Goal: Transaction & Acquisition: Purchase product/service

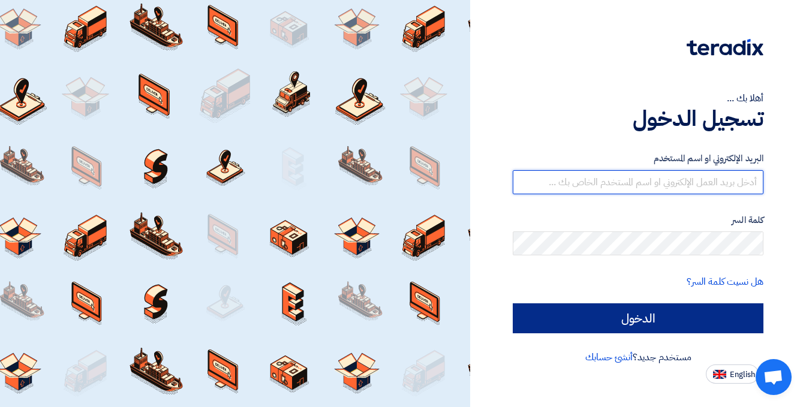
type input "[EMAIL_ADDRESS][DOMAIN_NAME]"
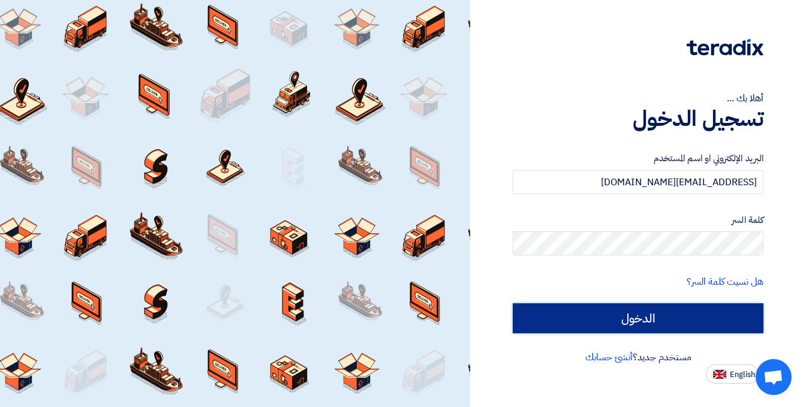
click at [628, 320] on input "الدخول" at bounding box center [638, 319] width 251 height 30
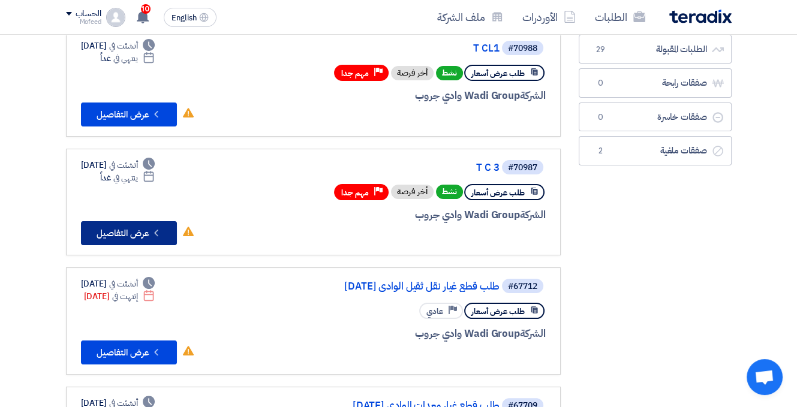
scroll to position [60, 0]
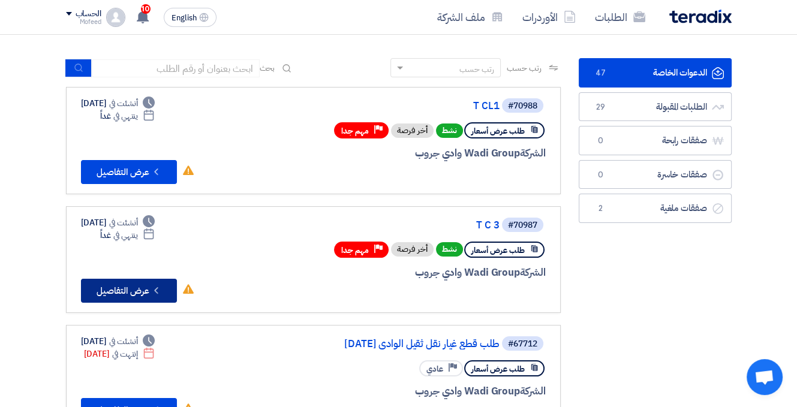
click at [112, 286] on button "Check details عرض التفاصيل" at bounding box center [129, 291] width 96 height 24
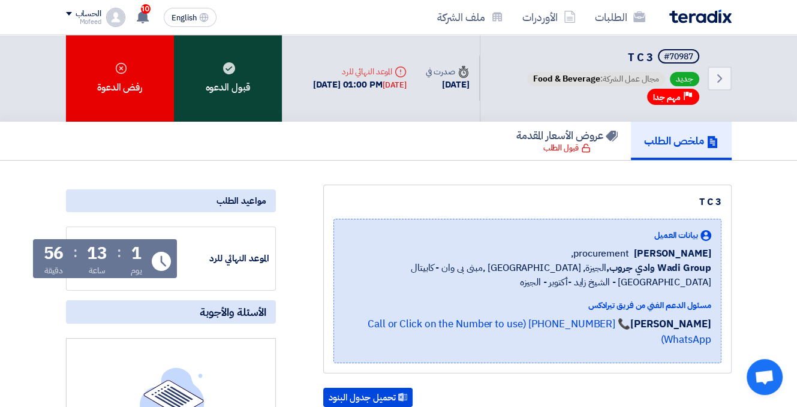
click at [242, 94] on div "قبول الدعوه" at bounding box center [228, 78] width 108 height 87
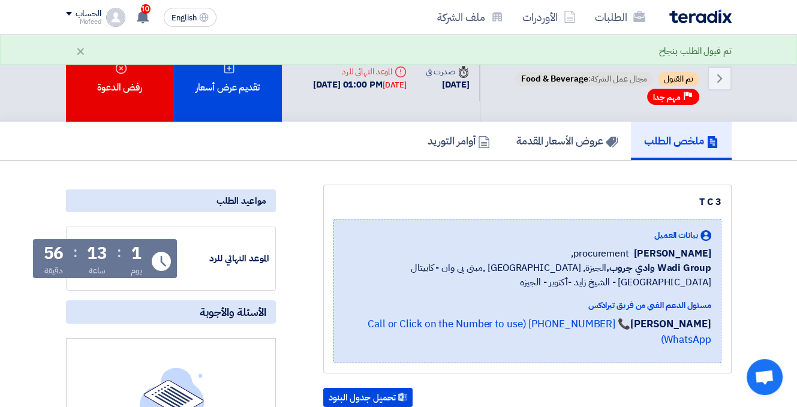
click at [242, 94] on div "تقديم عرض أسعار" at bounding box center [228, 78] width 108 height 87
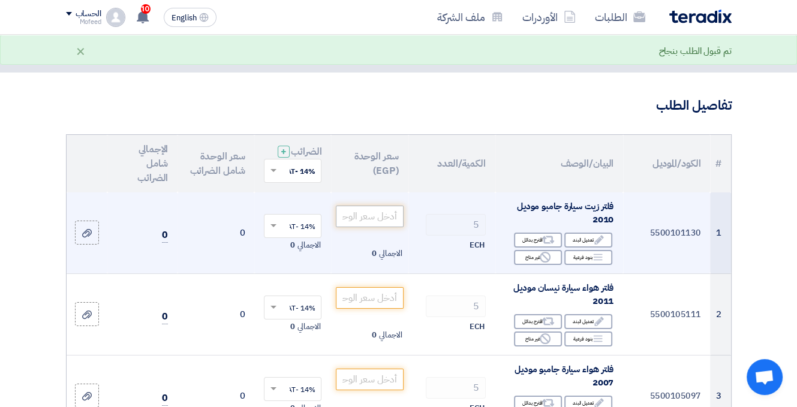
scroll to position [60, 0]
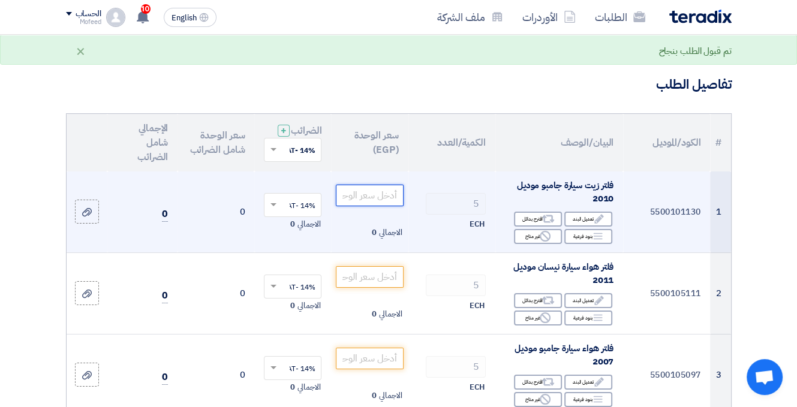
click at [384, 203] on input "number" at bounding box center [369, 196] width 67 height 22
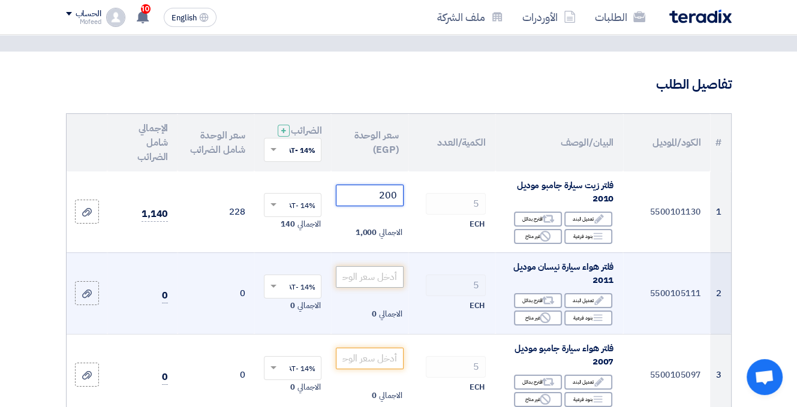
type input "200"
click at [377, 287] on input "number" at bounding box center [369, 277] width 67 height 22
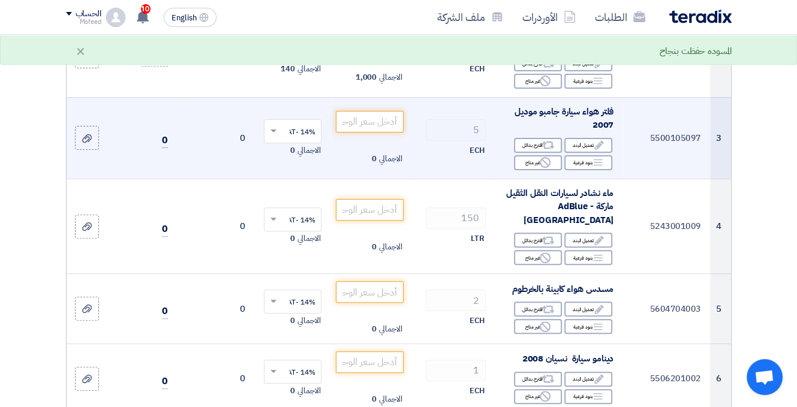
scroll to position [300, 0]
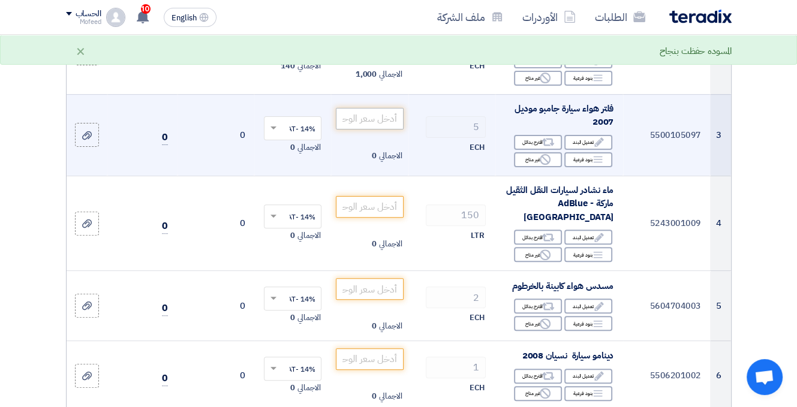
type input "200"
click at [392, 130] on input "number" at bounding box center [369, 119] width 67 height 22
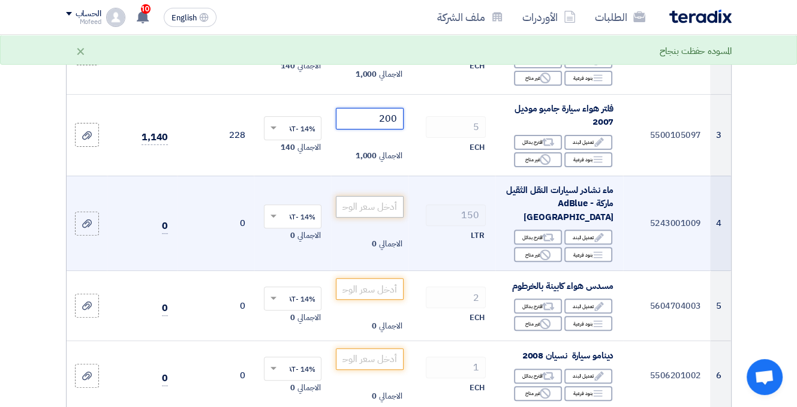
type input "200"
click at [384, 211] on input "number" at bounding box center [369, 207] width 67 height 22
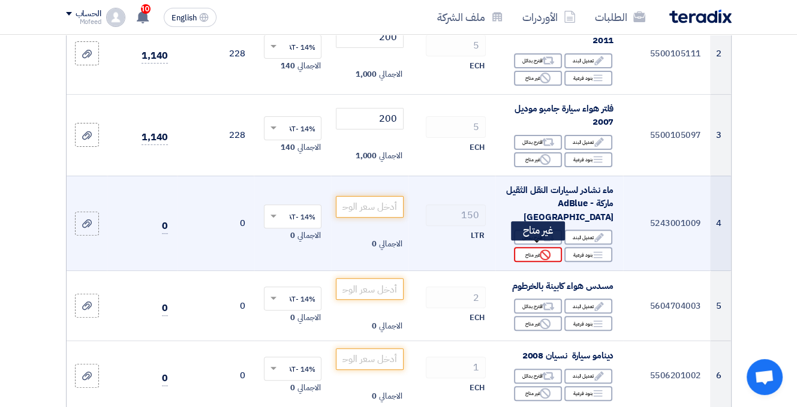
click at [528, 254] on div "Reject غير متاح" at bounding box center [538, 254] width 48 height 15
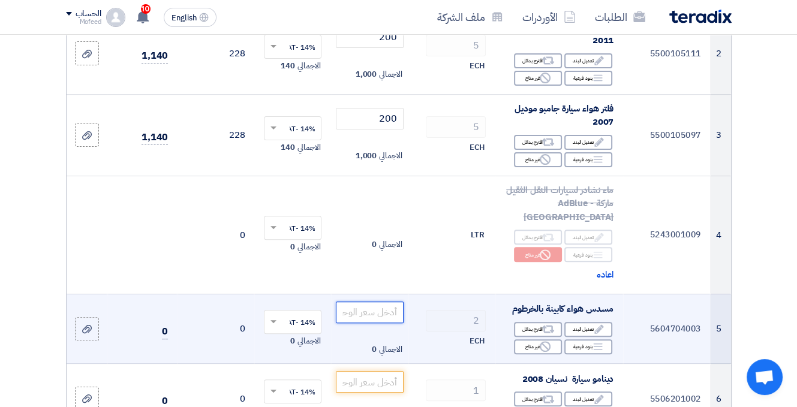
click at [378, 309] on input "number" at bounding box center [369, 313] width 67 height 22
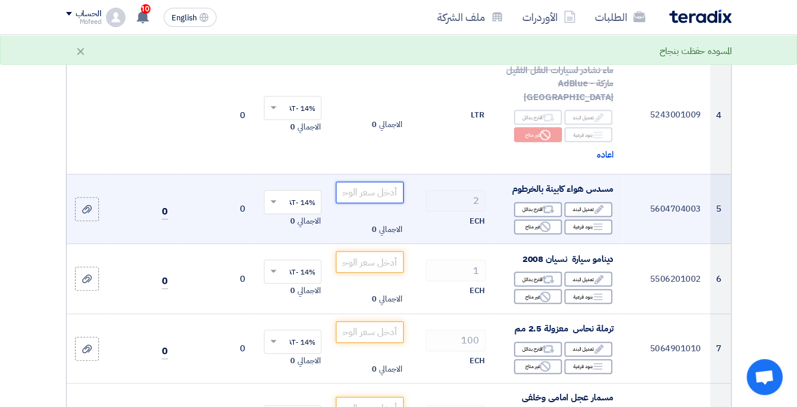
scroll to position [480, 0]
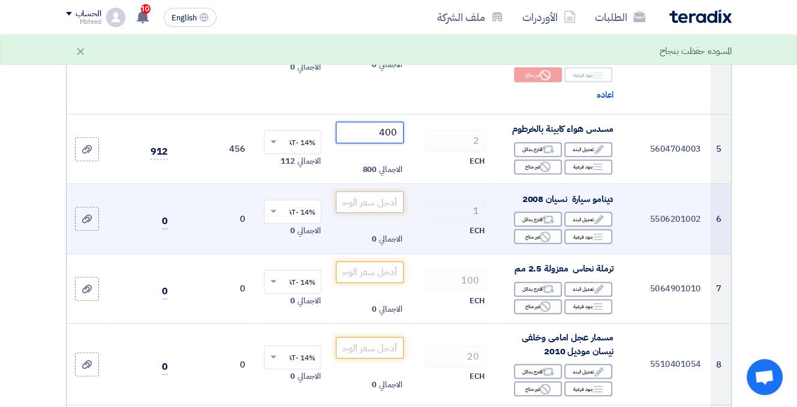
type input "400"
click at [381, 200] on input "number" at bounding box center [369, 202] width 67 height 22
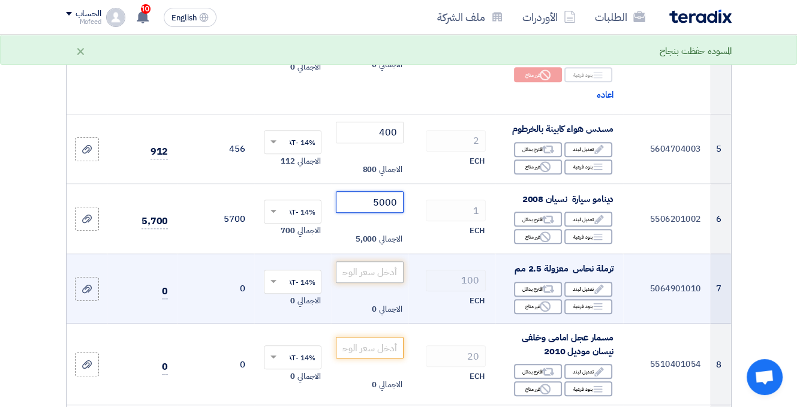
type input "5000"
click at [386, 264] on input "number" at bounding box center [369, 273] width 67 height 22
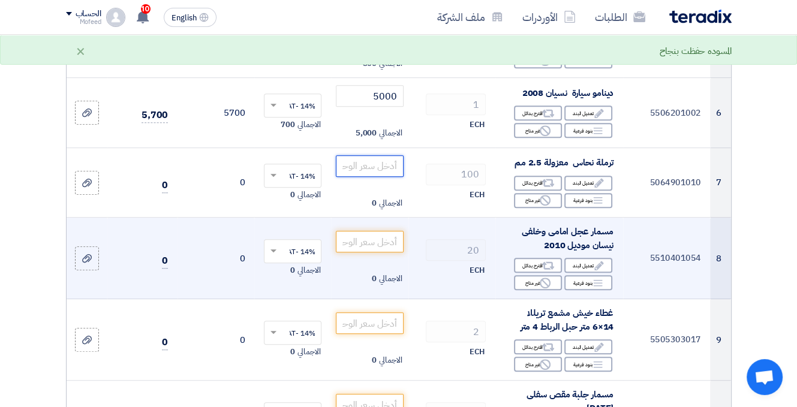
scroll to position [600, 0]
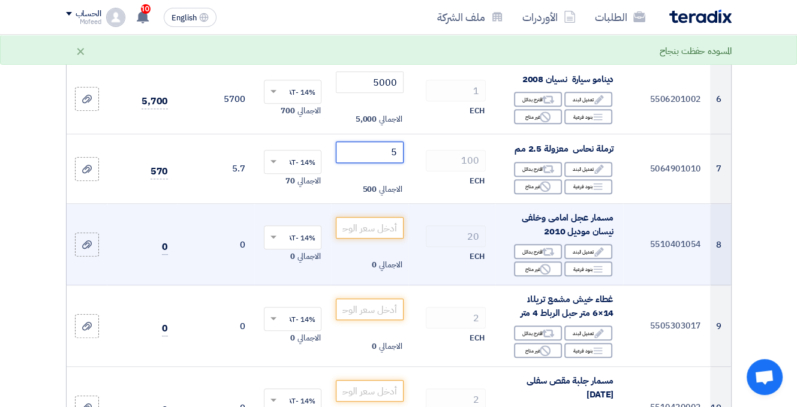
type input "5"
click at [375, 234] on td "الاجمالي 0" at bounding box center [369, 245] width 77 height 82
click at [375, 217] on input "number" at bounding box center [369, 228] width 67 height 22
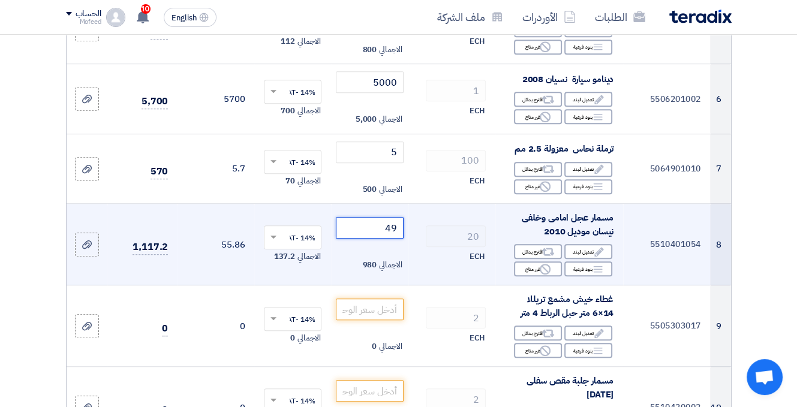
type input "50"
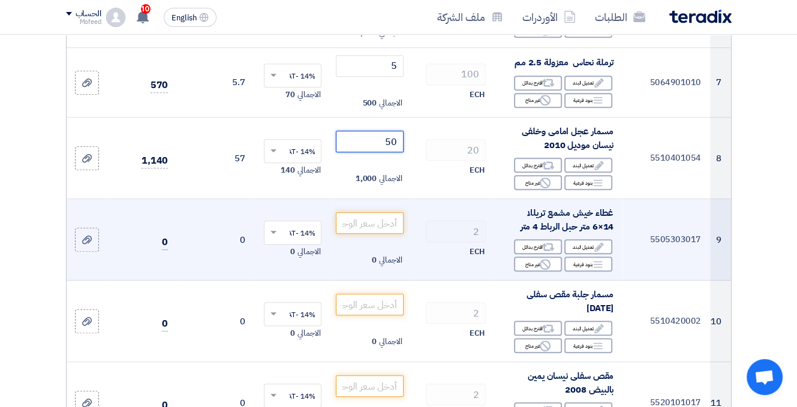
scroll to position [720, 0]
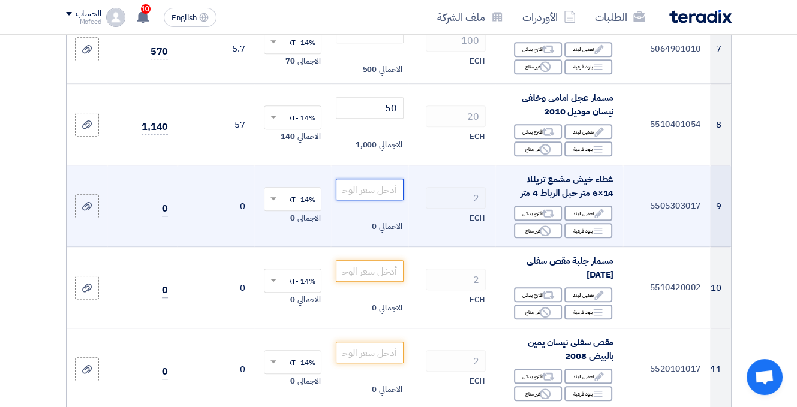
click at [384, 188] on input "number" at bounding box center [369, 190] width 67 height 22
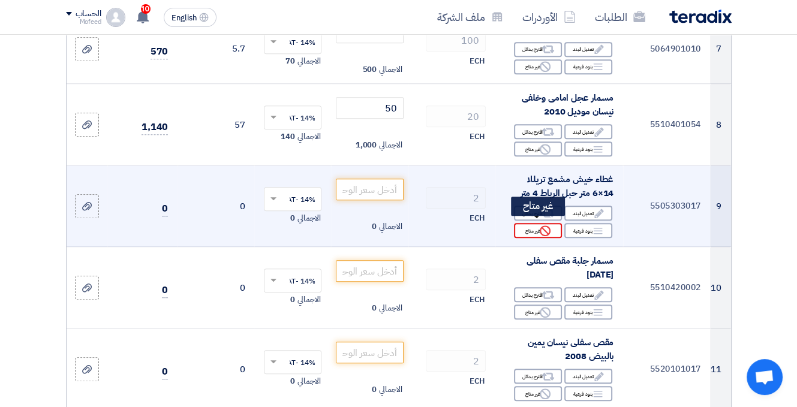
click at [522, 227] on div "Reject غير متاح" at bounding box center [538, 230] width 48 height 15
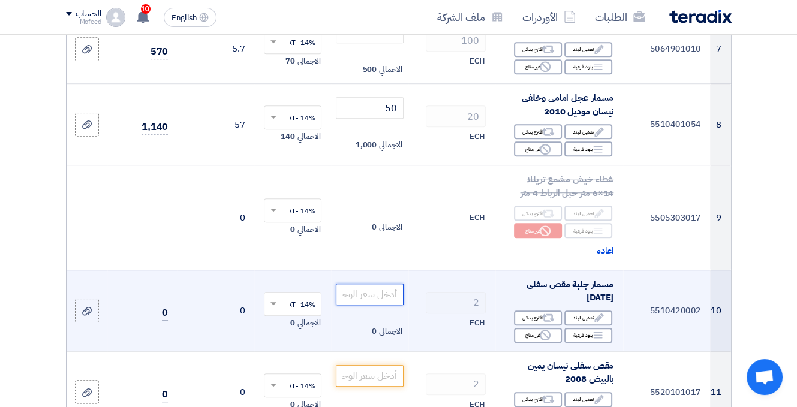
click at [353, 295] on input "number" at bounding box center [369, 295] width 67 height 22
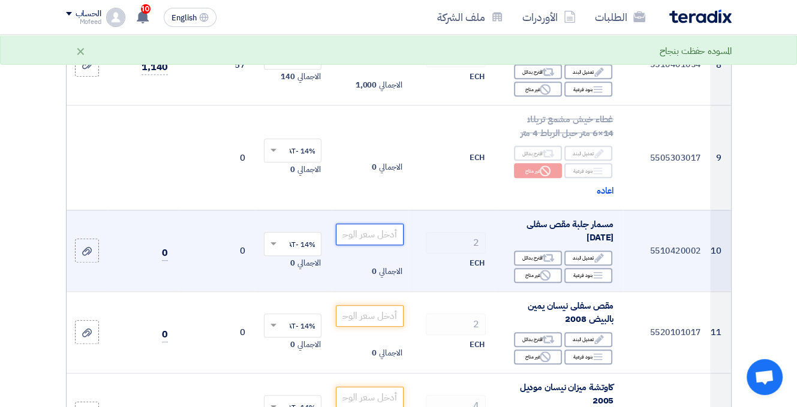
scroll to position [840, 0]
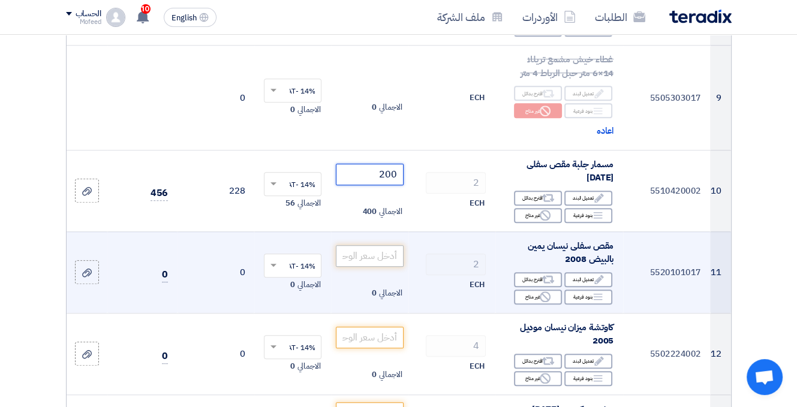
type input "200"
click at [369, 246] on input "number" at bounding box center [369, 256] width 67 height 22
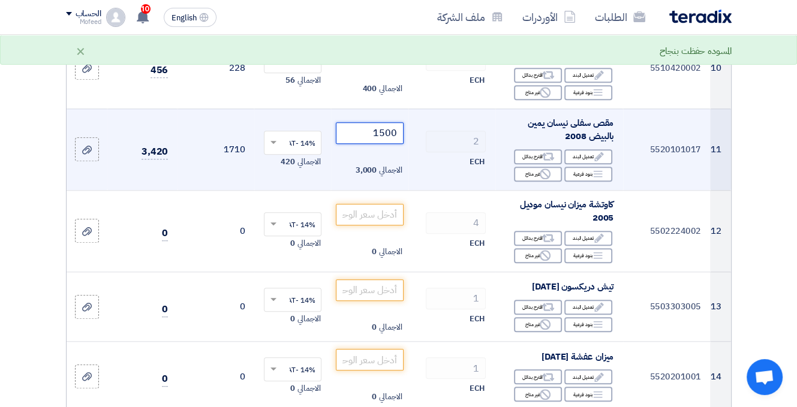
scroll to position [1020, 0]
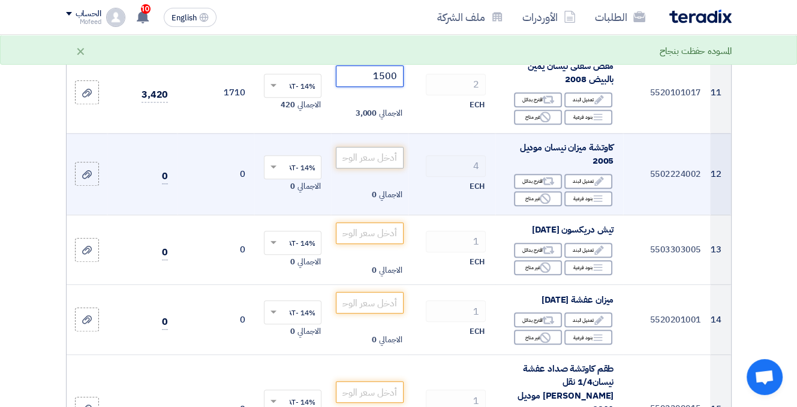
type input "1500"
click at [380, 148] on input "number" at bounding box center [369, 158] width 67 height 22
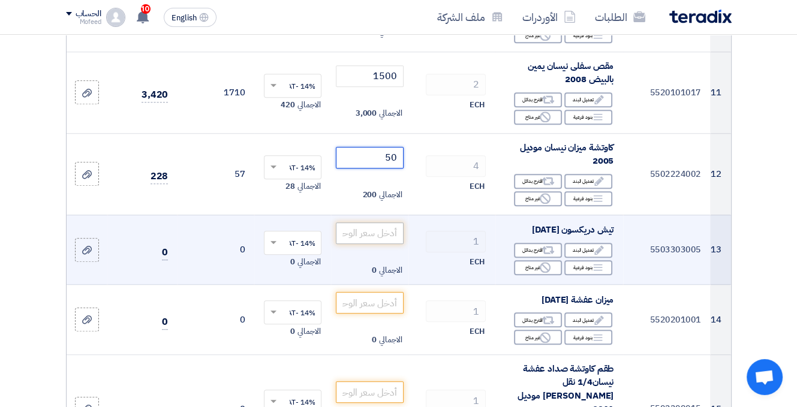
type input "50"
click at [387, 235] on input "number" at bounding box center [369, 234] width 67 height 22
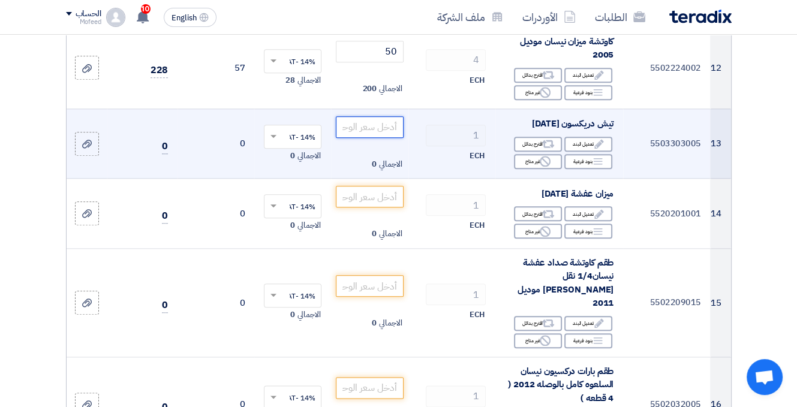
scroll to position [1140, 0]
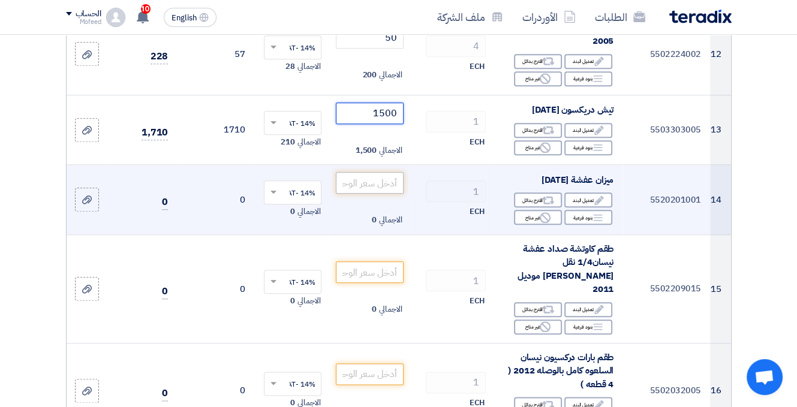
type input "1500"
click at [387, 172] on input "number" at bounding box center [369, 183] width 67 height 22
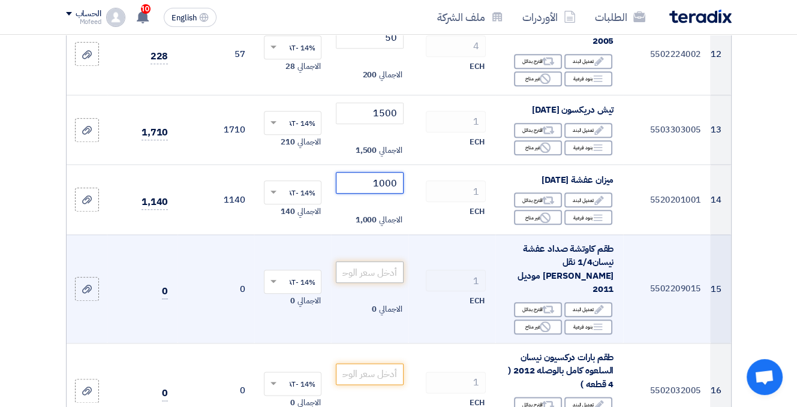
type input "1000"
click at [374, 262] on input "number" at bounding box center [369, 273] width 67 height 22
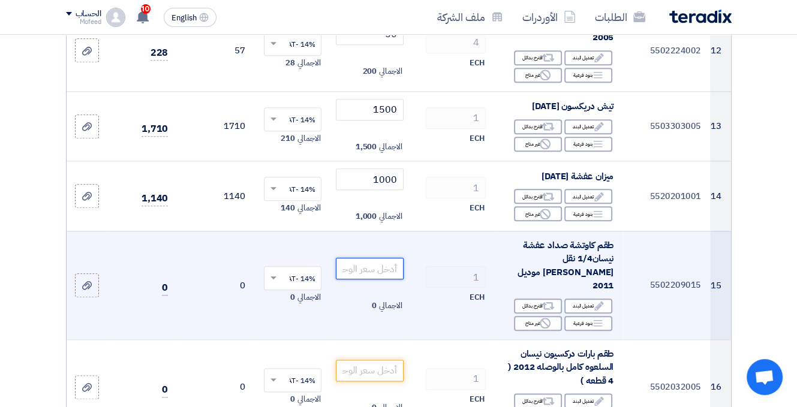
scroll to position [1260, 0]
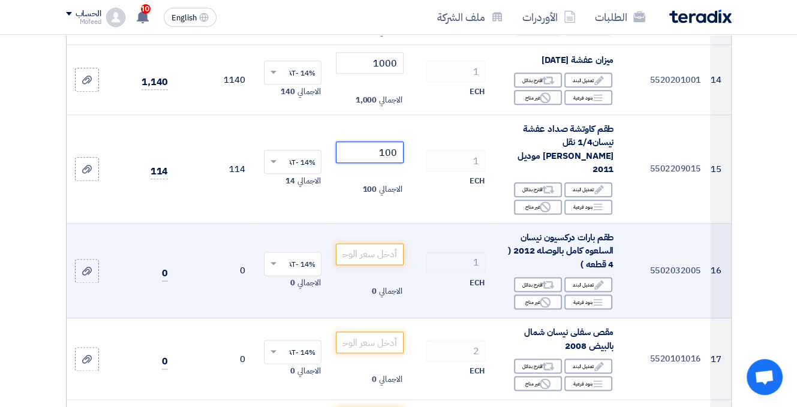
type input "100"
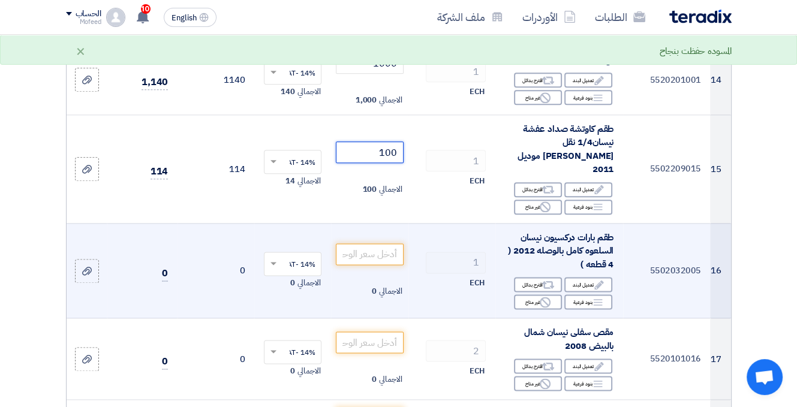
click at [365, 244] on input "number" at bounding box center [369, 255] width 67 height 22
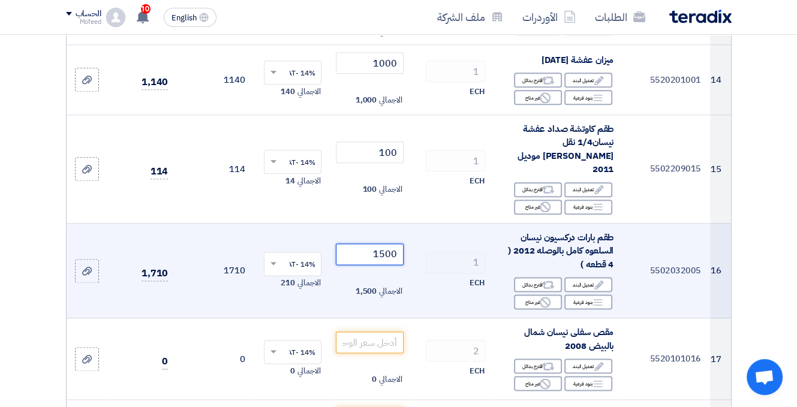
type input "1500"
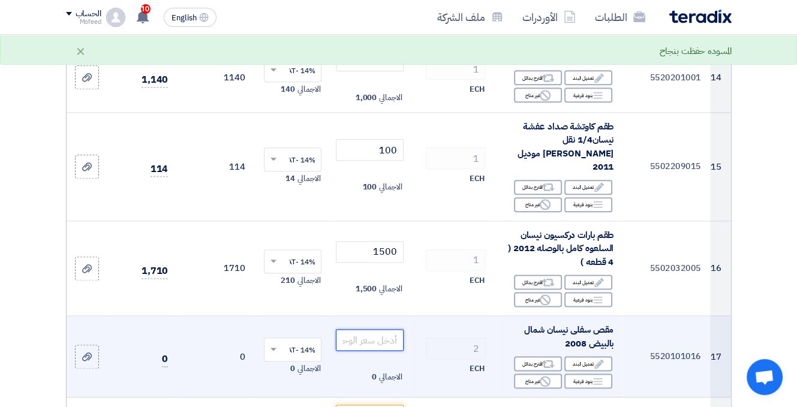
click at [389, 329] on input "number" at bounding box center [369, 340] width 67 height 22
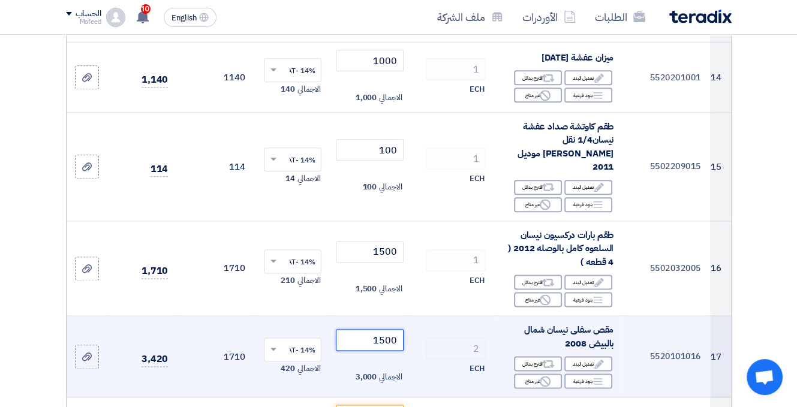
type input "1500"
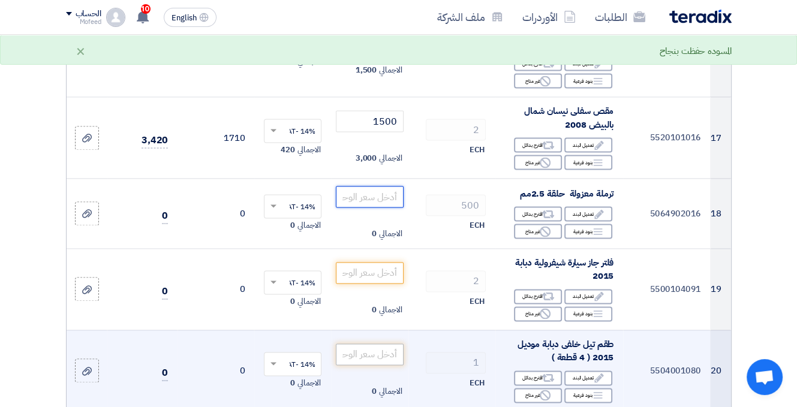
scroll to position [1502, 0]
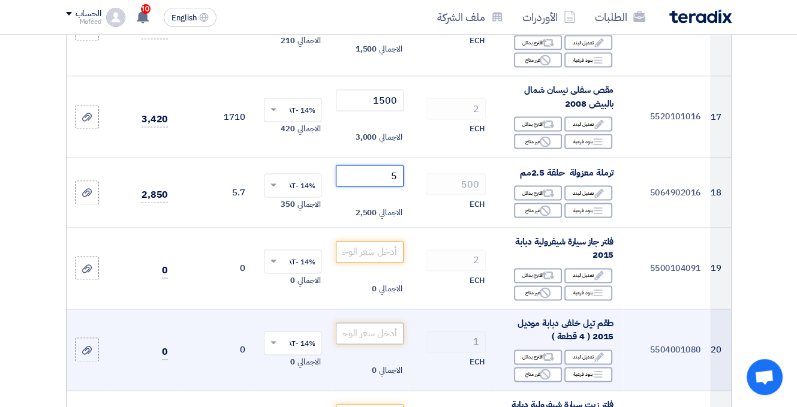
type input "5"
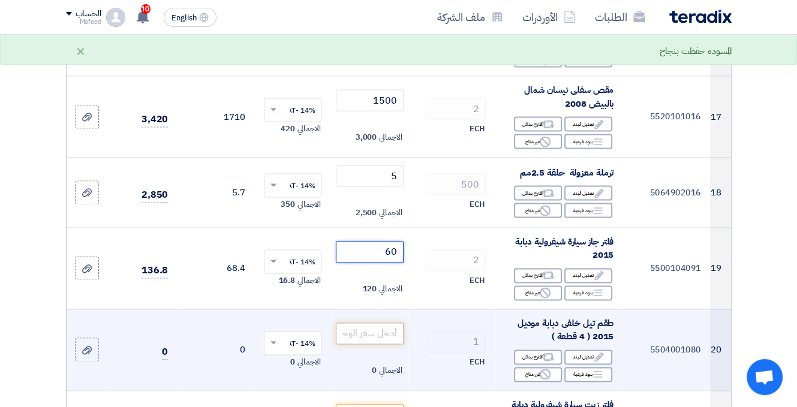
type input "60"
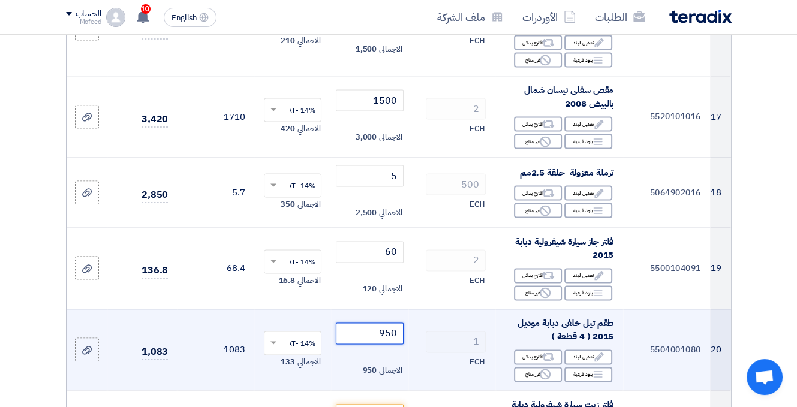
type input "950"
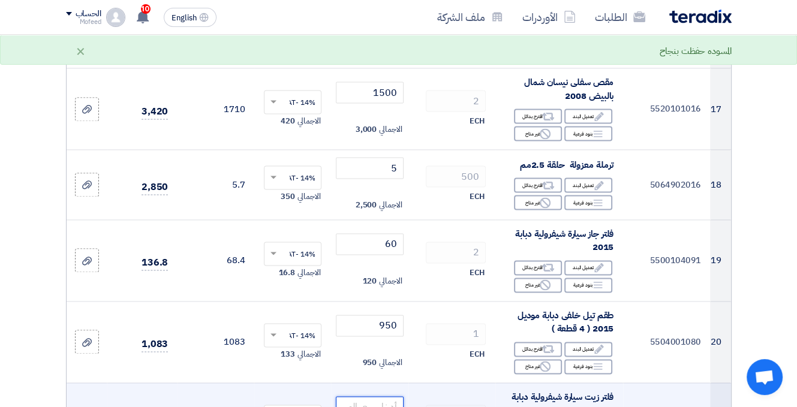
click at [370, 396] on input "number" at bounding box center [369, 407] width 67 height 22
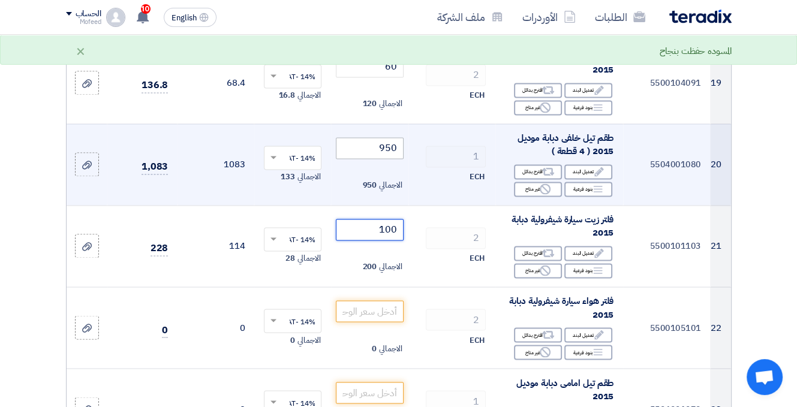
scroll to position [1750, 0]
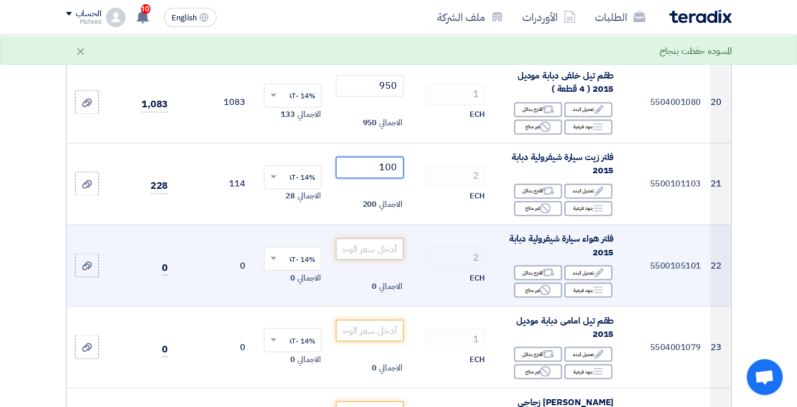
type input "100"
click at [371, 238] on input "number" at bounding box center [369, 249] width 67 height 22
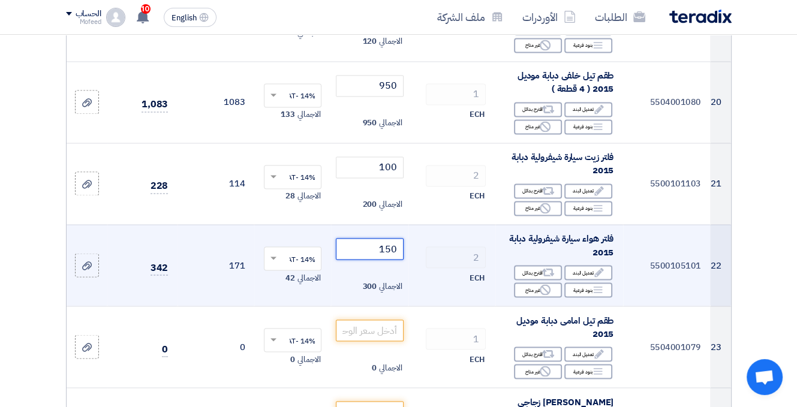
type input "150"
type input "650"
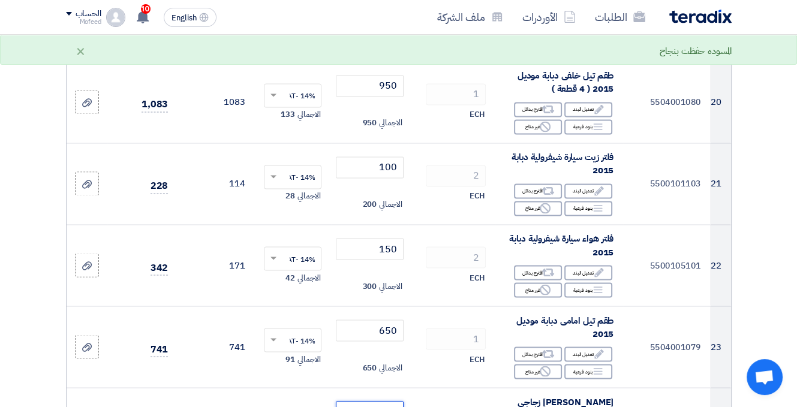
scroll to position [2050, 0]
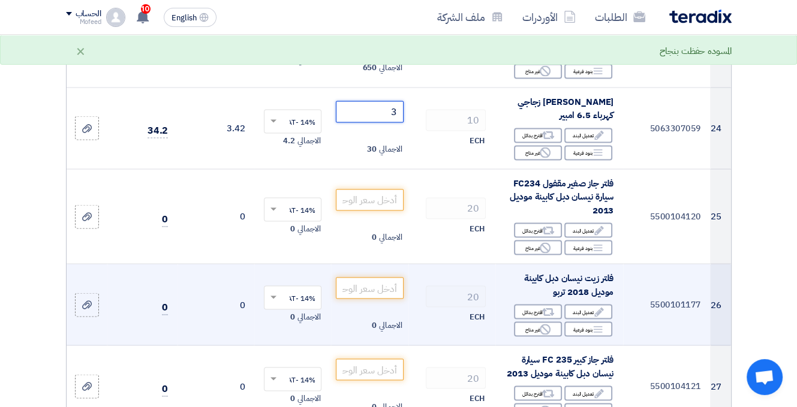
type input "3"
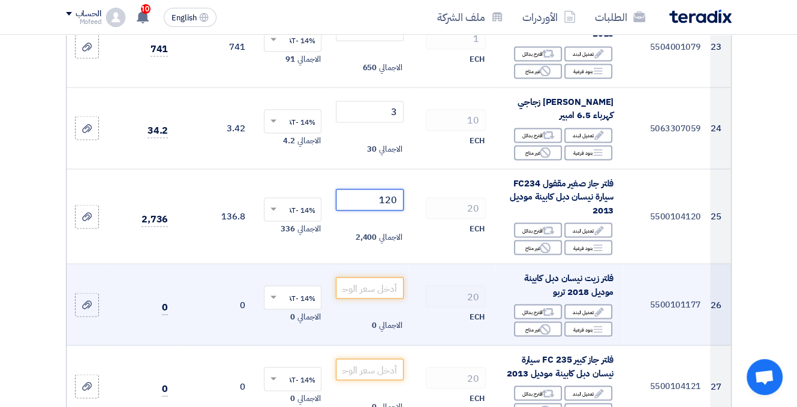
type input "120"
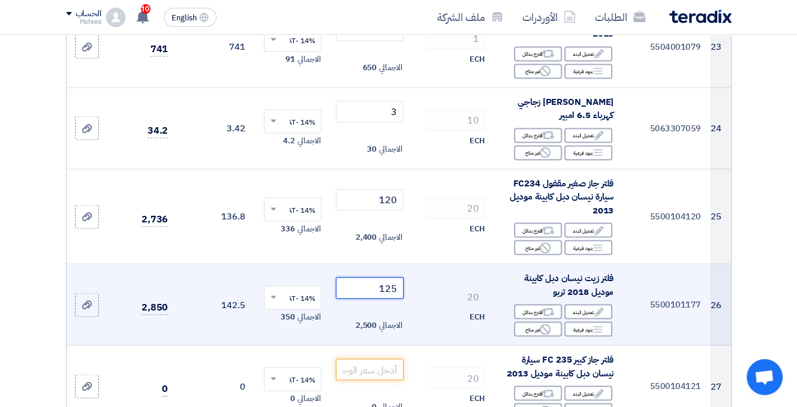
type input "125"
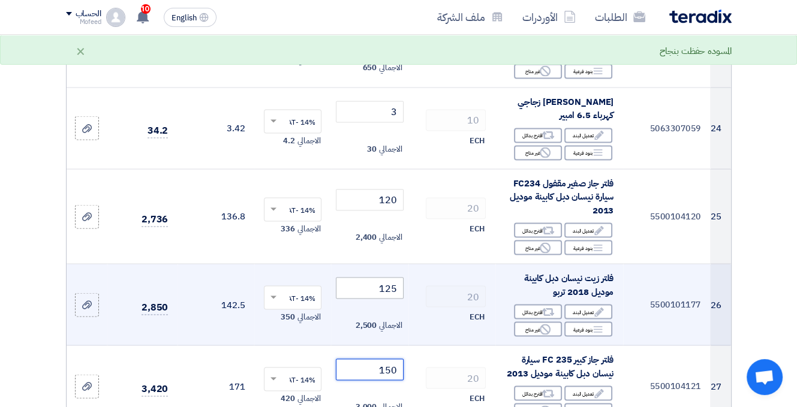
type input "150"
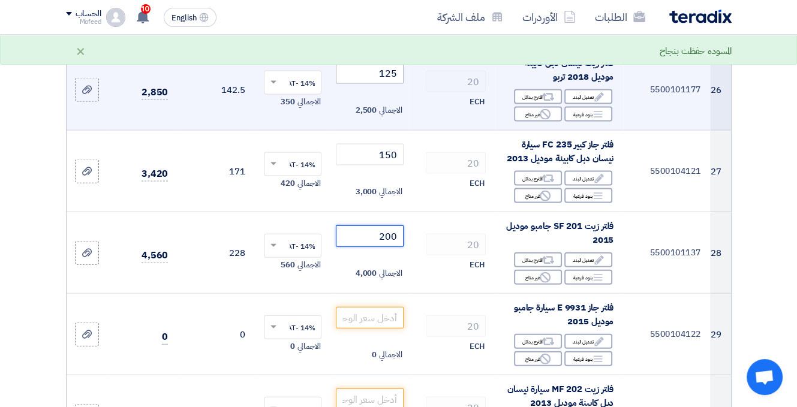
type input "200"
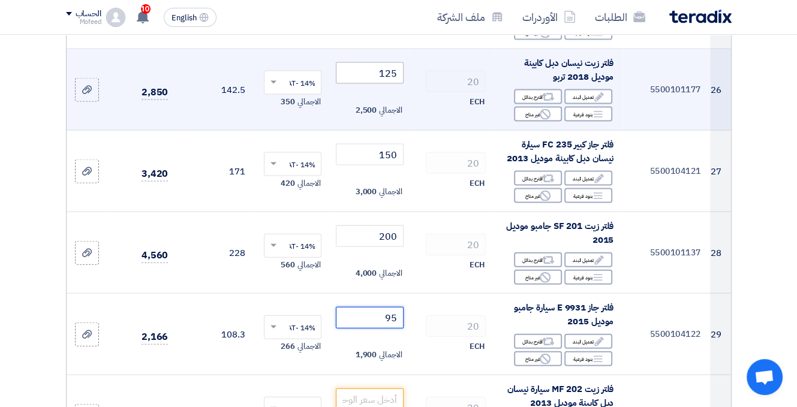
type input "95"
type input "110"
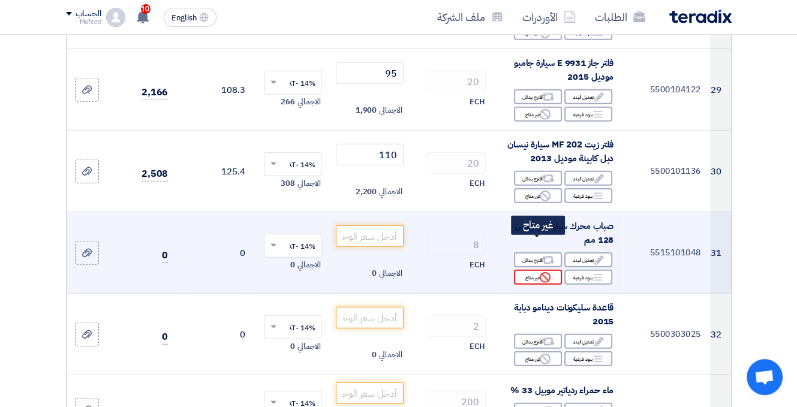
click at [531, 270] on div "Reject غير متاح" at bounding box center [538, 277] width 48 height 15
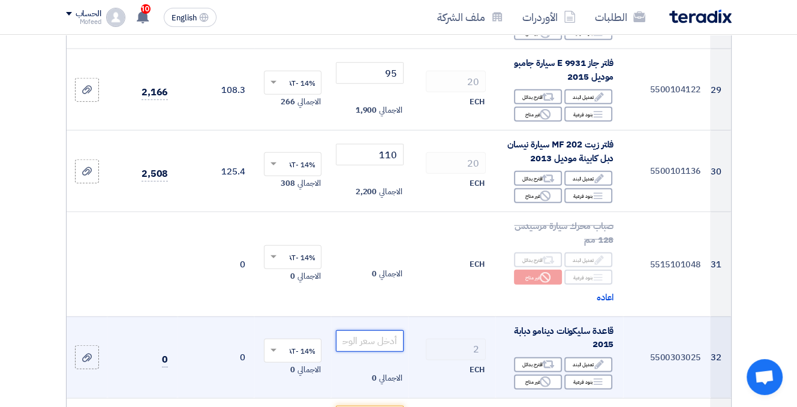
click at [357, 331] on input "number" at bounding box center [369, 342] width 67 height 22
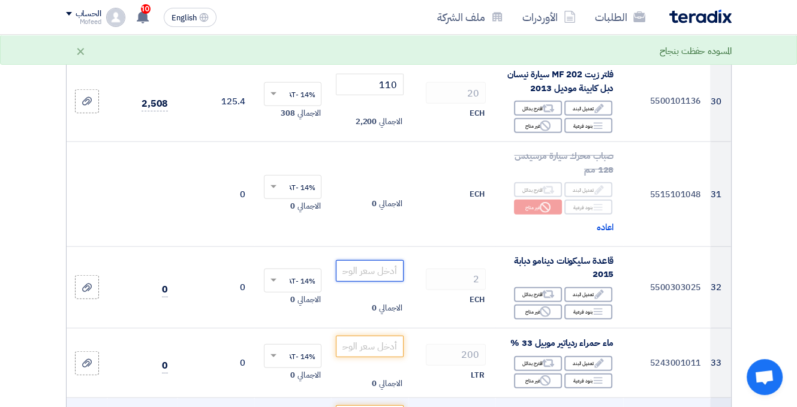
scroll to position [2750, 0]
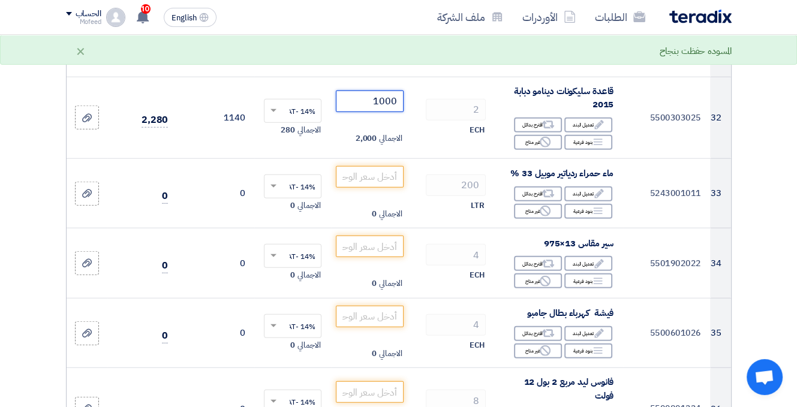
type input "1000"
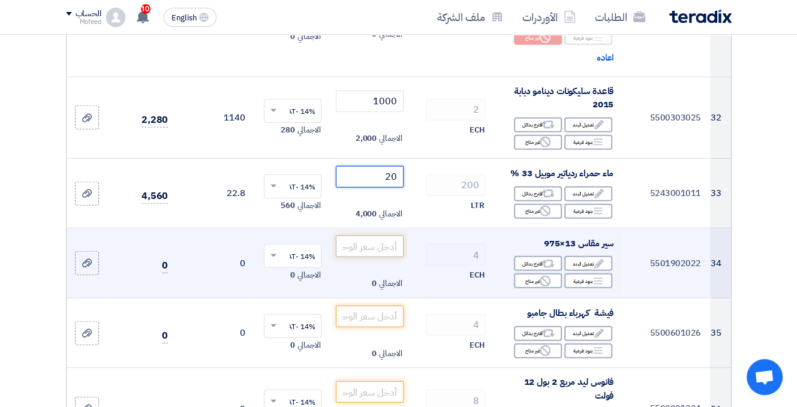
type input "20"
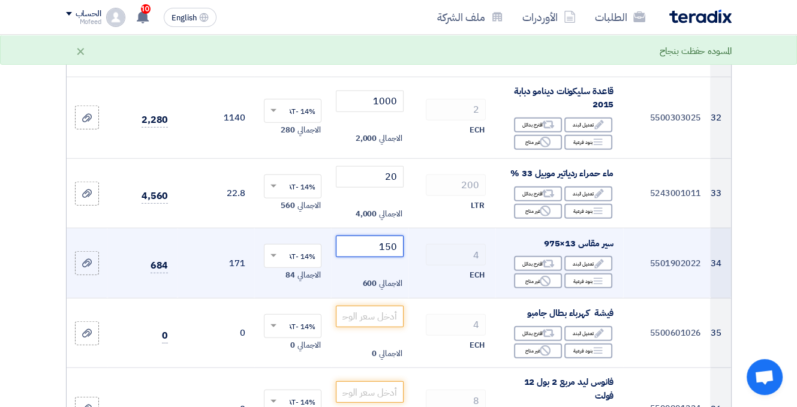
type input "150"
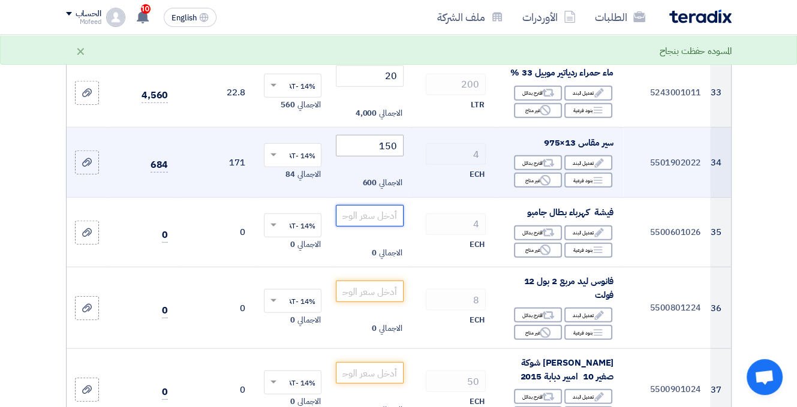
scroll to position [2930, 0]
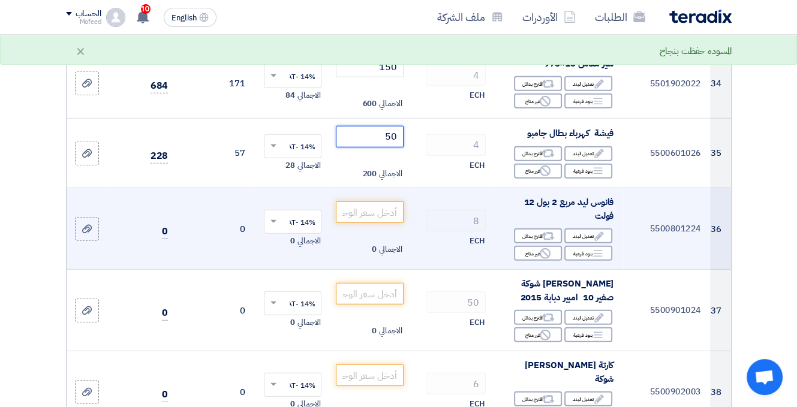
type input "50"
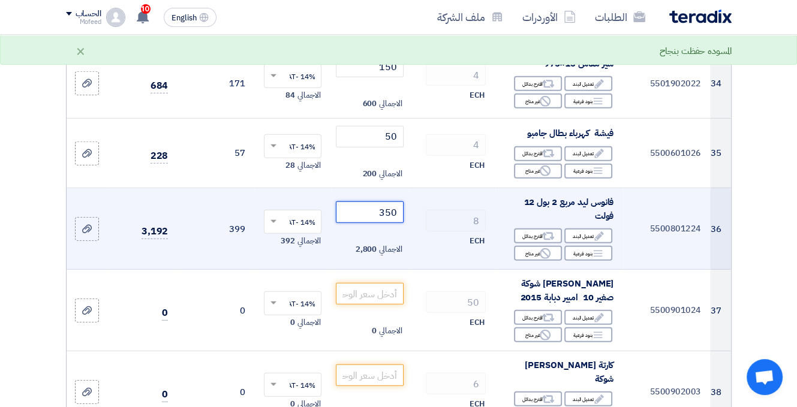
type input "350"
type input "5"
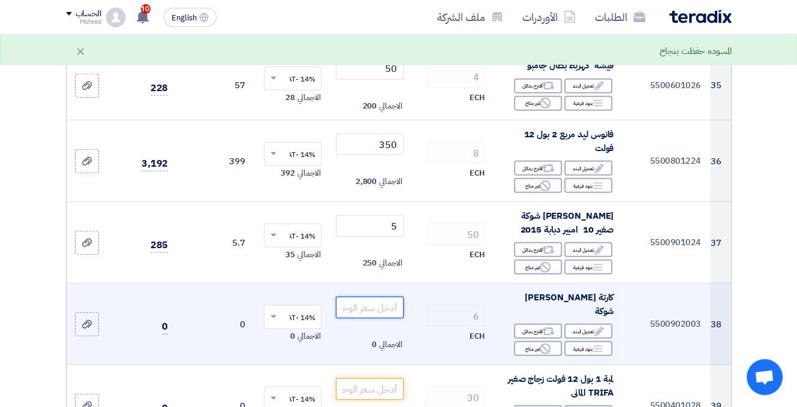
scroll to position [3050, 0]
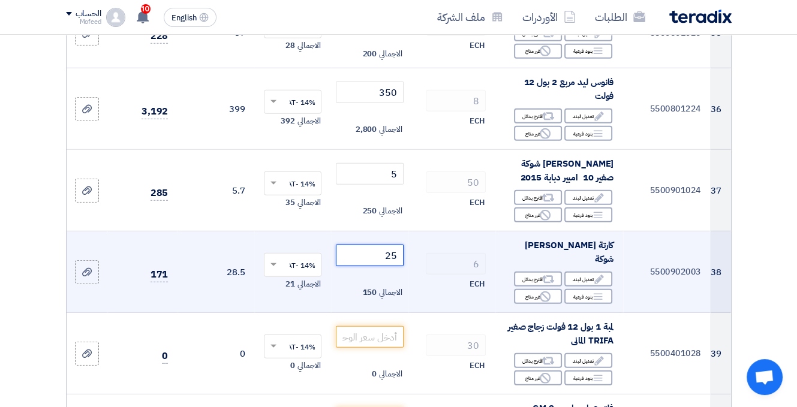
type input "25"
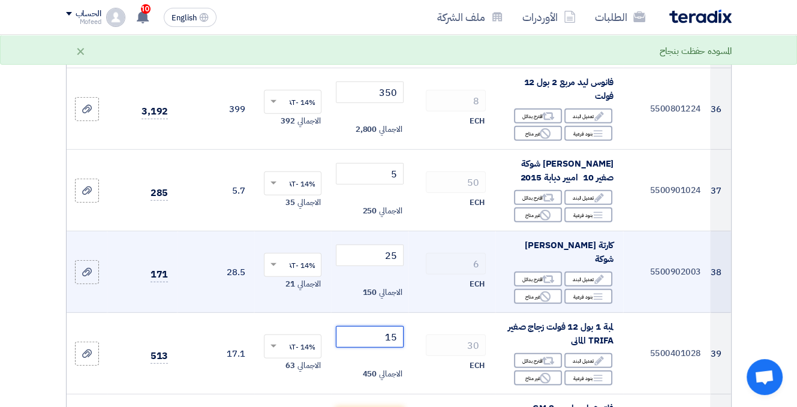
type input "15"
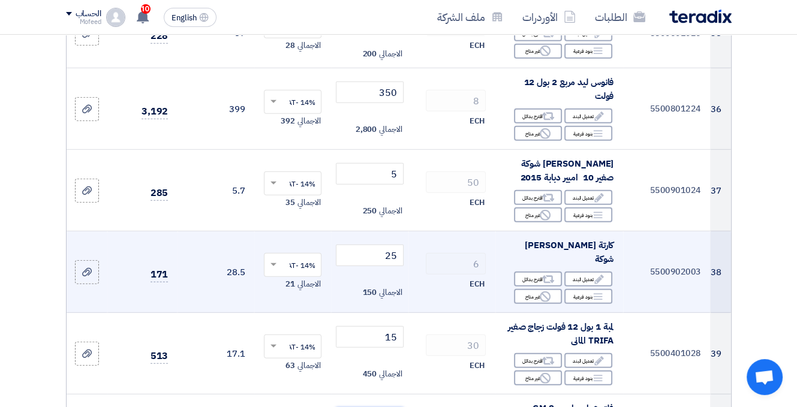
type input "200"
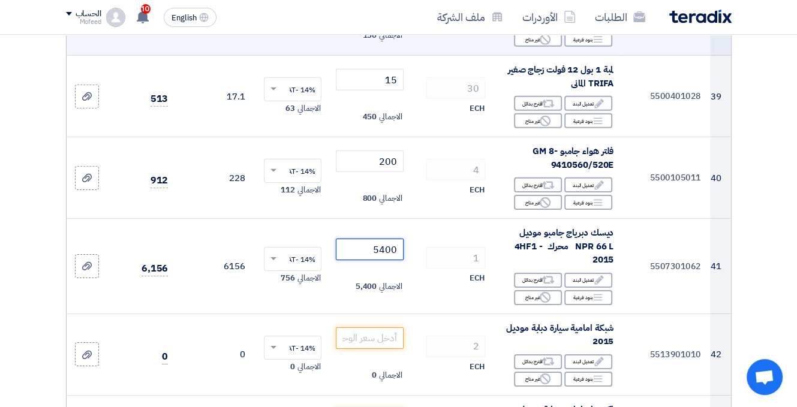
type input "5400"
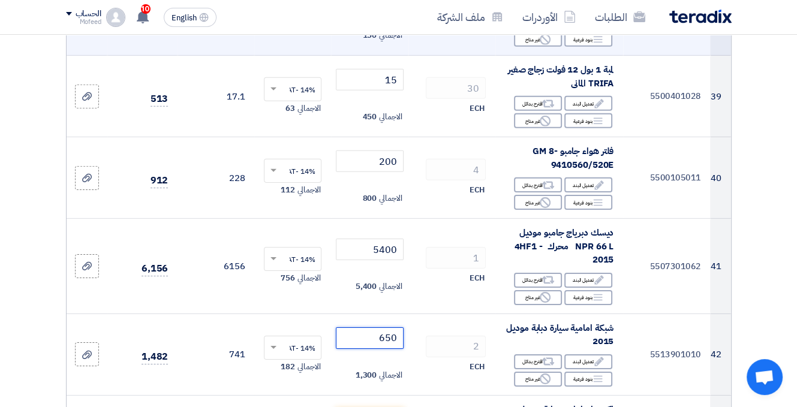
type input "650"
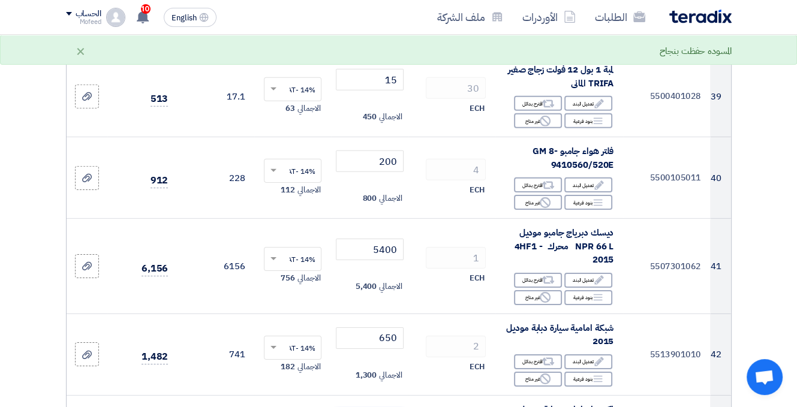
type input "1100"
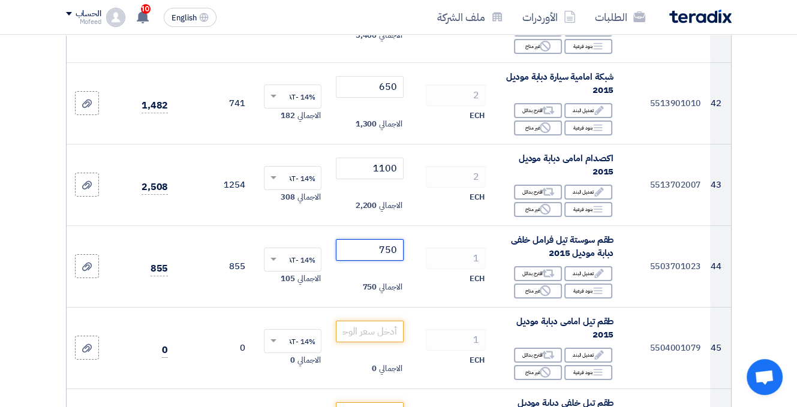
type input "750"
type input "650"
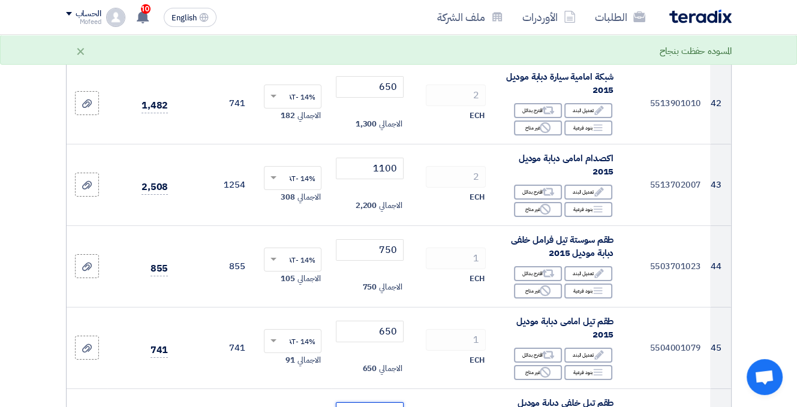
type input "1000"
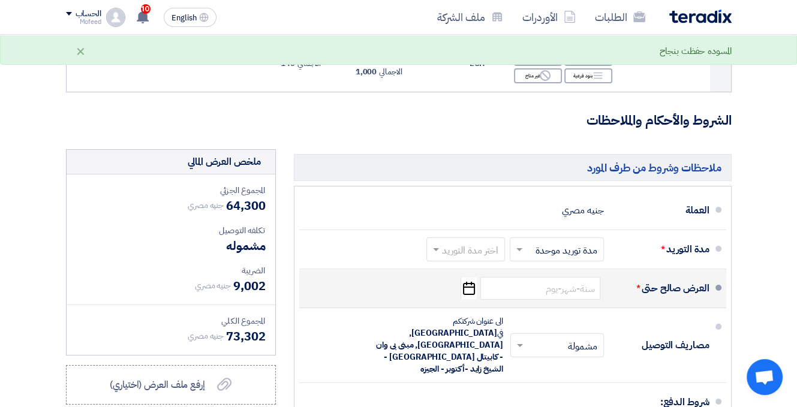
scroll to position [3997, 0]
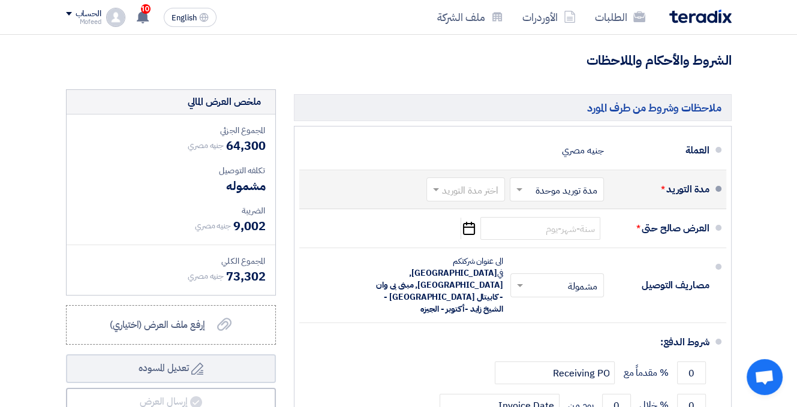
click at [524, 184] on span at bounding box center [517, 190] width 15 height 12
click at [561, 230] on span "مدة توريد موحدة" at bounding box center [568, 237] width 63 height 14
click at [438, 188] on span at bounding box center [436, 190] width 6 height 4
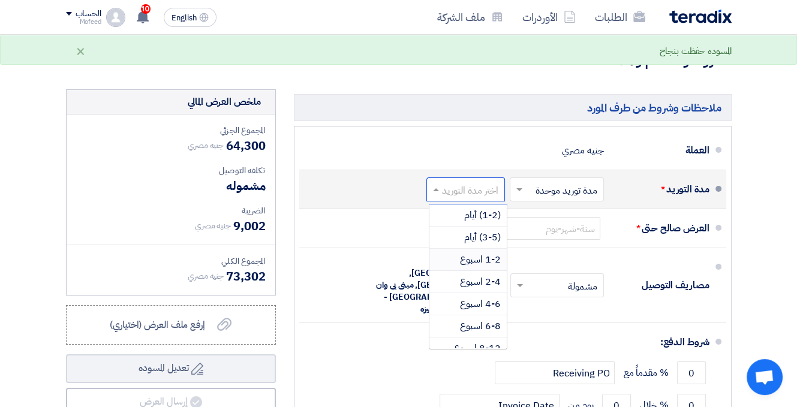
click at [480, 253] on span "1-2 اسبوع" at bounding box center [480, 260] width 41 height 14
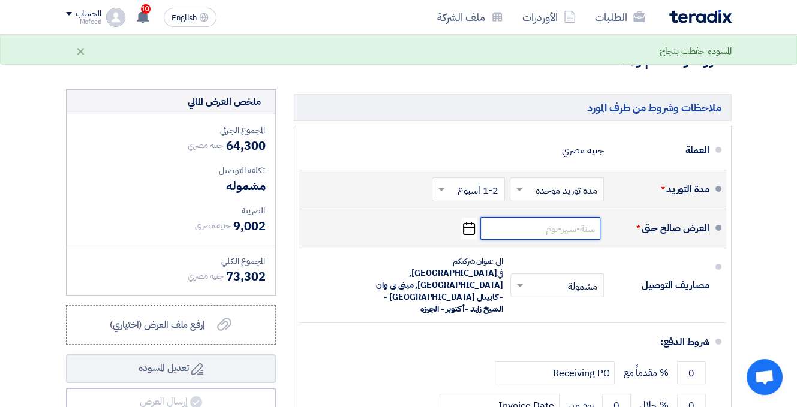
click at [543, 217] on input at bounding box center [540, 228] width 120 height 23
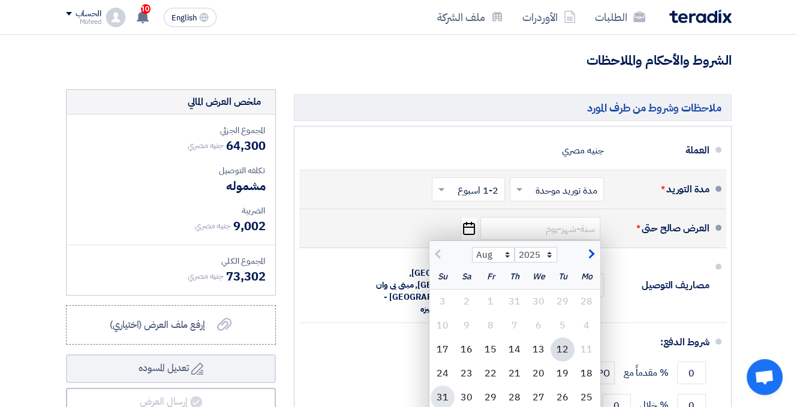
click at [442, 386] on div "31" at bounding box center [443, 398] width 24 height 24
type input "[DATE]"
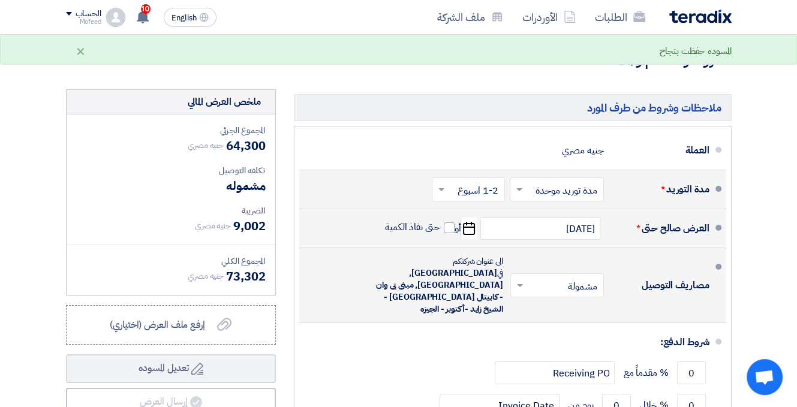
click at [515, 280] on span at bounding box center [518, 286] width 15 height 12
click at [547, 323] on div "غير مشمولة" at bounding box center [559, 334] width 92 height 22
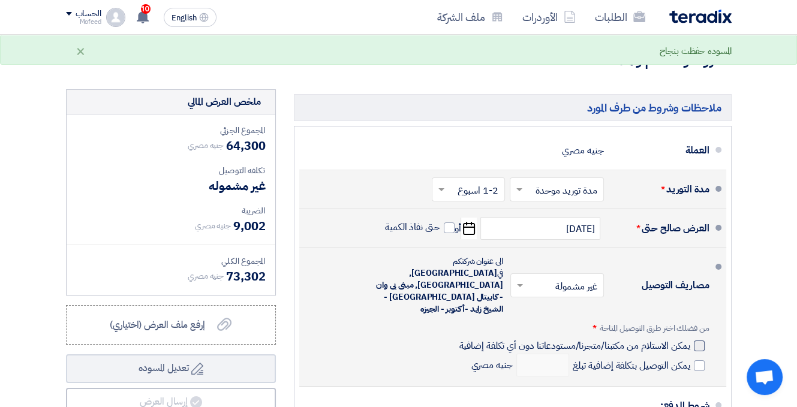
click at [701, 341] on div at bounding box center [699, 346] width 11 height 11
click at [690, 340] on input "يمكن الاستلام من مكتبنا/متجرنا/مستودعاتنا دون أي تكلفة إضافية" at bounding box center [572, 351] width 233 height 23
checkbox input "true"
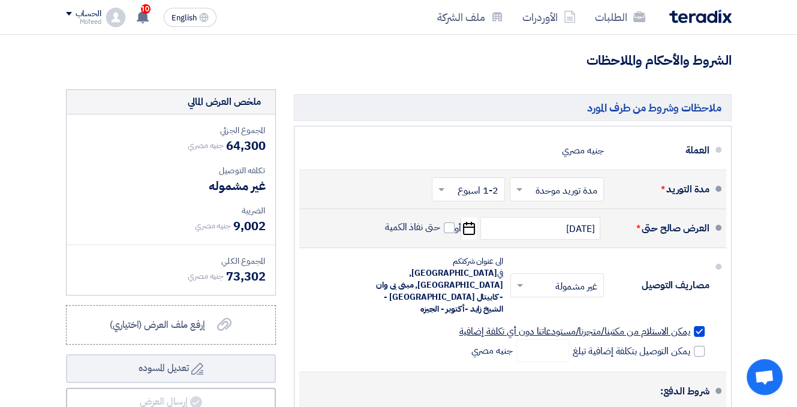
scroll to position [4057, 0]
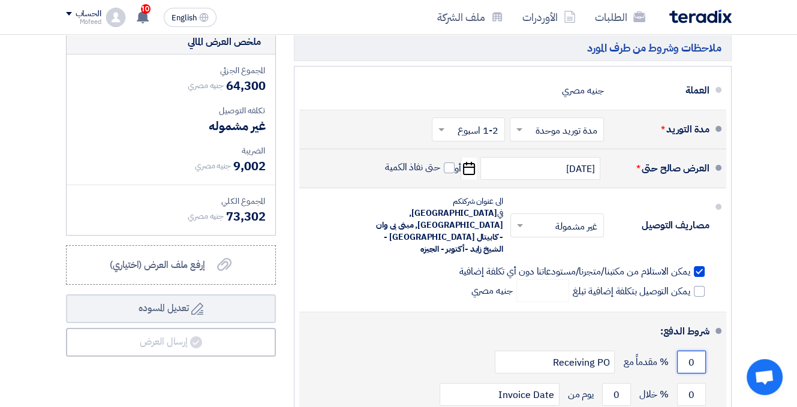
click at [688, 351] on input "0" at bounding box center [691, 362] width 29 height 23
click at [689, 351] on input "0" at bounding box center [691, 362] width 29 height 23
drag, startPoint x: 689, startPoint y: 295, endPoint x: 698, endPoint y: 295, distance: 9.6
click at [691, 351] on input "0" at bounding box center [691, 362] width 29 height 23
drag, startPoint x: 699, startPoint y: 295, endPoint x: 683, endPoint y: 292, distance: 16.5
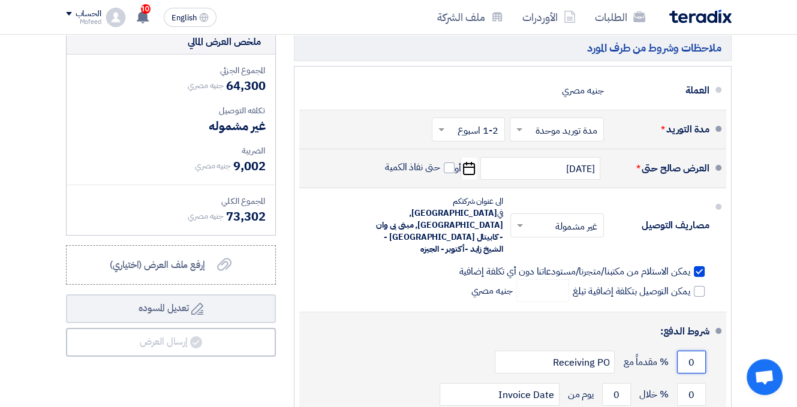
click at [683, 351] on input "0" at bounding box center [691, 362] width 29 height 23
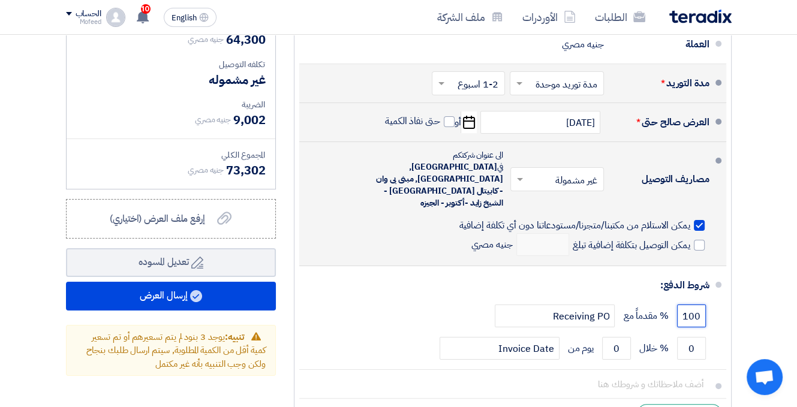
scroll to position [4117, 0]
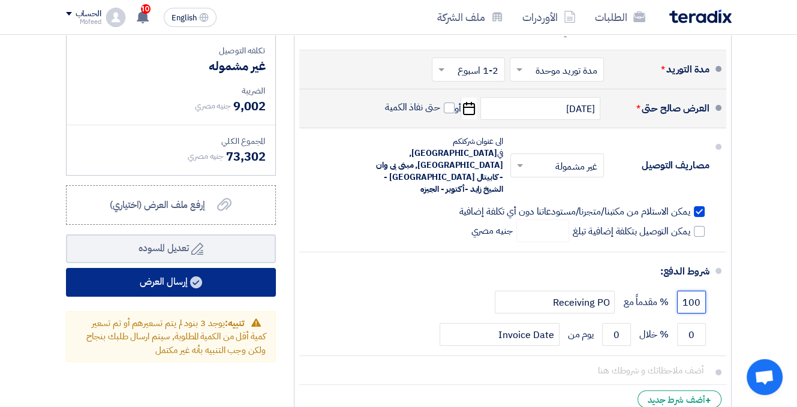
type input "100"
click at [217, 268] on button "إرسال العرض" at bounding box center [171, 282] width 210 height 29
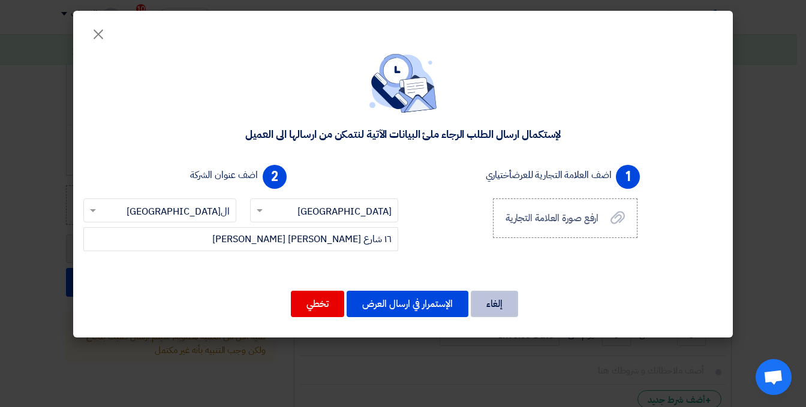
click at [480, 310] on button "إلغاء" at bounding box center [494, 304] width 47 height 26
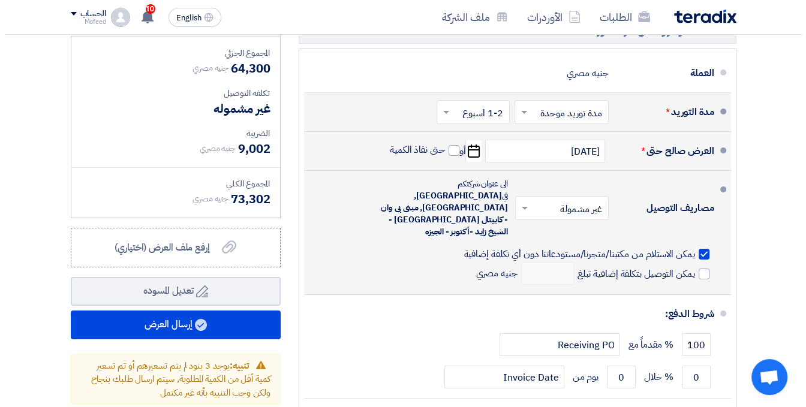
scroll to position [3997, 0]
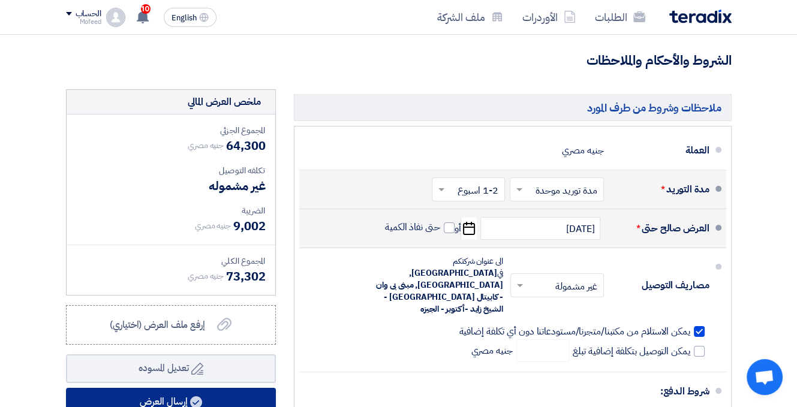
click at [191, 396] on icon at bounding box center [196, 402] width 12 height 12
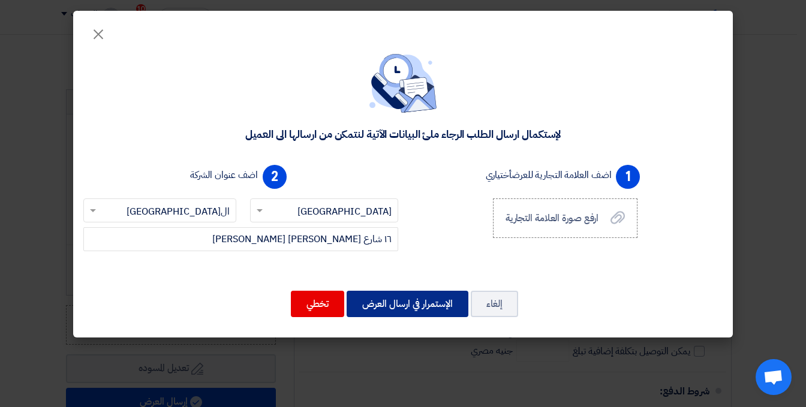
click at [393, 307] on button "الإستمرار في ارسال العرض" at bounding box center [408, 304] width 122 height 26
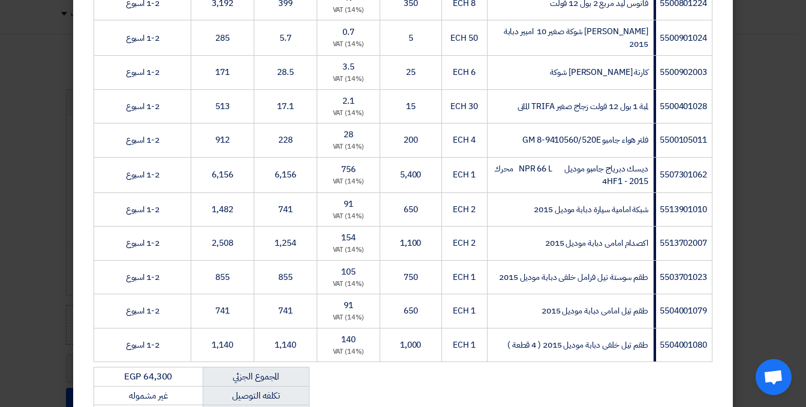
scroll to position [1654, 0]
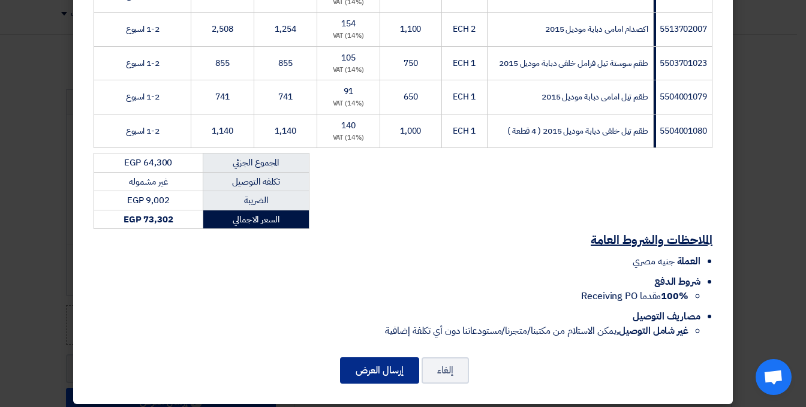
click at [376, 361] on button "إرسال العرض" at bounding box center [379, 370] width 79 height 26
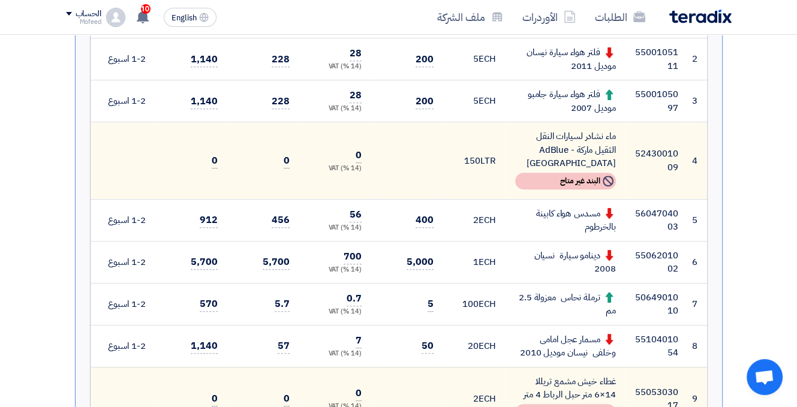
scroll to position [480, 0]
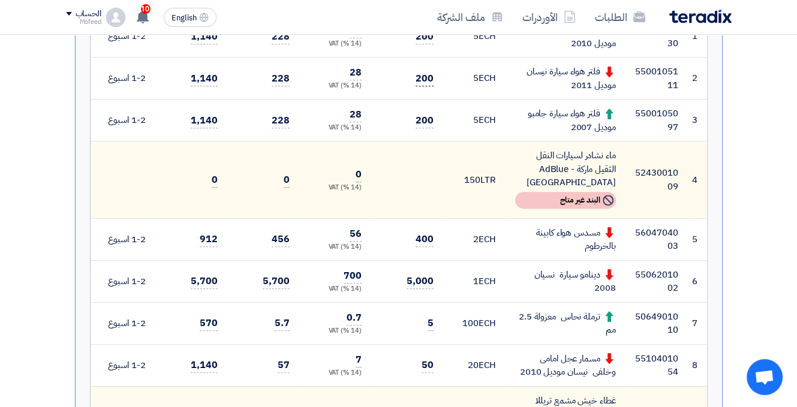
click at [425, 74] on span "200" at bounding box center [425, 78] width 18 height 15
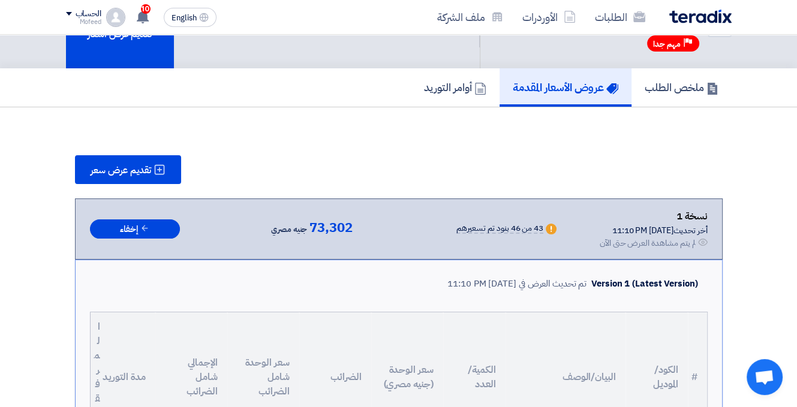
scroll to position [0, 0]
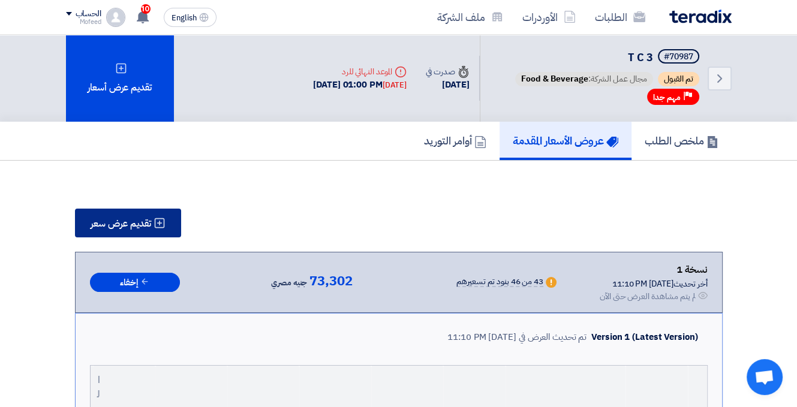
click at [143, 223] on span "تقديم عرض سعر" at bounding box center [121, 224] width 61 height 10
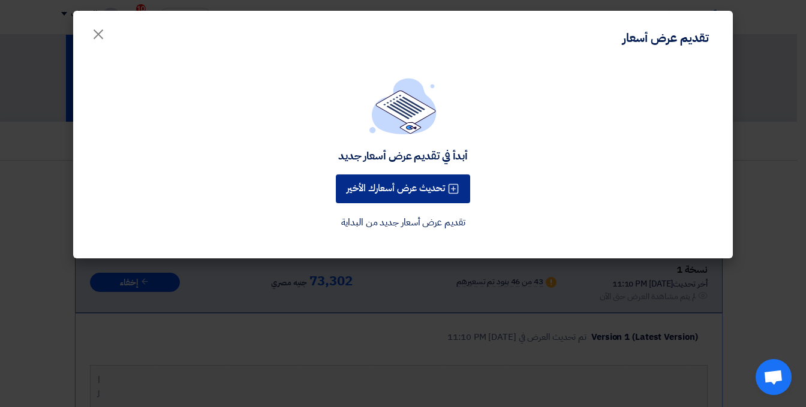
click at [389, 191] on button "تحديث عرض أسعارك الأخير" at bounding box center [403, 189] width 134 height 29
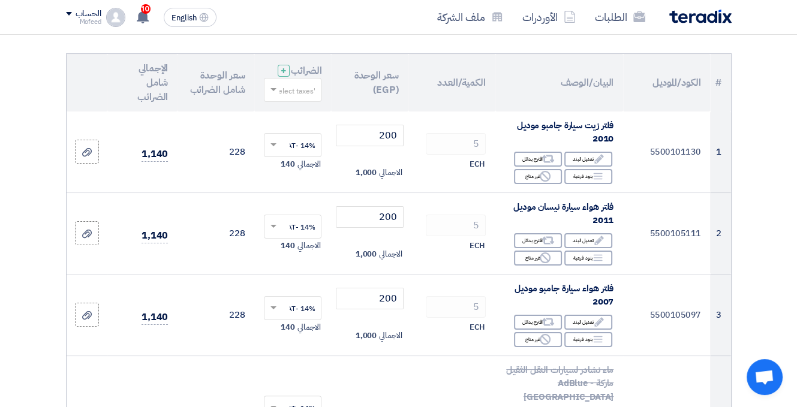
scroll to position [180, 0]
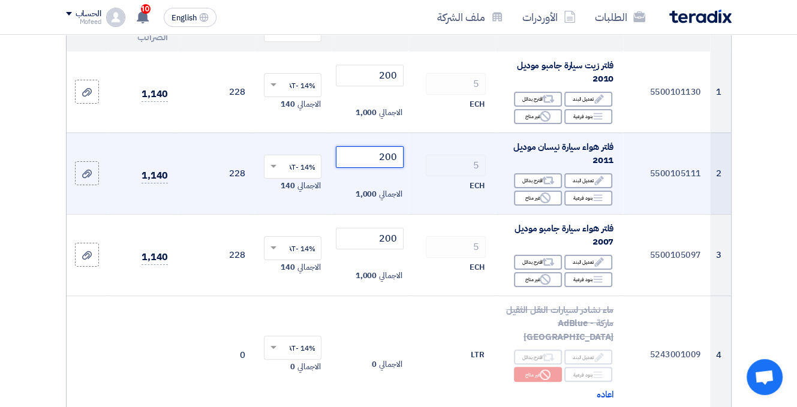
drag, startPoint x: 401, startPoint y: 167, endPoint x: 371, endPoint y: 168, distance: 30.0
click at [371, 168] on input "200" at bounding box center [369, 157] width 67 height 22
type input "175"
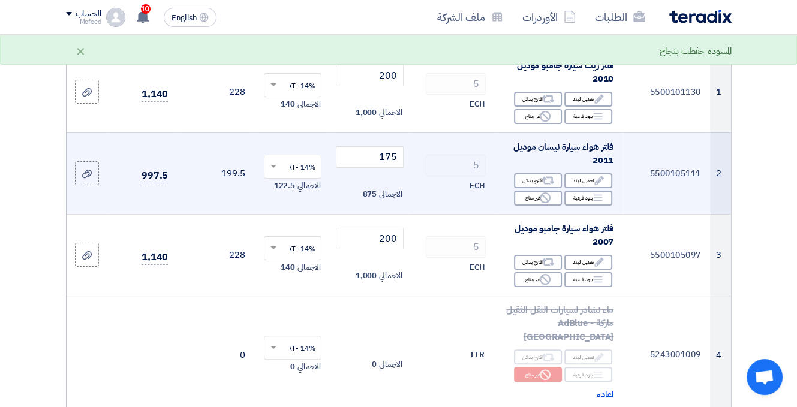
click at [433, 212] on td "5 ECH" at bounding box center [451, 174] width 87 height 82
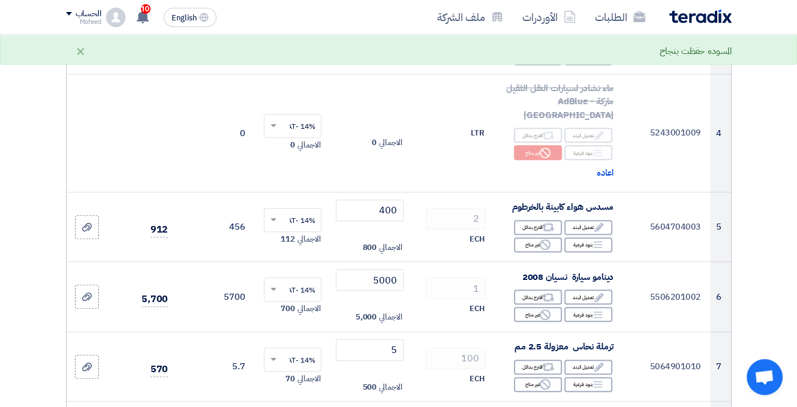
scroll to position [420, 0]
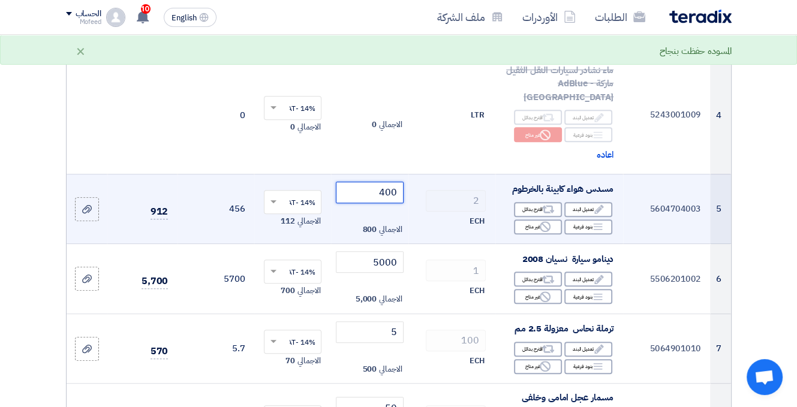
click at [390, 188] on input "400" at bounding box center [369, 193] width 67 height 22
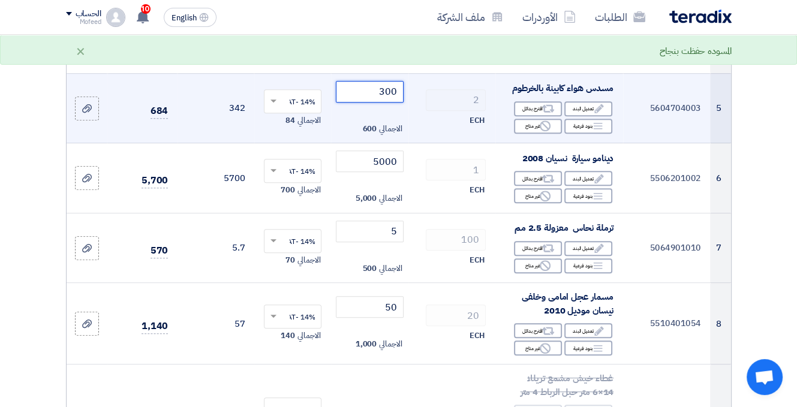
scroll to position [540, 0]
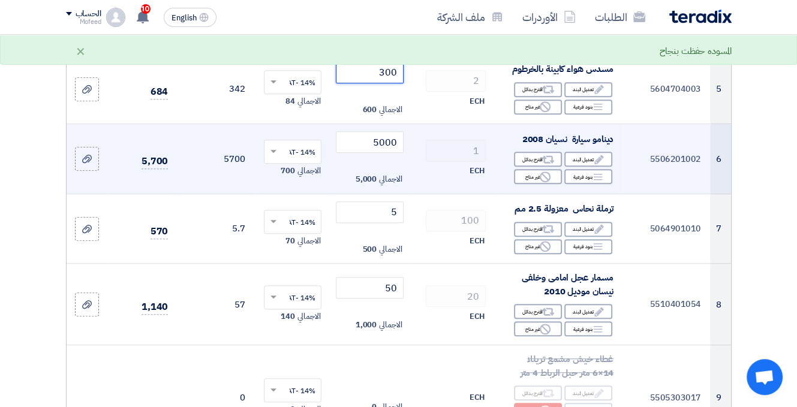
type input "300"
click at [420, 151] on div "1" at bounding box center [452, 151] width 68 height 22
click at [379, 136] on input "5000" at bounding box center [369, 142] width 67 height 22
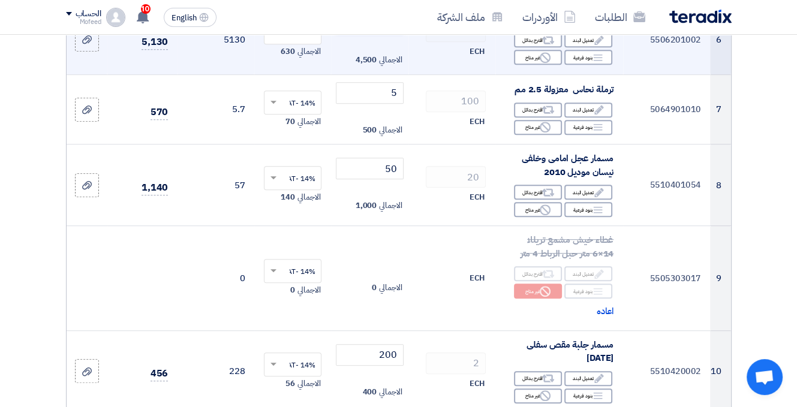
scroll to position [660, 0]
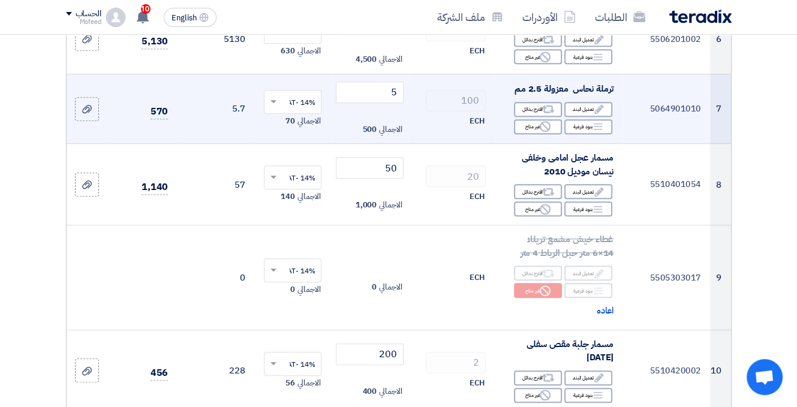
type input "4500"
click at [381, 125] on span "الاجمالي" at bounding box center [390, 130] width 23 height 12
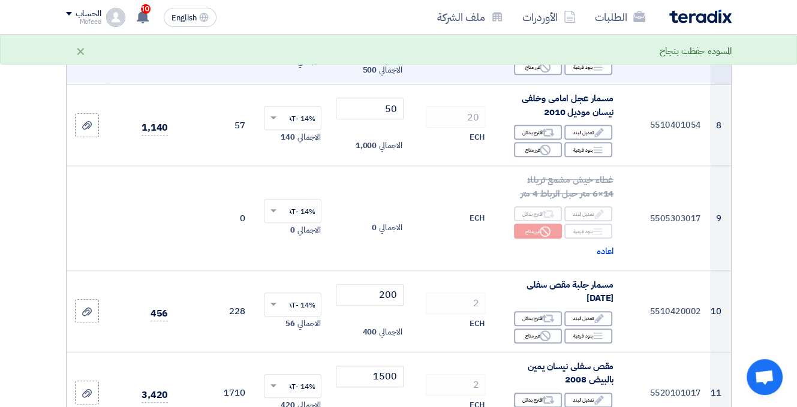
scroll to position [720, 0]
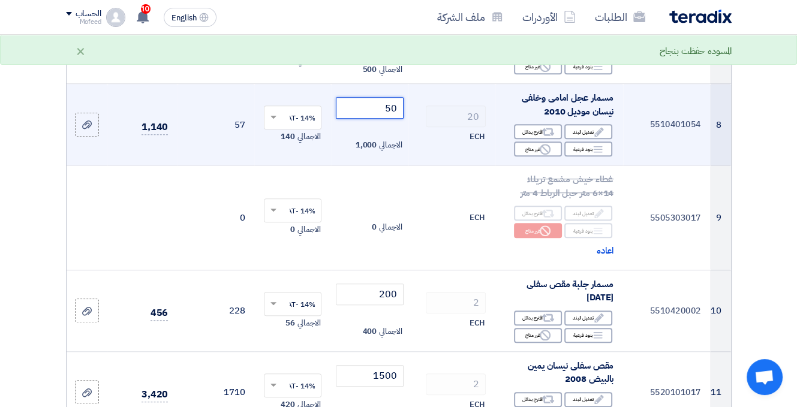
click at [365, 108] on input "50" at bounding box center [369, 108] width 67 height 22
click at [369, 105] on input "50" at bounding box center [369, 108] width 67 height 22
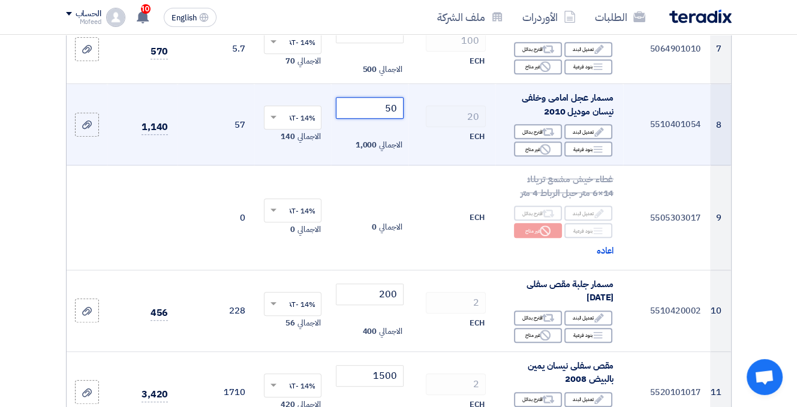
drag, startPoint x: 387, startPoint y: 104, endPoint x: 407, endPoint y: 110, distance: 19.9
click at [407, 110] on td "50 الاجمالي 1,000" at bounding box center [369, 125] width 77 height 82
type input "25"
click at [412, 119] on td "20 ECH" at bounding box center [451, 125] width 87 height 82
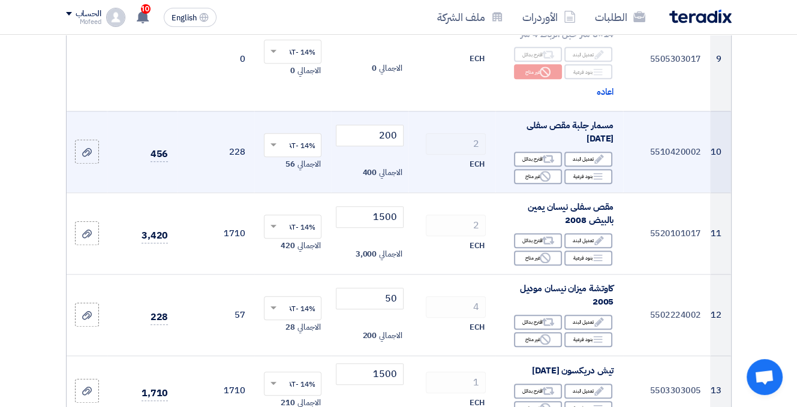
scroll to position [900, 0]
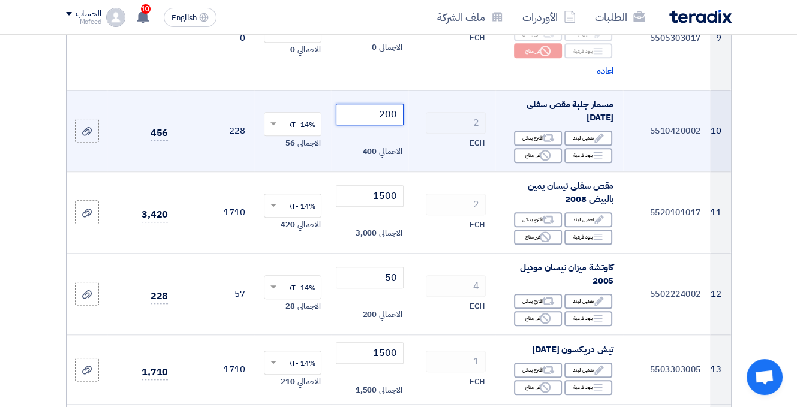
click at [355, 119] on input "200" at bounding box center [369, 115] width 67 height 22
click at [359, 104] on input "200" at bounding box center [369, 115] width 67 height 22
click at [360, 104] on input "200" at bounding box center [369, 115] width 67 height 22
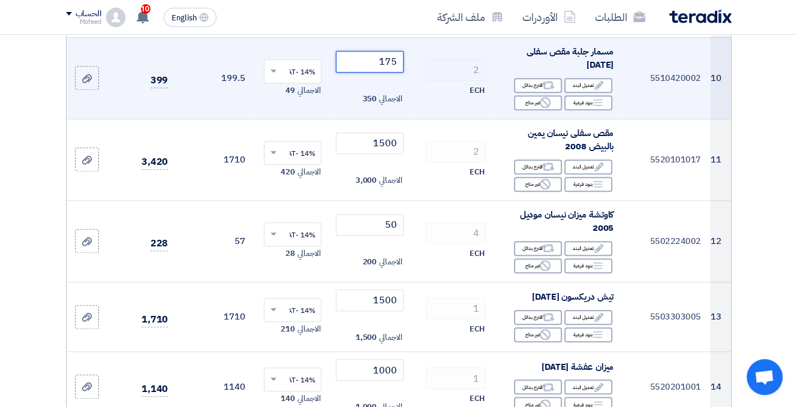
scroll to position [960, 0]
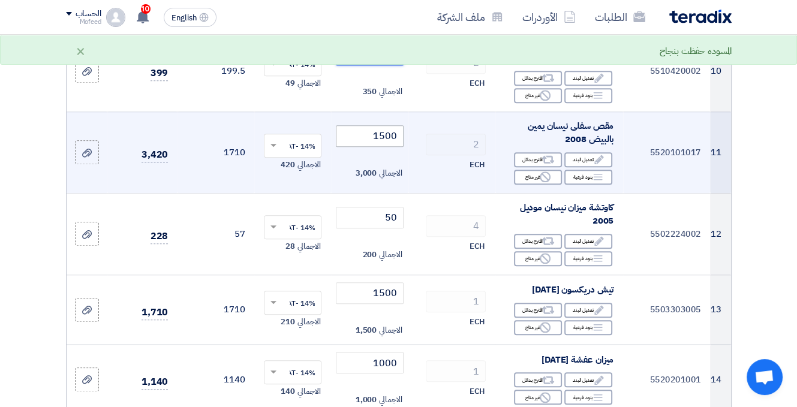
type input "175"
click at [357, 131] on input "1500" at bounding box center [369, 136] width 67 height 22
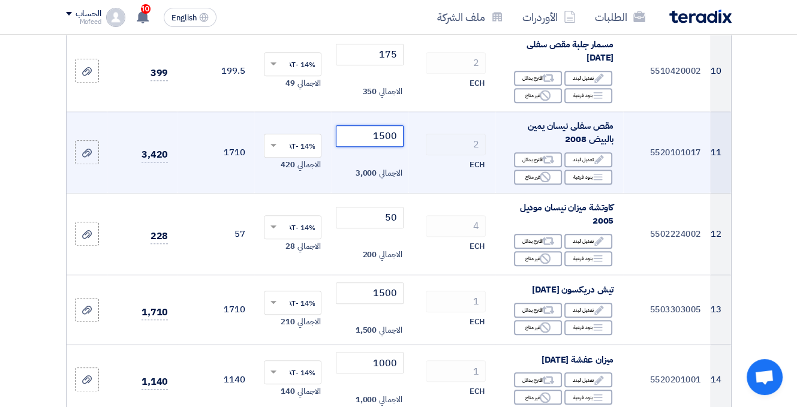
click at [357, 131] on input "1500" at bounding box center [369, 136] width 67 height 22
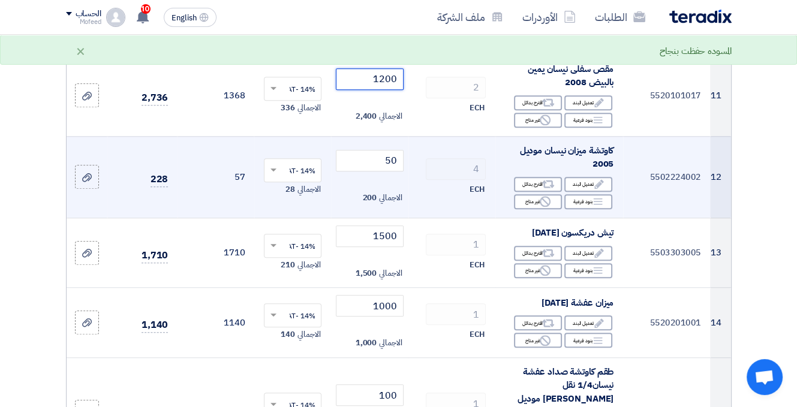
scroll to position [1020, 0]
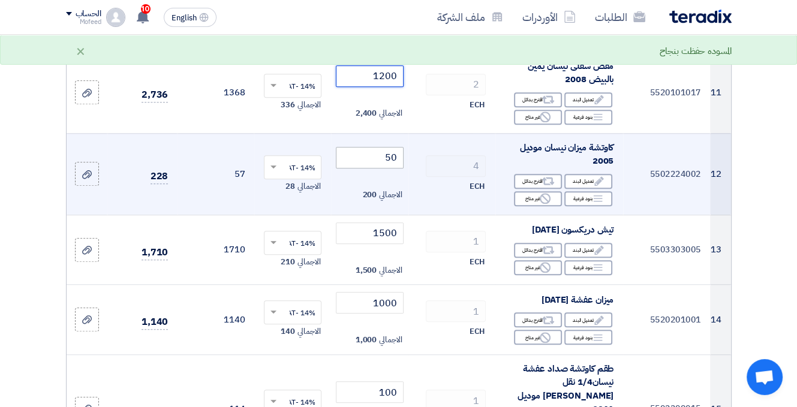
type input "1200"
click at [367, 155] on input "50" at bounding box center [369, 158] width 67 height 22
click at [368, 154] on input "50" at bounding box center [369, 158] width 67 height 22
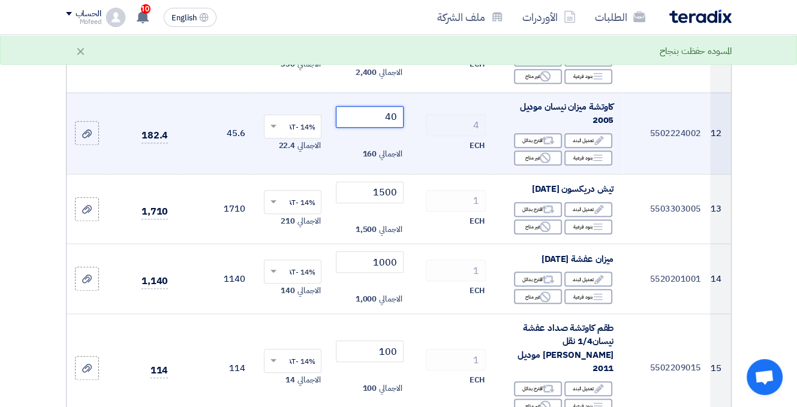
scroll to position [1080, 0]
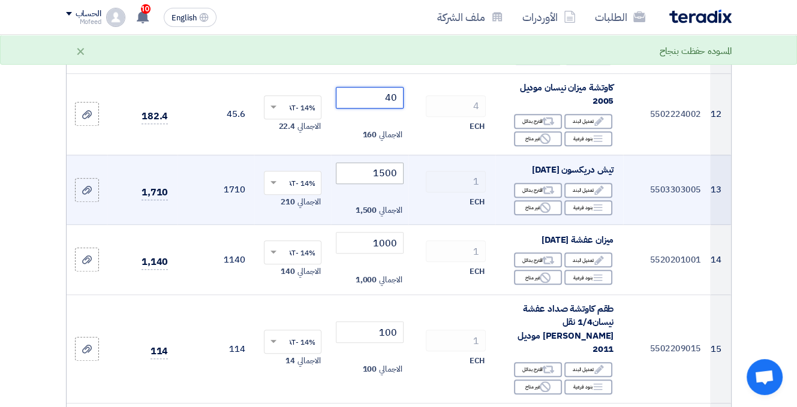
type input "40"
click at [361, 170] on input "1500" at bounding box center [369, 174] width 67 height 22
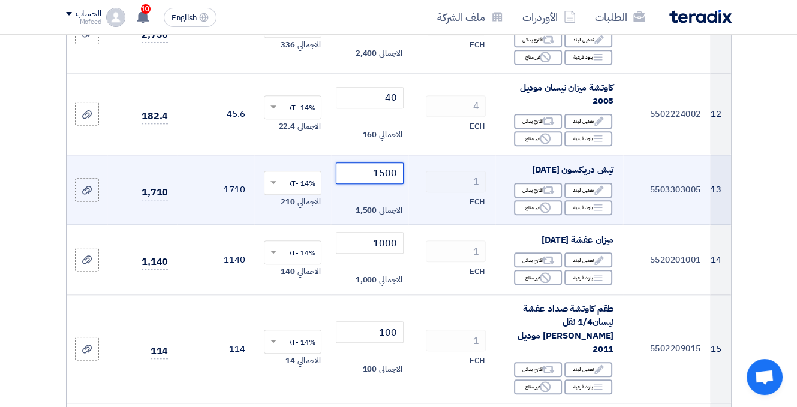
click at [361, 170] on input "1500" at bounding box center [369, 174] width 67 height 22
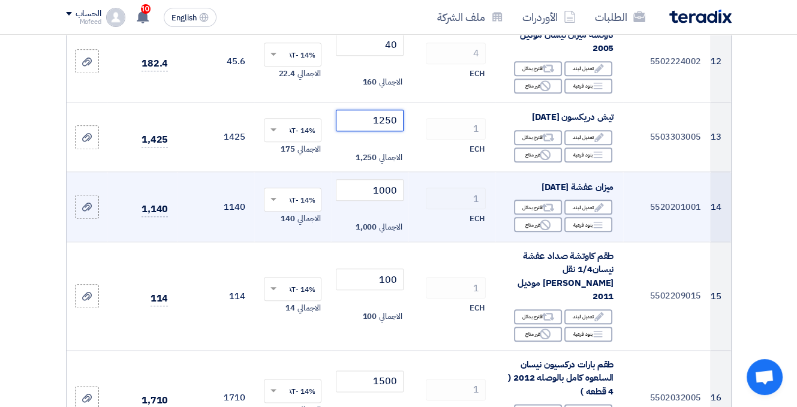
scroll to position [1140, 0]
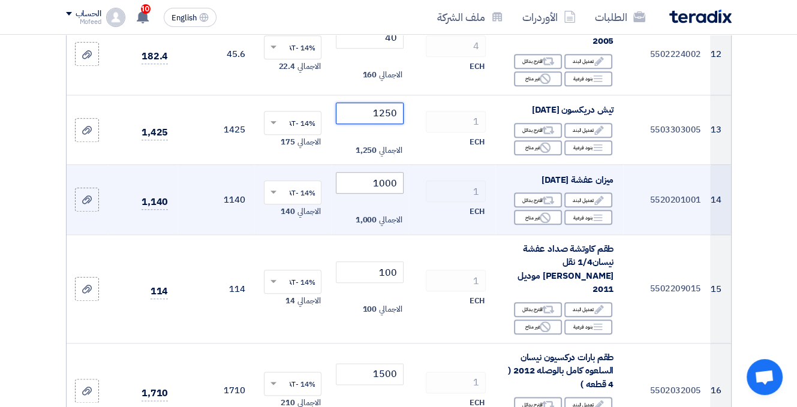
type input "1250"
click at [370, 179] on input "1000" at bounding box center [369, 183] width 67 height 22
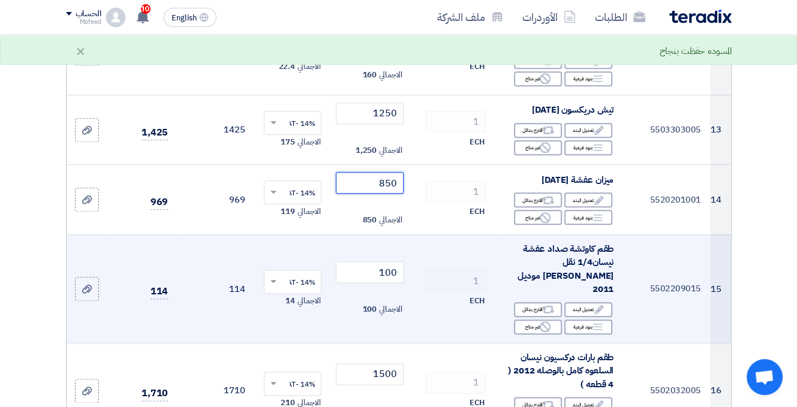
type input "850"
click at [420, 239] on td "1 ECH" at bounding box center [451, 289] width 87 height 109
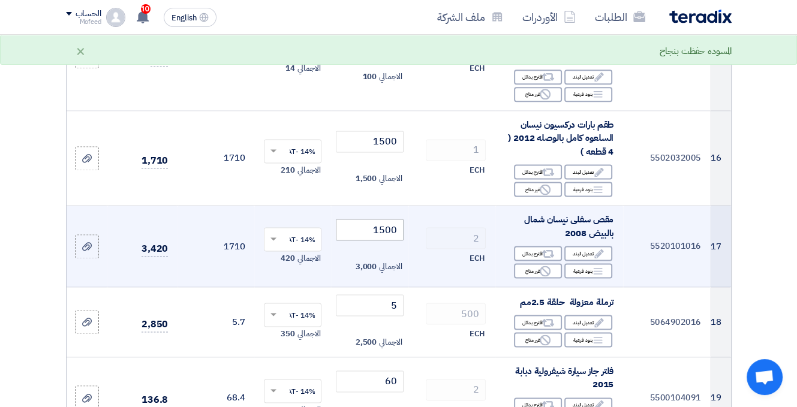
scroll to position [1380, 0]
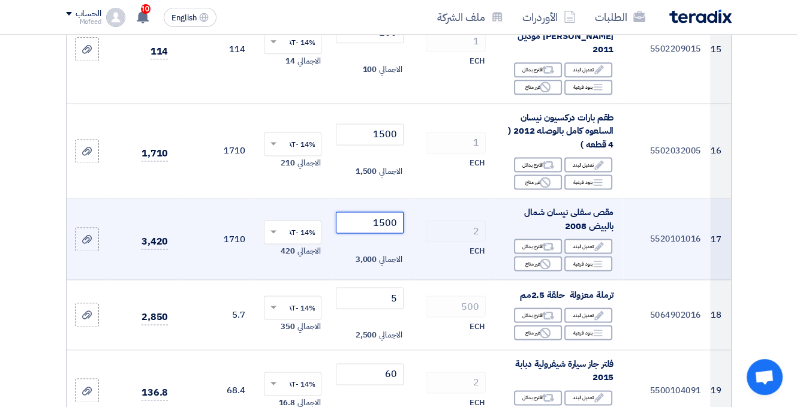
click at [359, 212] on input "1500" at bounding box center [369, 223] width 67 height 22
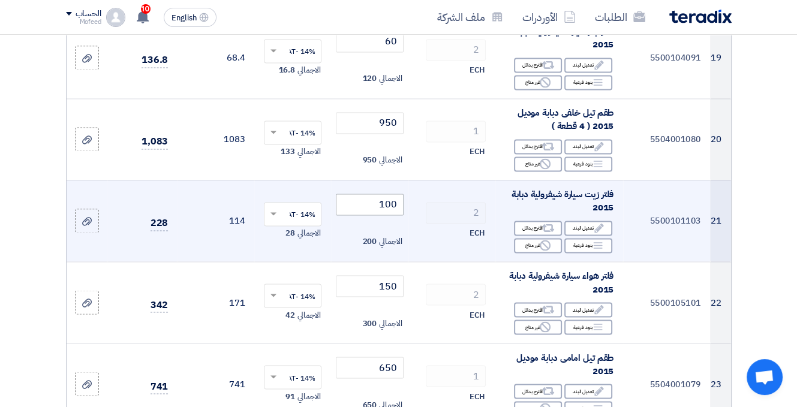
scroll to position [1739, 0]
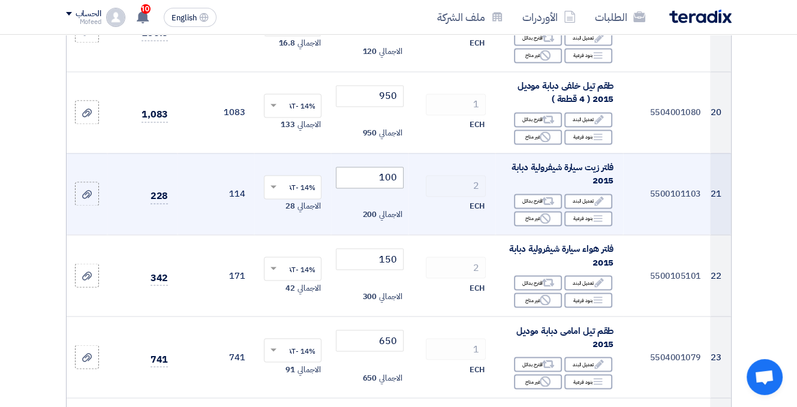
type input "1200"
click at [374, 167] on input "100" at bounding box center [369, 178] width 67 height 22
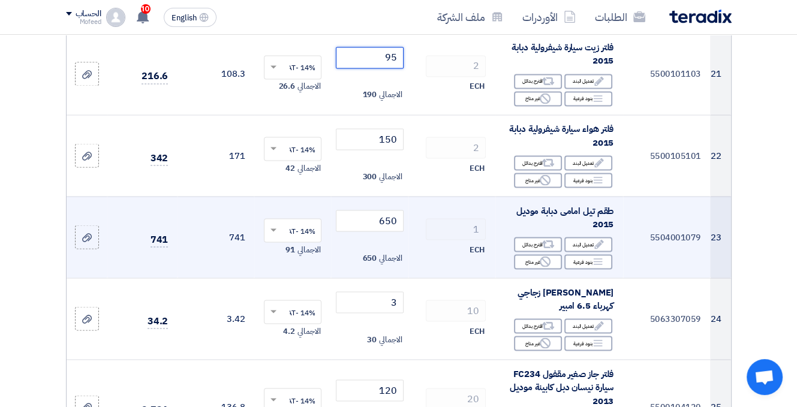
scroll to position [1919, 0]
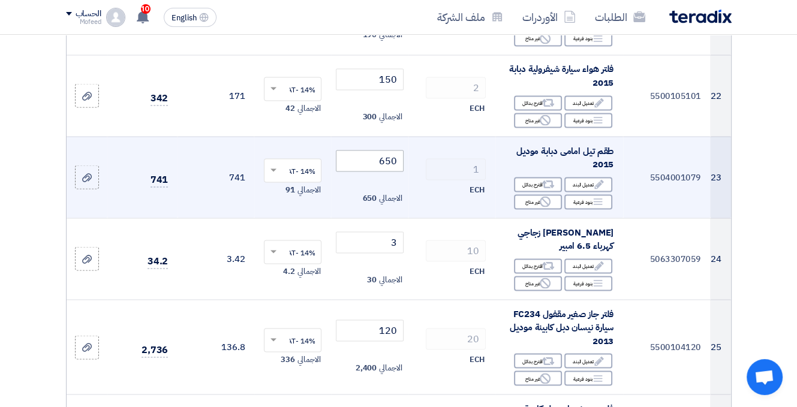
type input "95"
click at [365, 150] on input "650" at bounding box center [369, 161] width 67 height 22
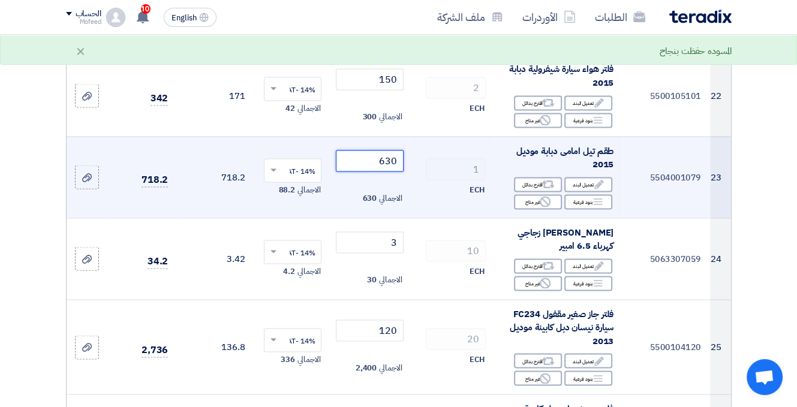
type input "630"
click at [426, 182] on div "ECH" at bounding box center [452, 189] width 68 height 14
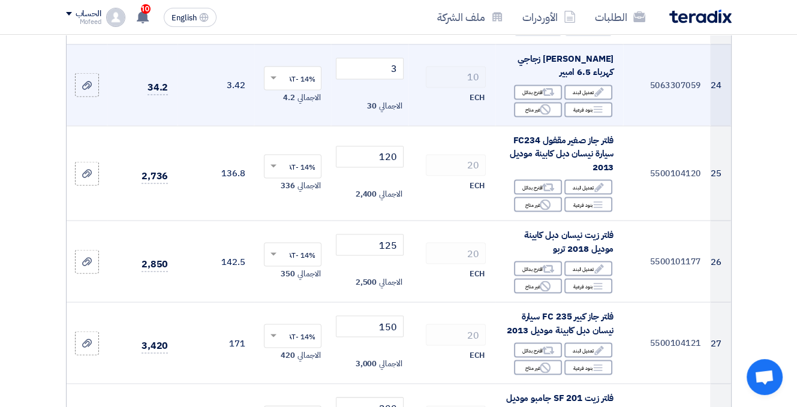
scroll to position [2099, 0]
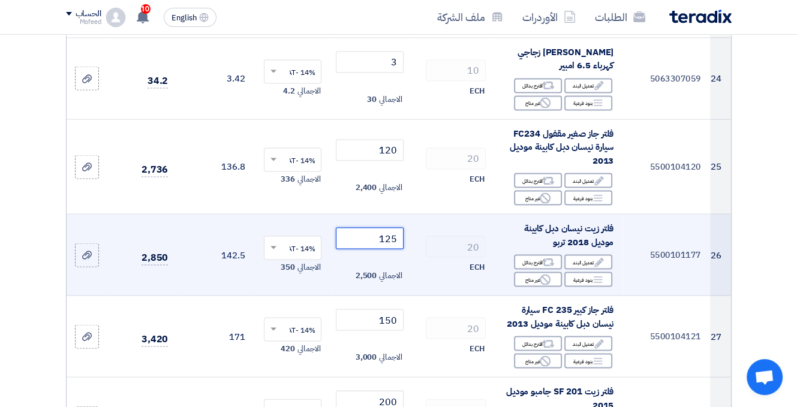
click at [345, 228] on input "125" at bounding box center [369, 239] width 67 height 22
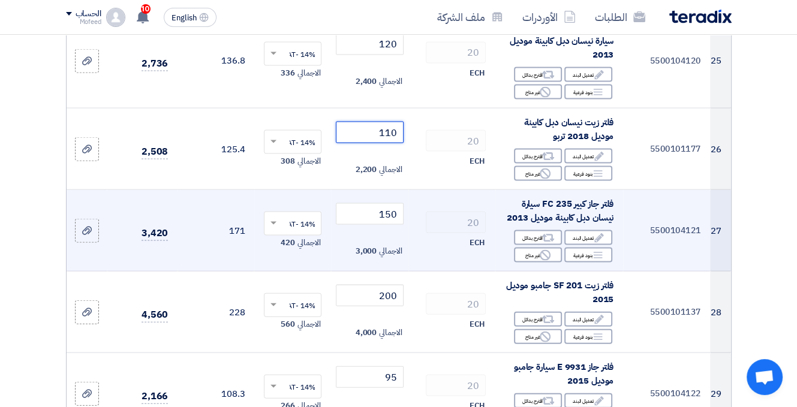
scroll to position [2219, 0]
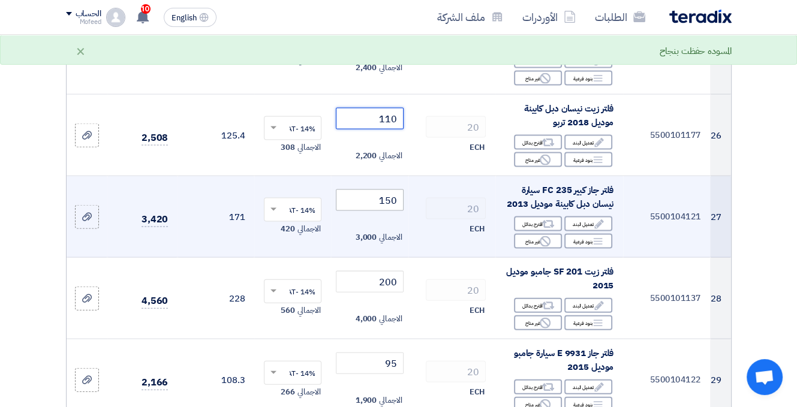
type input "110"
click at [355, 190] on input "150" at bounding box center [369, 201] width 67 height 22
type input "140"
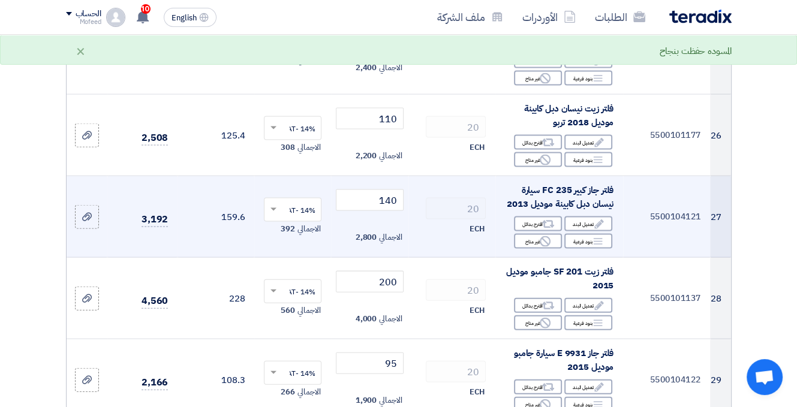
click at [425, 222] on div "ECH" at bounding box center [452, 229] width 68 height 14
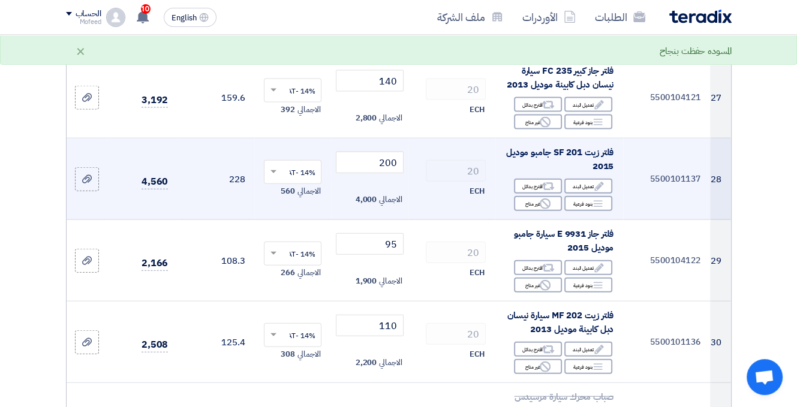
scroll to position [2339, 0]
click at [355, 151] on input "200" at bounding box center [369, 162] width 67 height 22
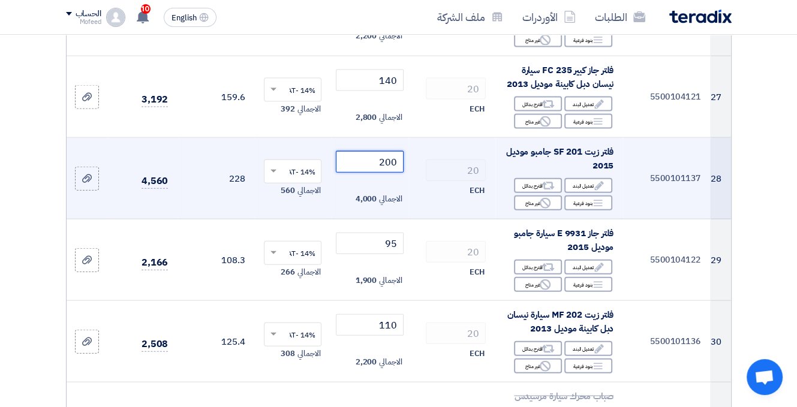
click at [357, 151] on input "200" at bounding box center [369, 162] width 67 height 22
click at [362, 151] on input "200" at bounding box center [369, 162] width 67 height 22
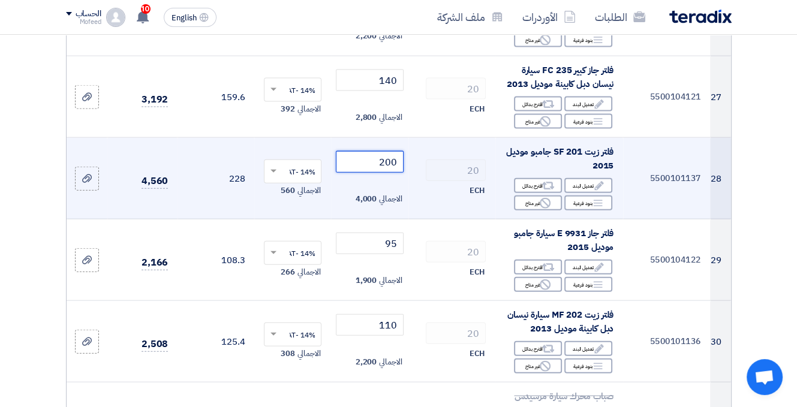
click at [362, 151] on input "200" at bounding box center [369, 162] width 67 height 22
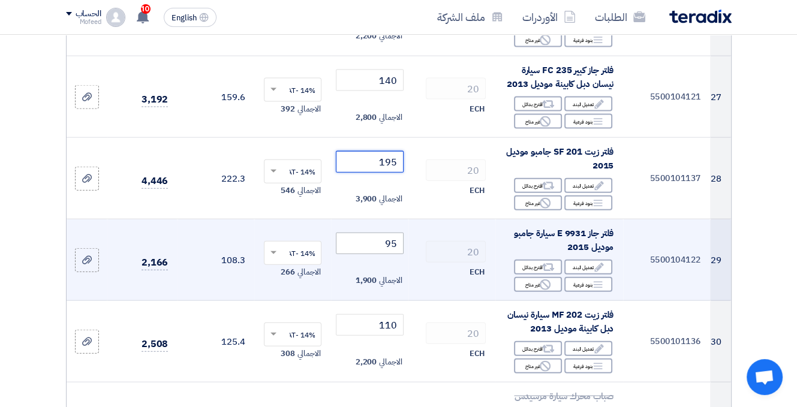
type input "195"
click at [393, 233] on input "95" at bounding box center [369, 244] width 67 height 22
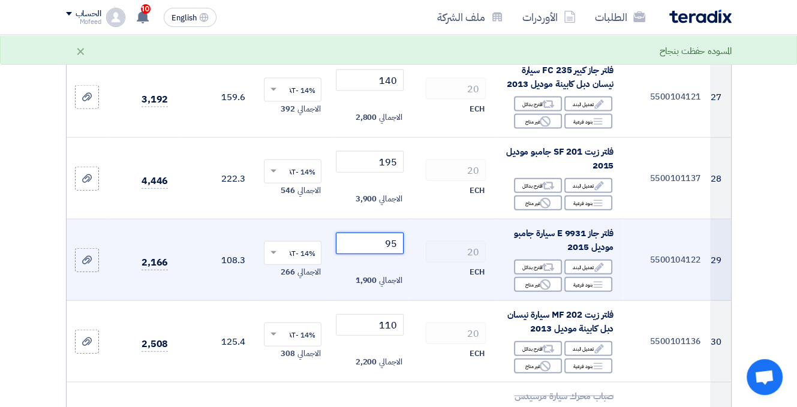
click at [393, 233] on input "95" at bounding box center [369, 244] width 67 height 22
type input "85"
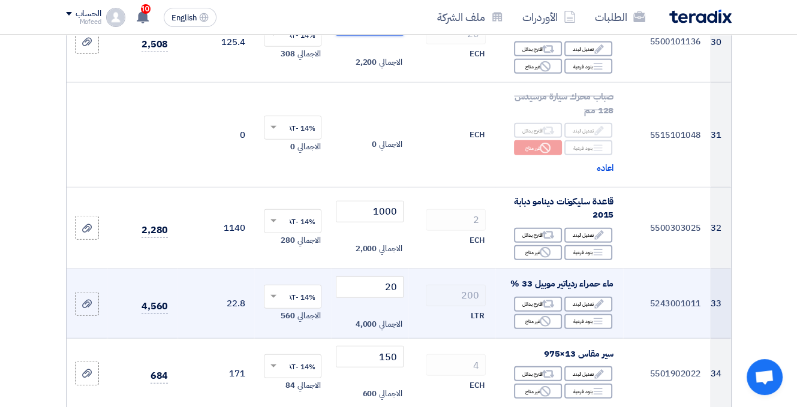
scroll to position [2699, 0]
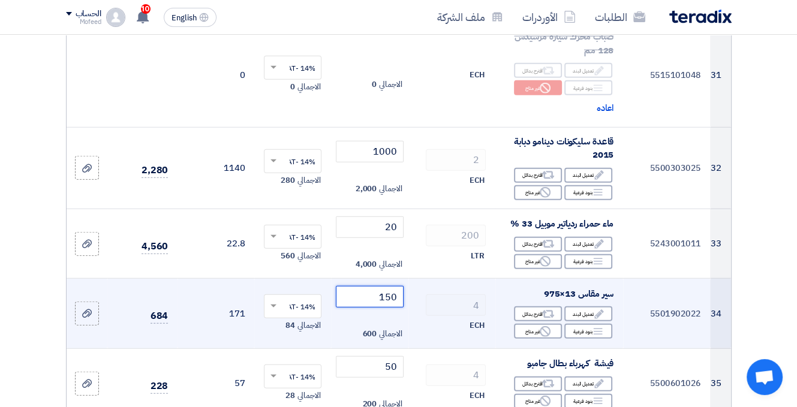
click at [372, 286] on input "150" at bounding box center [369, 297] width 67 height 22
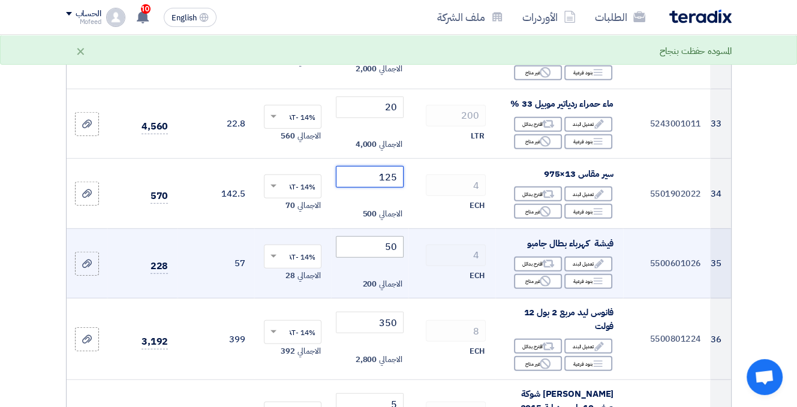
scroll to position [2879, 0]
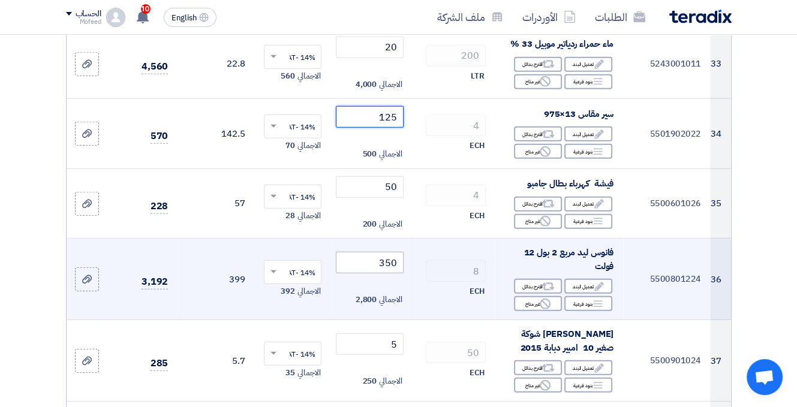
type input "125"
click at [369, 252] on input "350" at bounding box center [369, 263] width 67 height 22
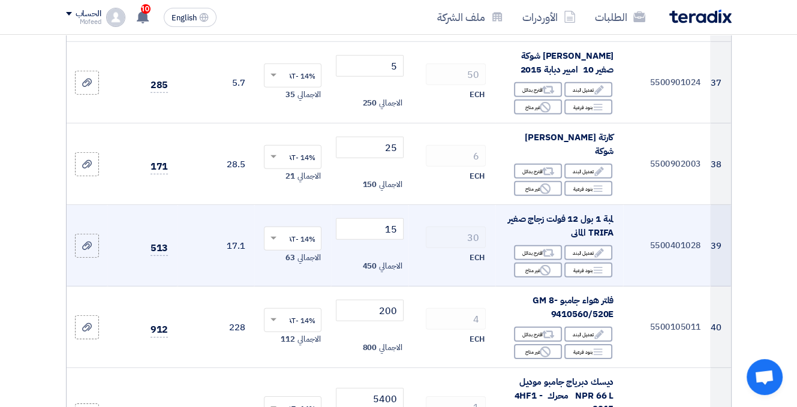
scroll to position [3179, 0]
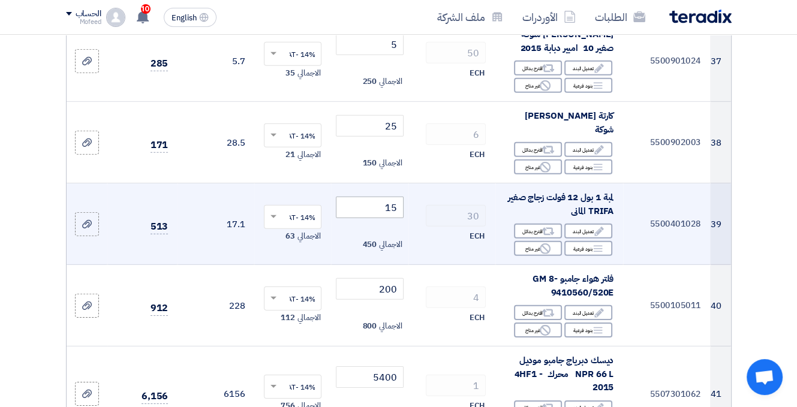
type input "300"
click at [363, 197] on input "15" at bounding box center [369, 208] width 67 height 22
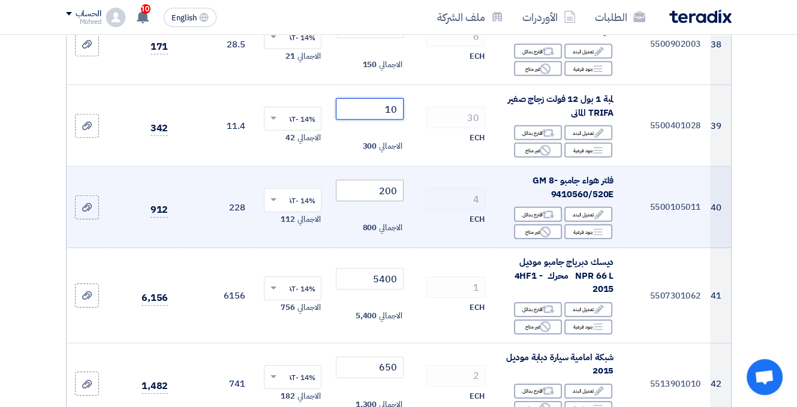
scroll to position [3299, 0]
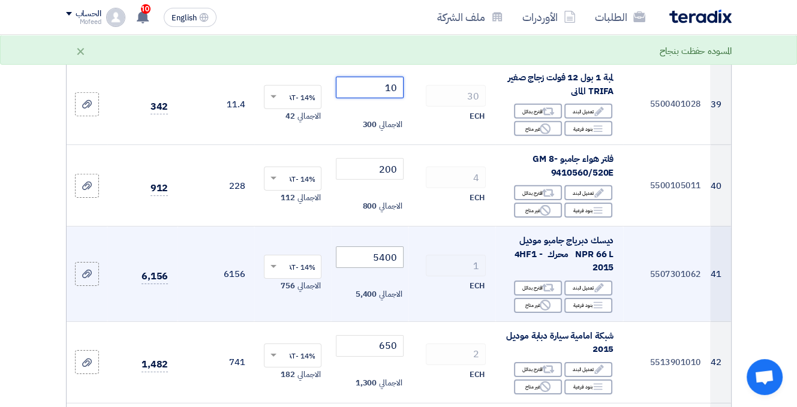
type input "10"
click at [369, 247] on input "5400" at bounding box center [369, 258] width 67 height 22
type input "3"
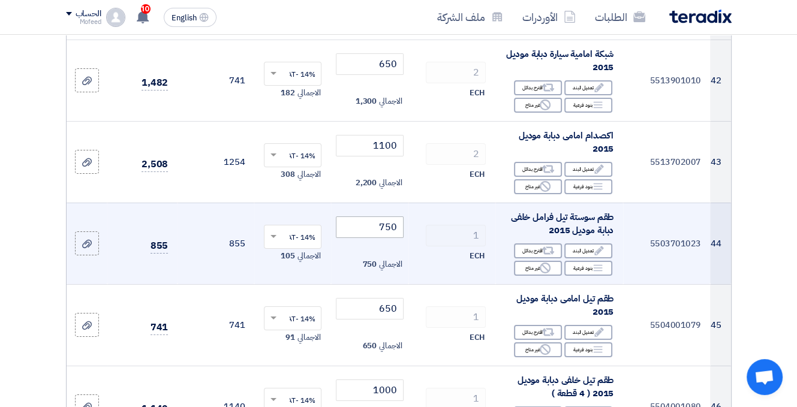
scroll to position [3599, 0]
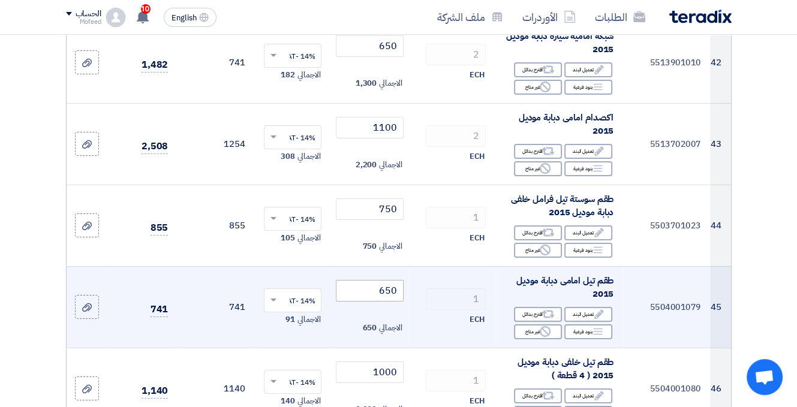
type input "5350"
click at [356, 280] on input "650" at bounding box center [369, 291] width 67 height 22
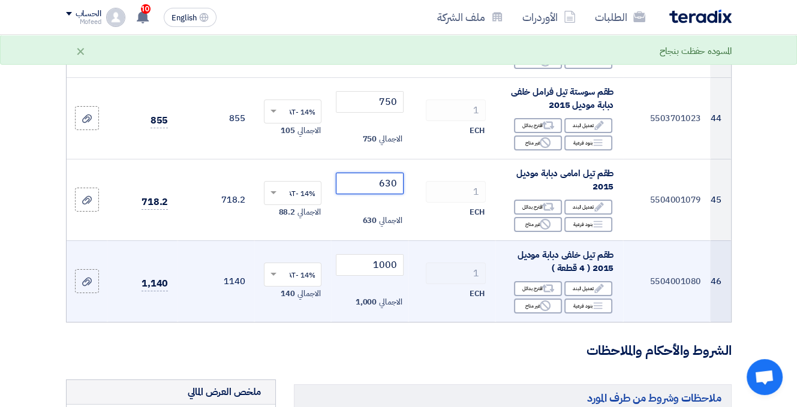
scroll to position [3719, 0]
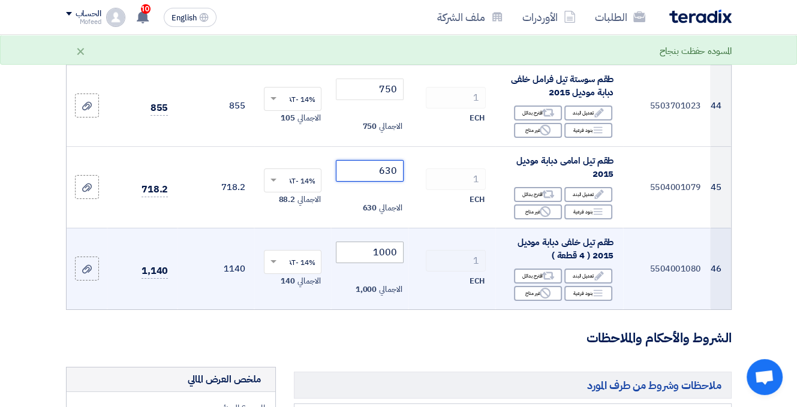
type input "630"
click at [365, 242] on input "1000" at bounding box center [369, 253] width 67 height 22
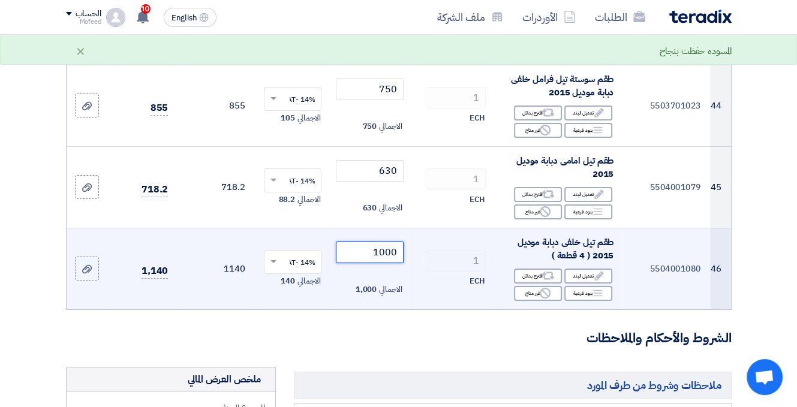
click at [365, 242] on input "1000" at bounding box center [369, 253] width 67 height 22
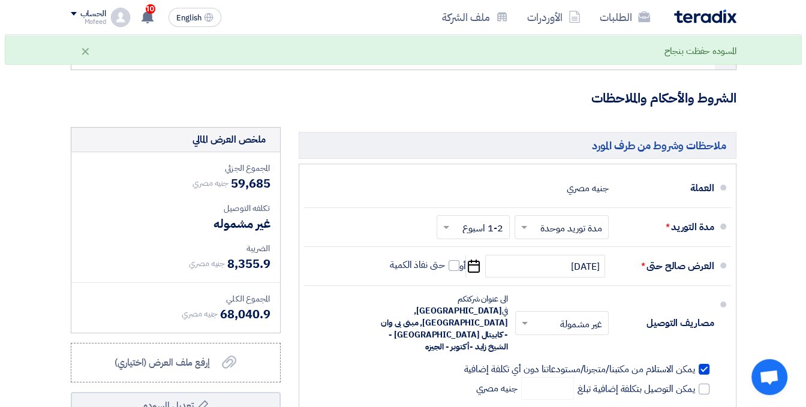
scroll to position [4199, 0]
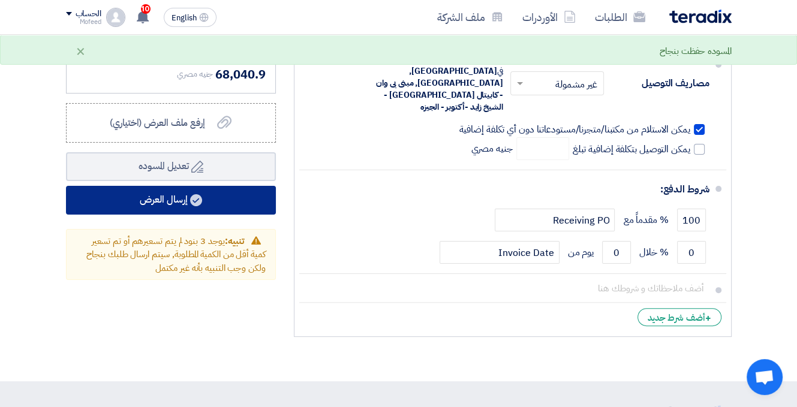
type input "950"
click at [197, 194] on use at bounding box center [196, 200] width 12 height 12
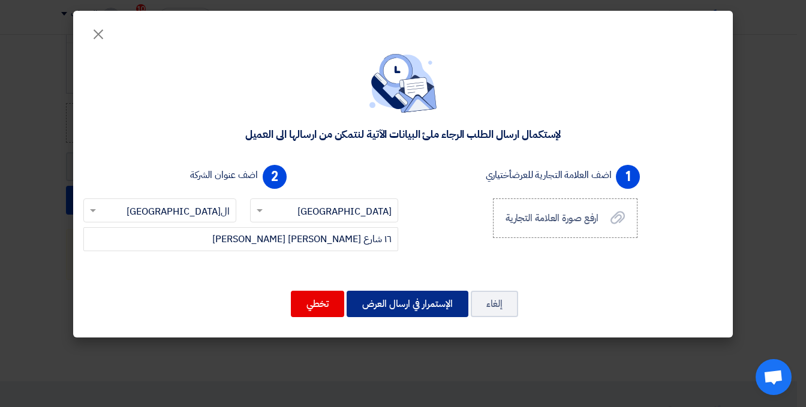
click at [388, 301] on button "الإستمرار في ارسال العرض" at bounding box center [408, 304] width 122 height 26
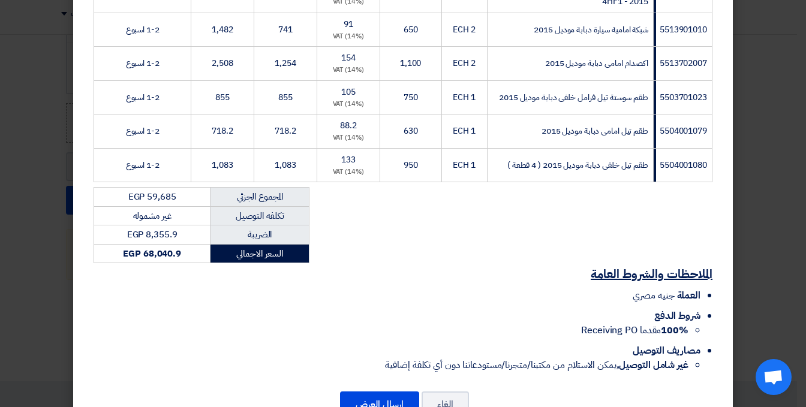
scroll to position [1654, 0]
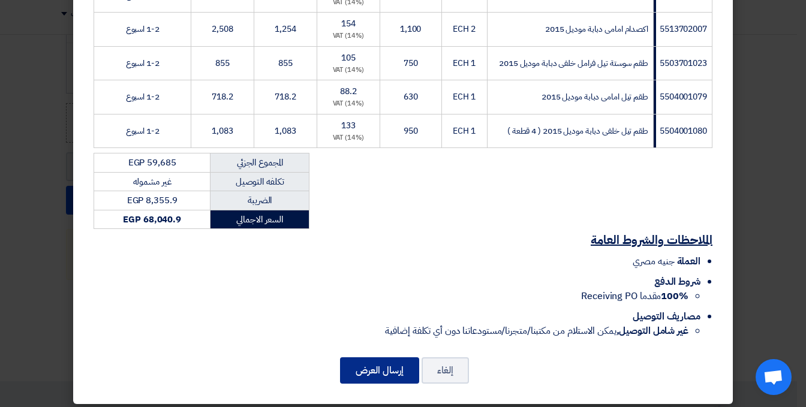
click at [387, 357] on button "إرسال العرض" at bounding box center [379, 370] width 79 height 26
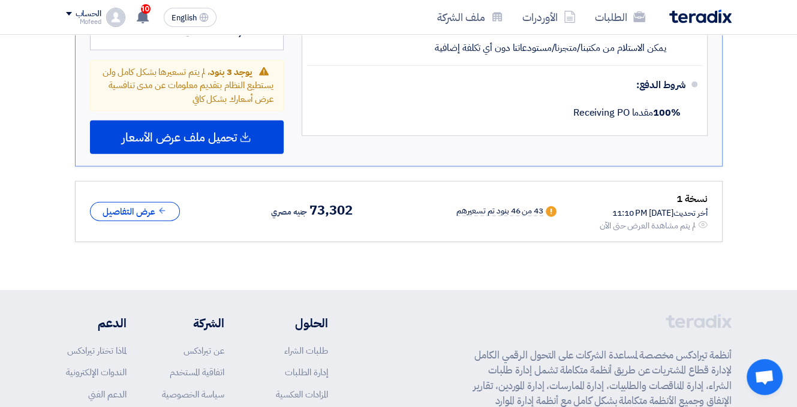
scroll to position [2751, 0]
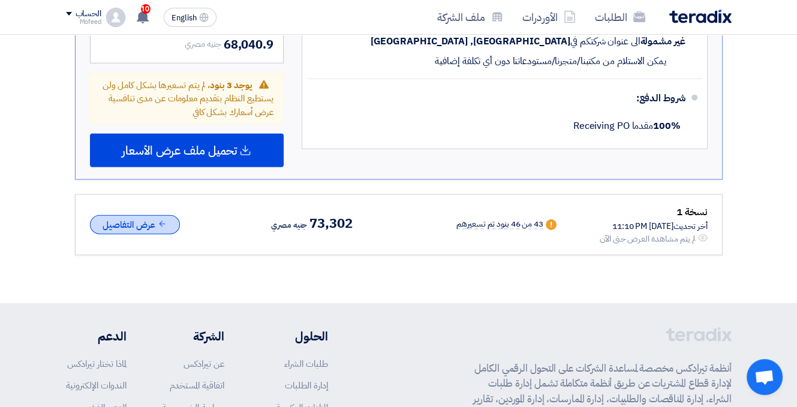
click at [162, 221] on use at bounding box center [163, 224] width 6 height 6
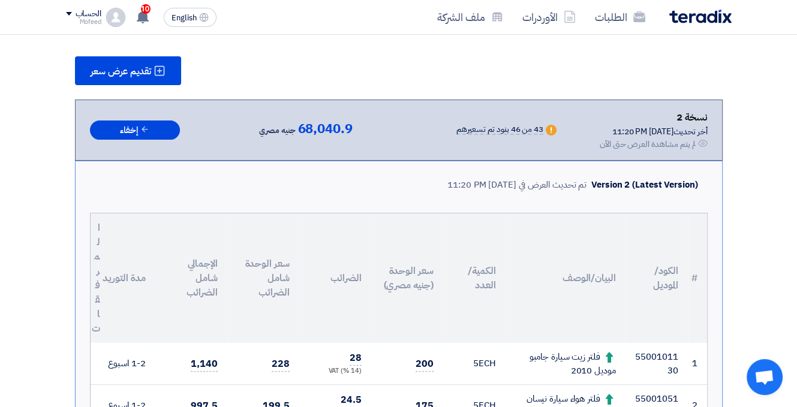
scroll to position [112, 0]
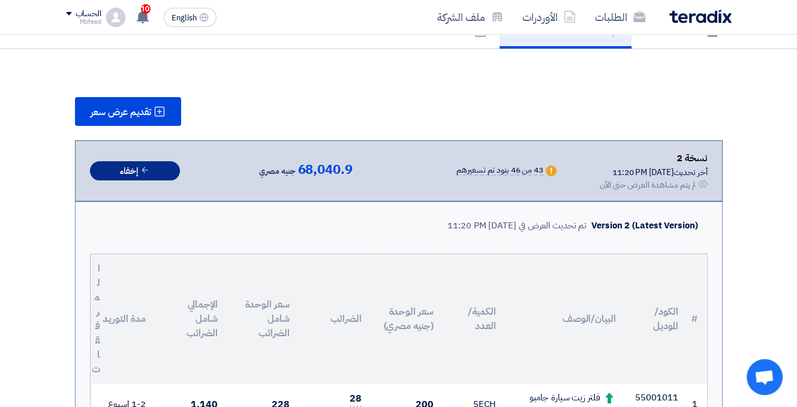
click at [151, 171] on button "إخفاء" at bounding box center [135, 171] width 90 height 20
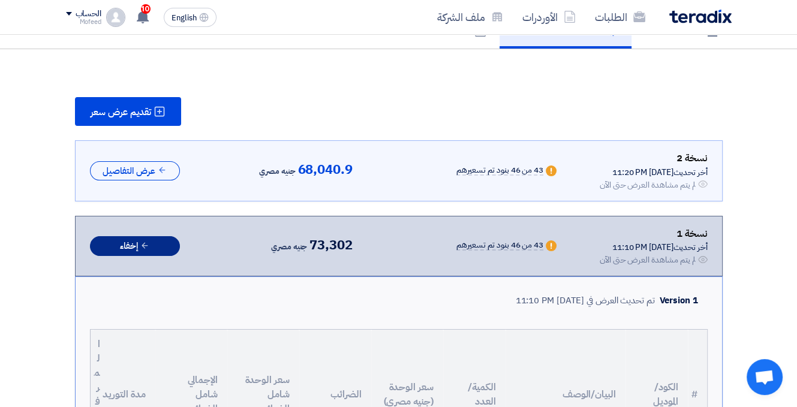
click at [142, 237] on button "إخفاء" at bounding box center [135, 246] width 90 height 20
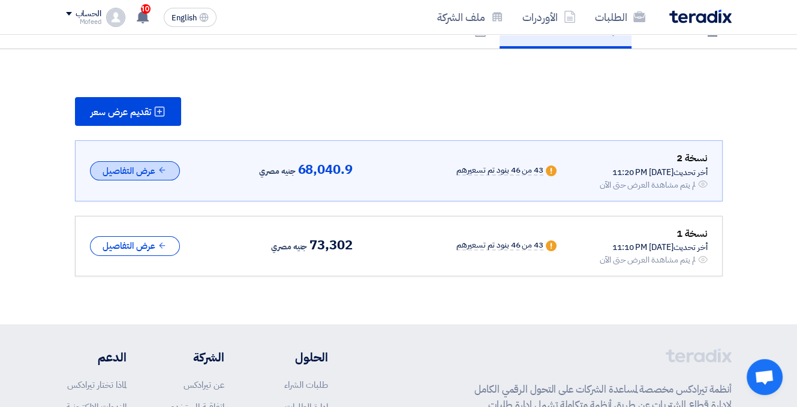
click at [158, 166] on icon at bounding box center [162, 170] width 9 height 9
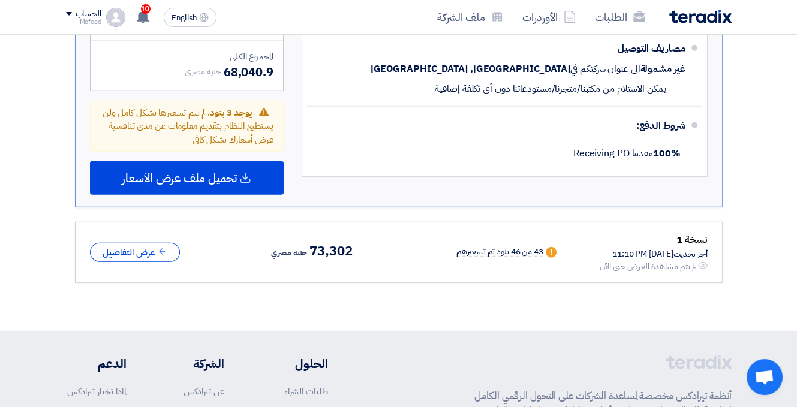
scroll to position [2691, 0]
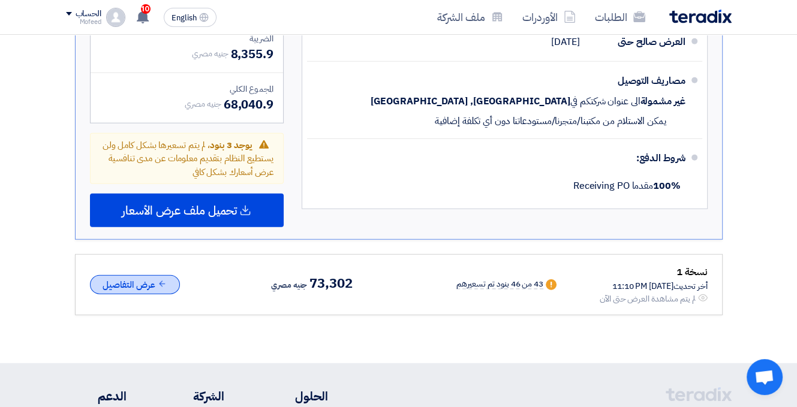
click at [149, 275] on button "عرض التفاصيل" at bounding box center [135, 285] width 90 height 20
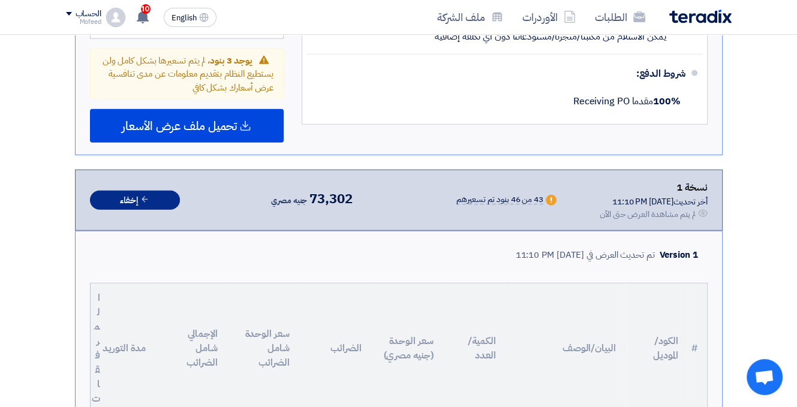
scroll to position [2681, 0]
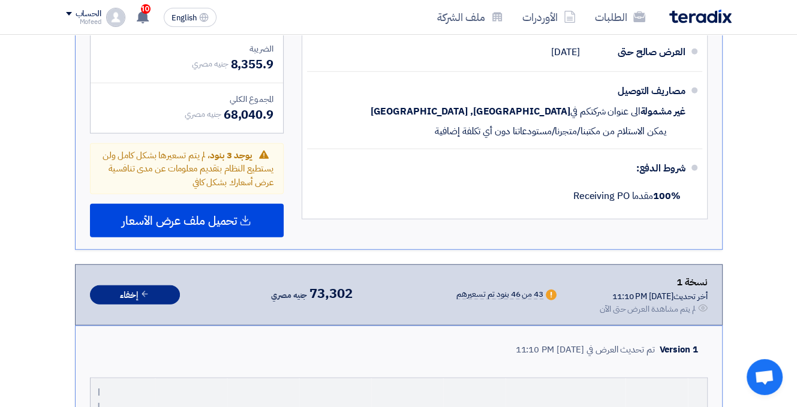
click at [142, 290] on icon at bounding box center [144, 294] width 9 height 9
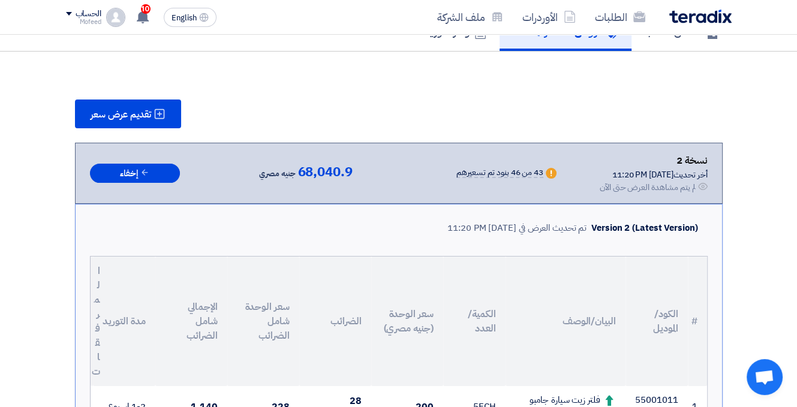
scroll to position [0, 0]
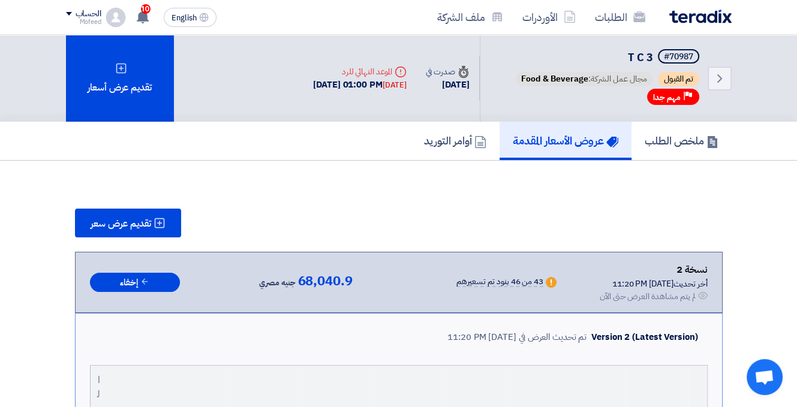
click at [669, 16] on img at bounding box center [700, 17] width 62 height 14
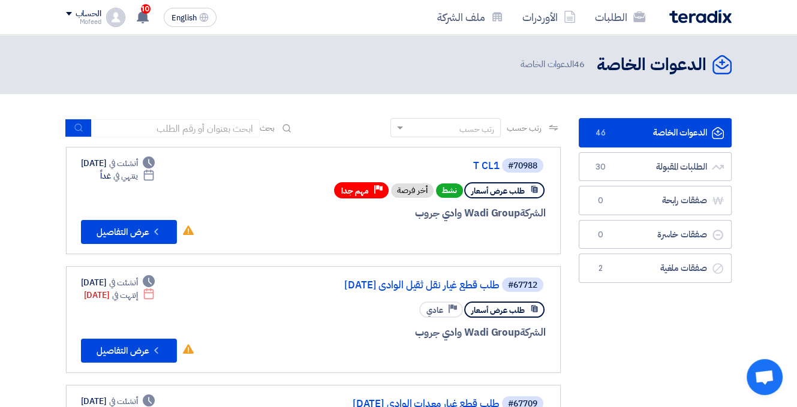
scroll to position [60, 0]
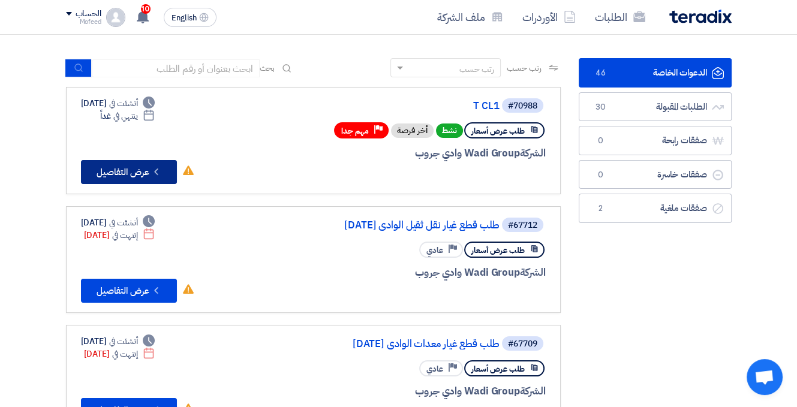
click at [140, 167] on button "Check details عرض التفاصيل" at bounding box center [129, 172] width 96 height 24
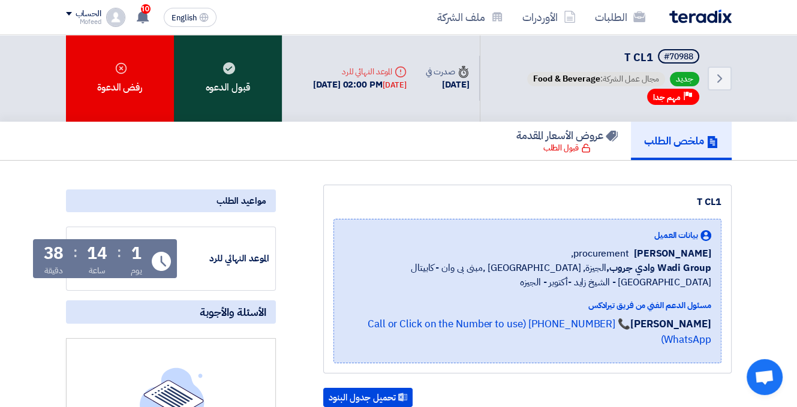
click at [236, 95] on div "قبول الدعوه" at bounding box center [228, 78] width 108 height 87
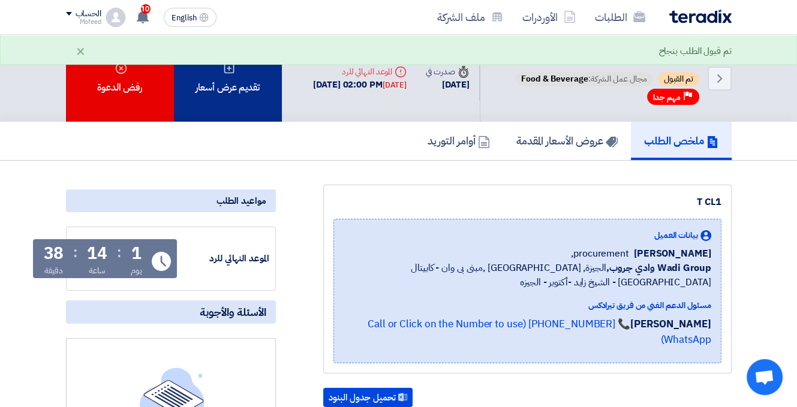
click at [238, 97] on div "تقديم عرض أسعار" at bounding box center [228, 78] width 108 height 87
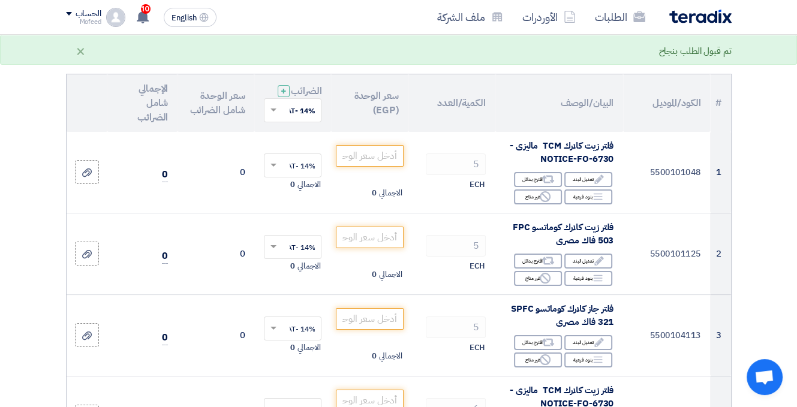
scroll to position [120, 0]
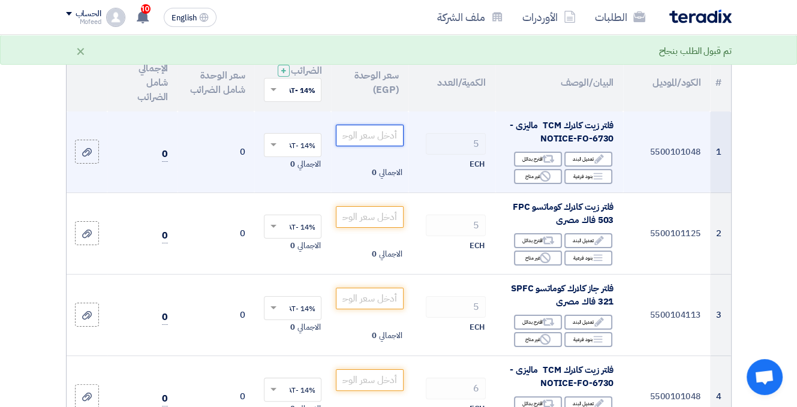
click at [375, 143] on input "number" at bounding box center [369, 136] width 67 height 22
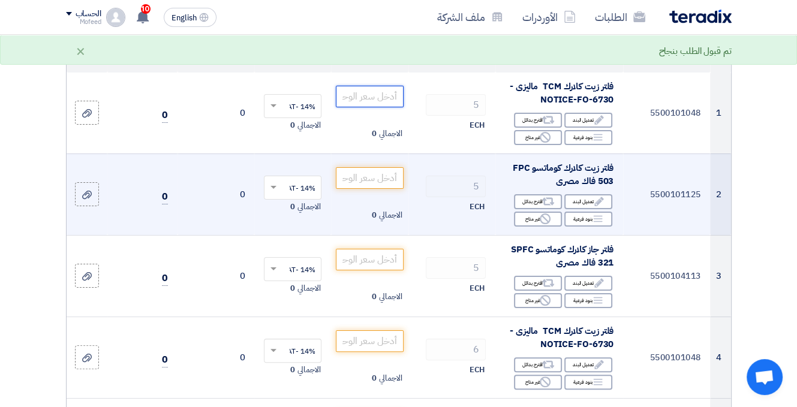
scroll to position [180, 0]
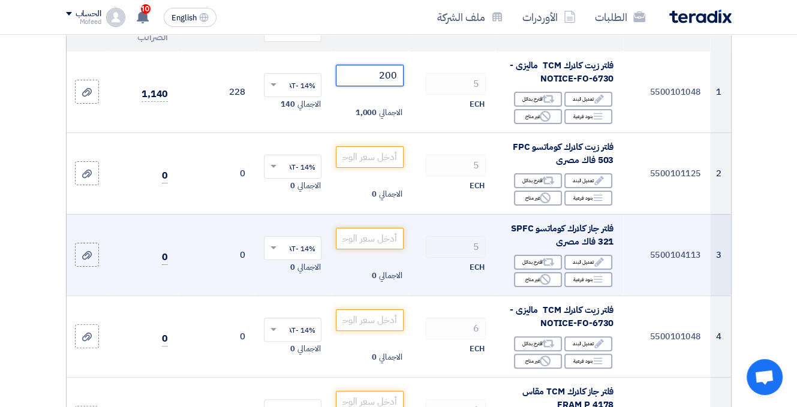
type input "200"
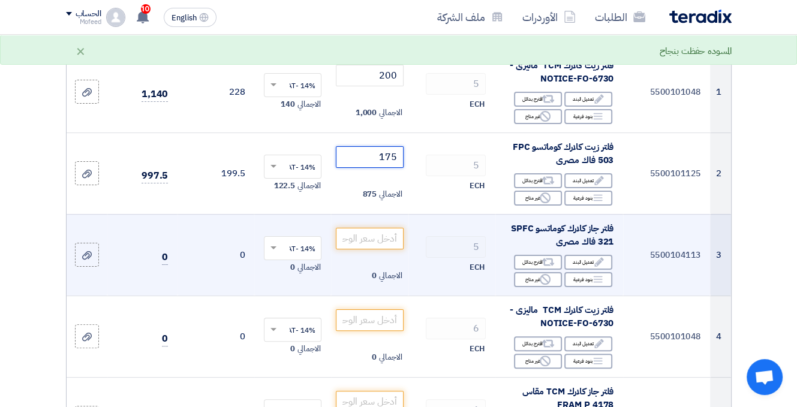
type input "175"
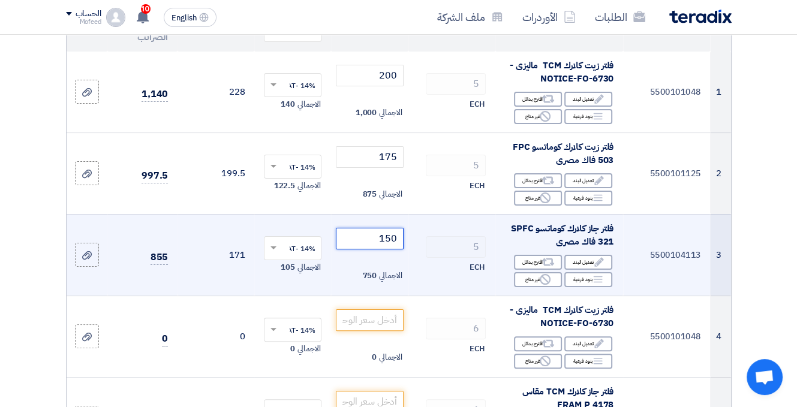
type input "150"
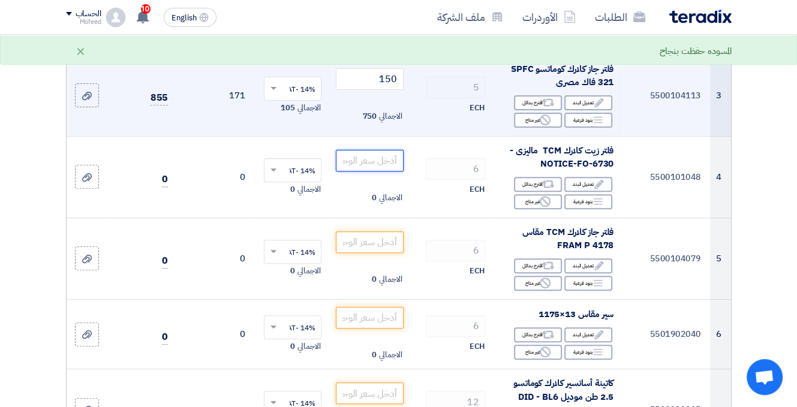
scroll to position [360, 0]
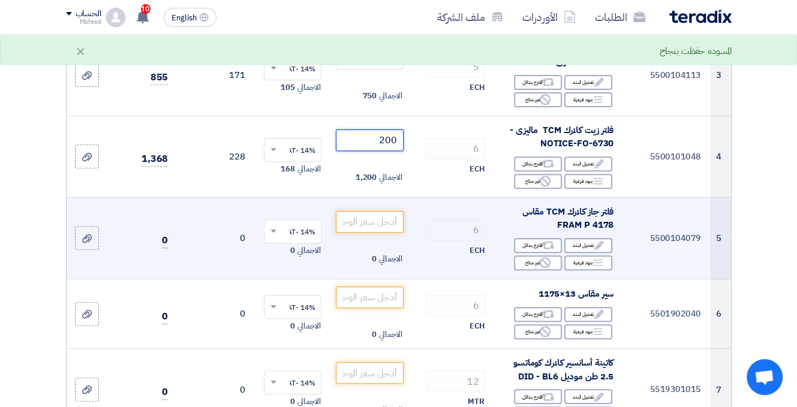
type input "200"
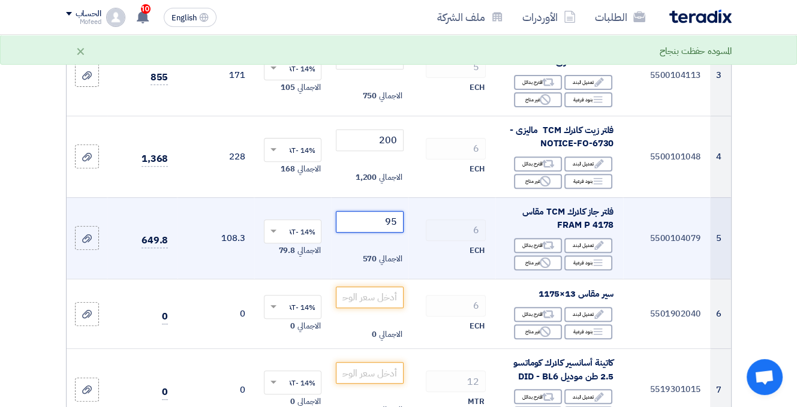
type input "95"
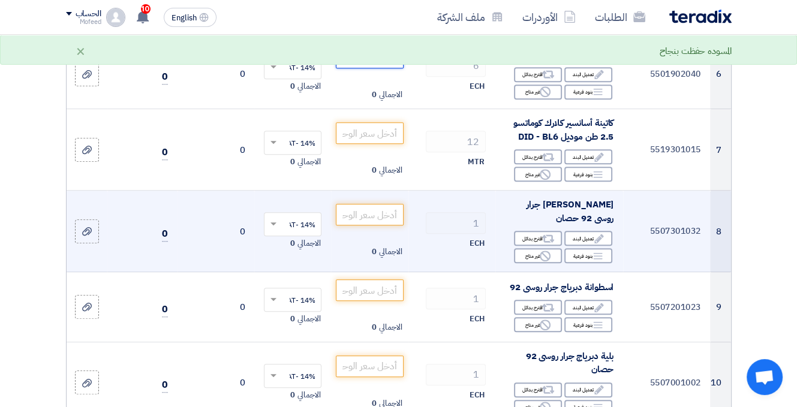
scroll to position [540, 0]
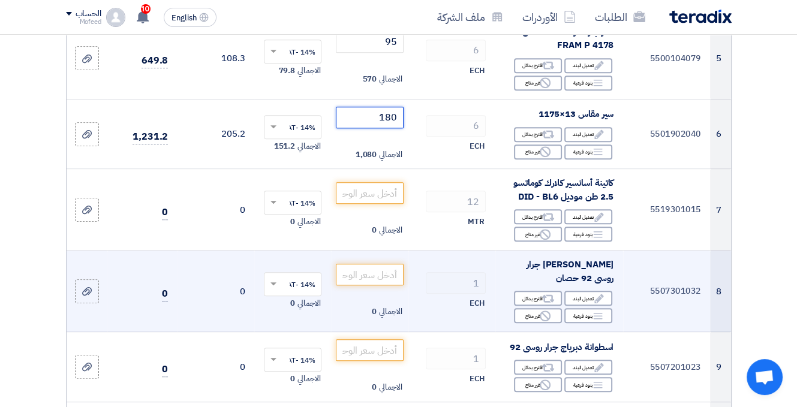
type input "180"
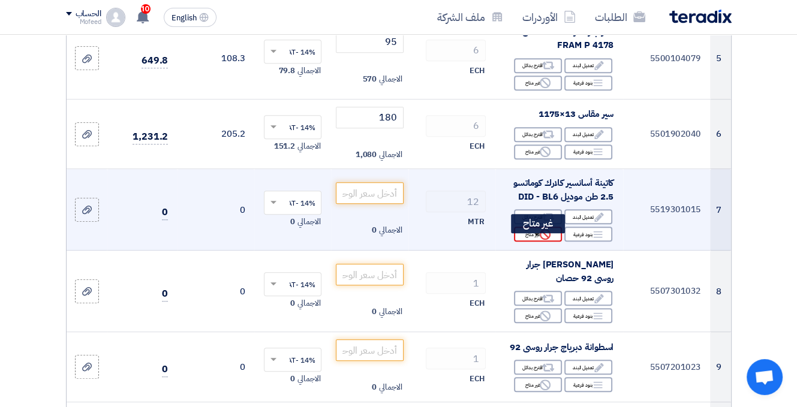
click at [526, 242] on div "Reject غير متاح" at bounding box center [538, 234] width 48 height 15
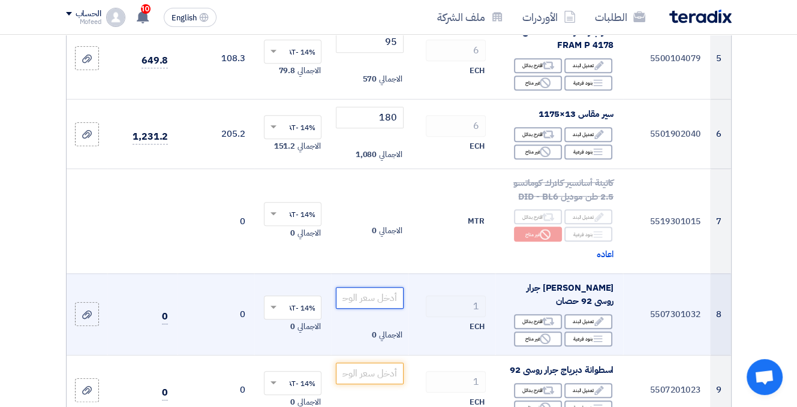
click at [374, 309] on input "number" at bounding box center [369, 298] width 67 height 22
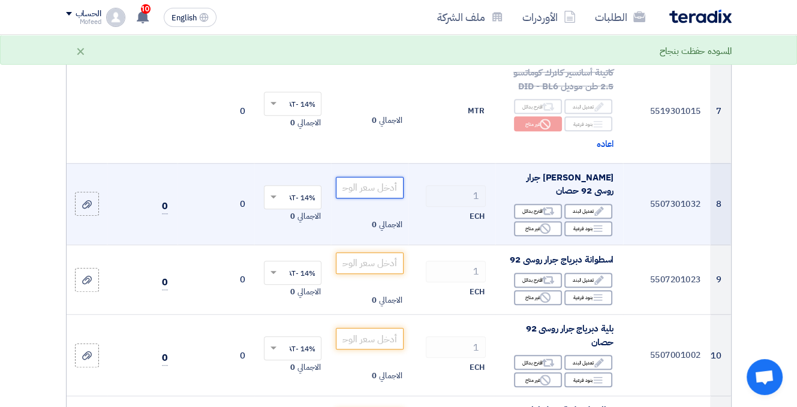
scroll to position [720, 0]
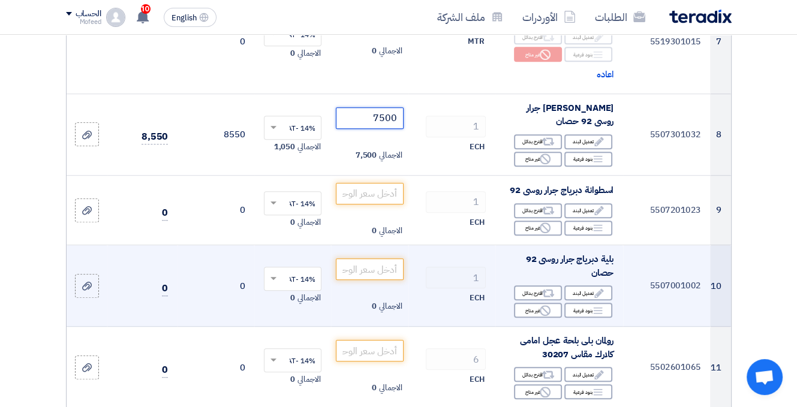
type input "7500"
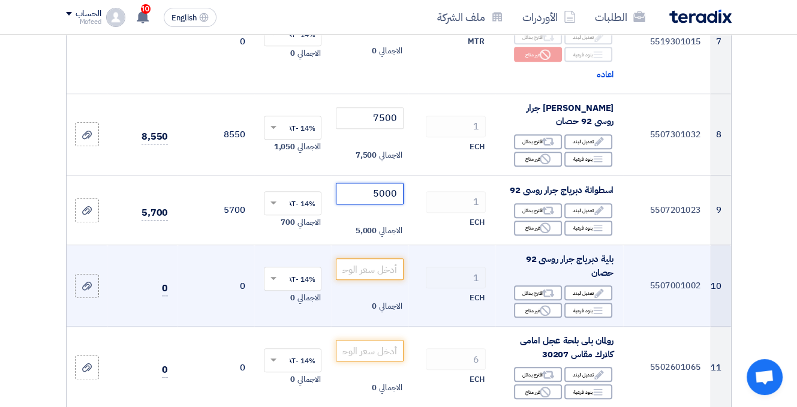
type input "5000"
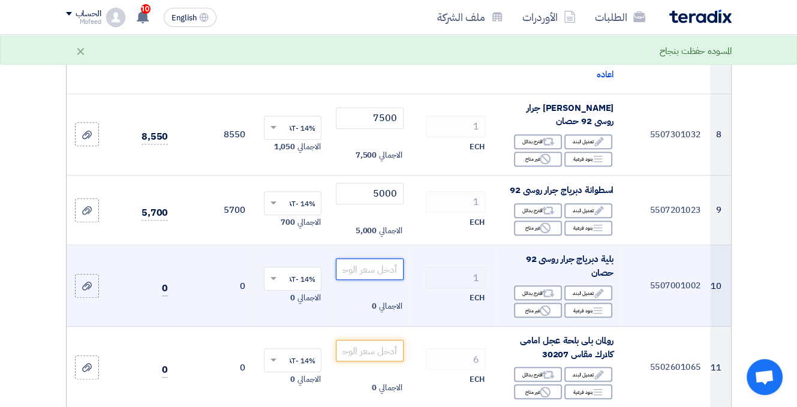
type input "7"
type input "4000"
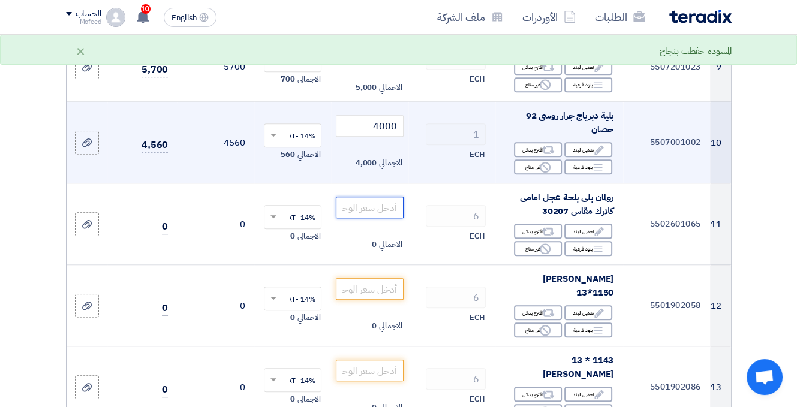
scroll to position [900, 0]
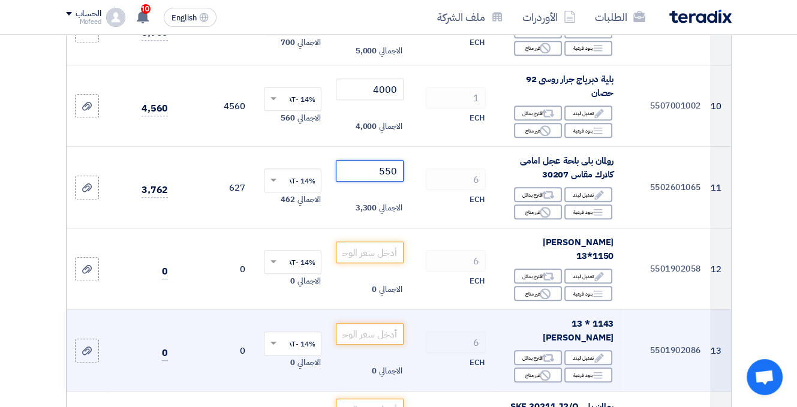
type input "550"
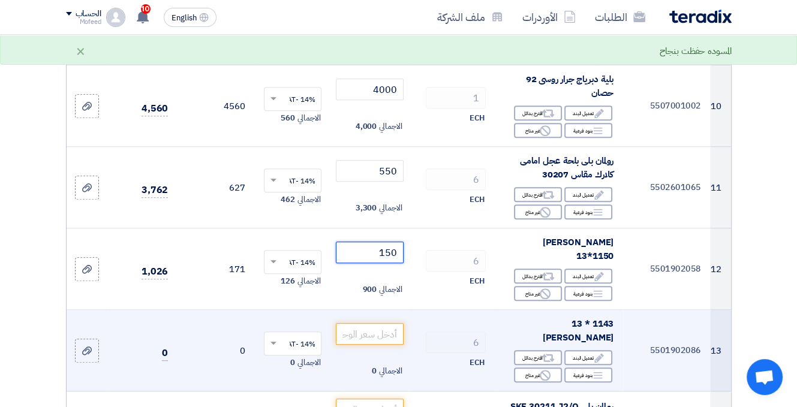
type input "150"
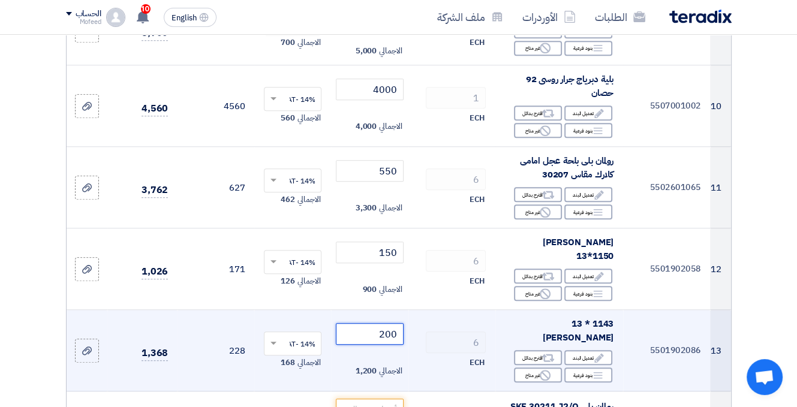
type input "200"
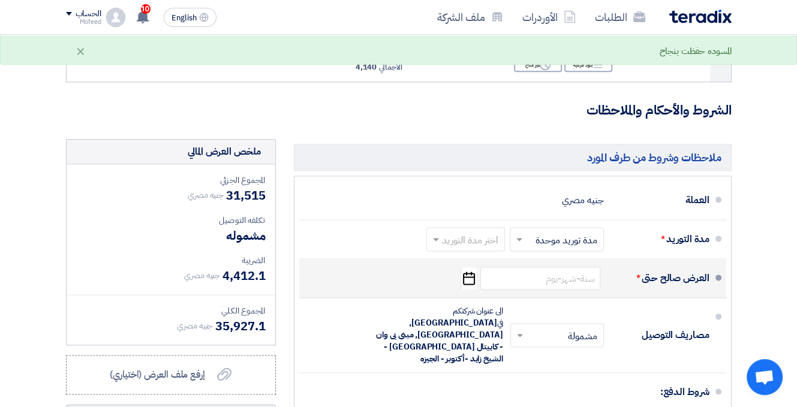
scroll to position [1231, 0]
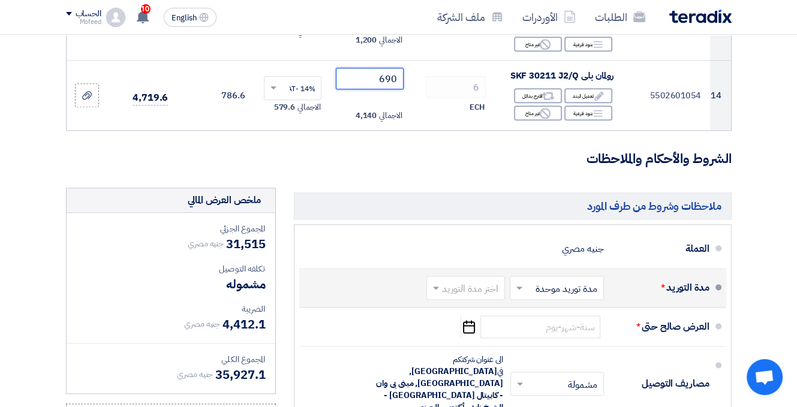
type input "690"
click at [447, 281] on input "text" at bounding box center [463, 289] width 73 height 17
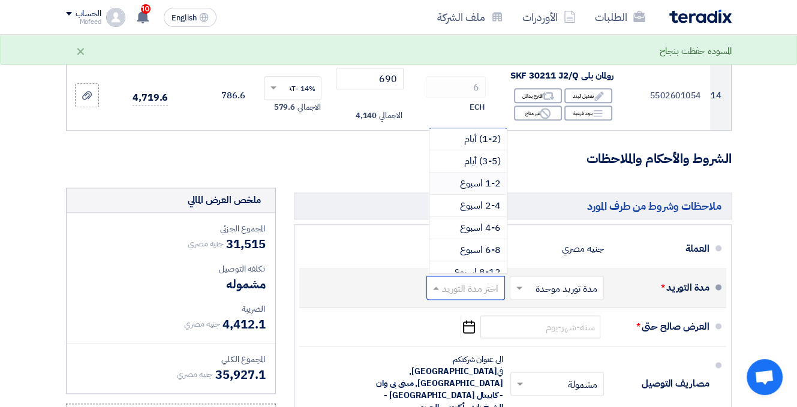
click at [481, 176] on span "1-2 اسبوع" at bounding box center [480, 183] width 41 height 14
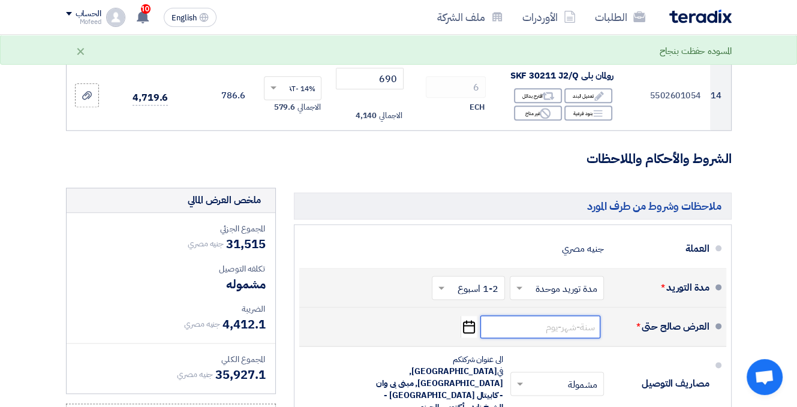
click at [555, 316] on input at bounding box center [540, 327] width 120 height 23
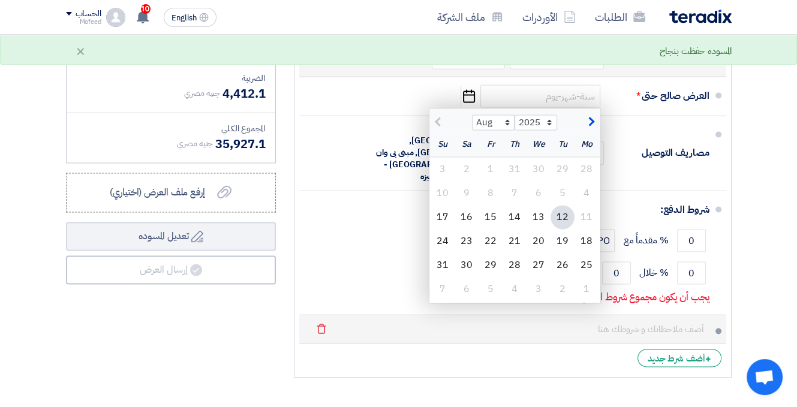
scroll to position [1471, 0]
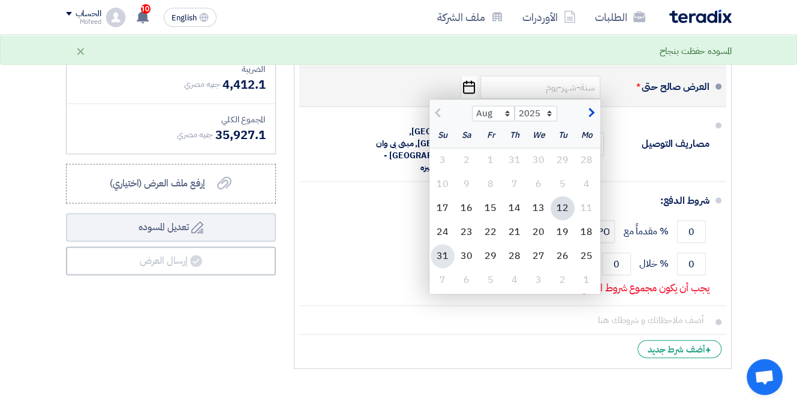
click at [441, 244] on div "31" at bounding box center [443, 256] width 24 height 24
type input "[DATE]"
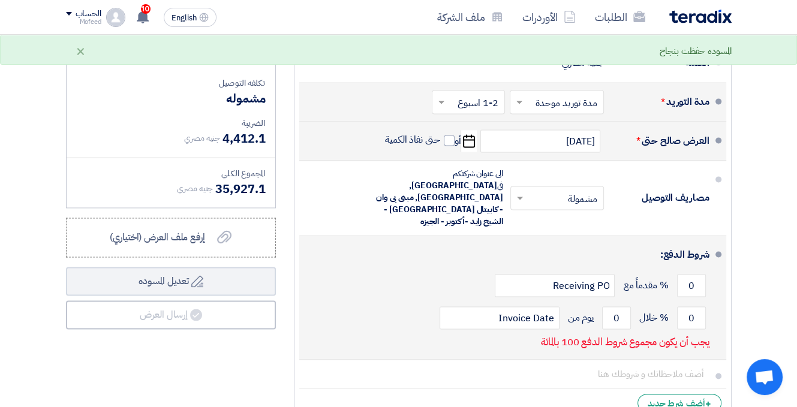
scroll to position [1411, 0]
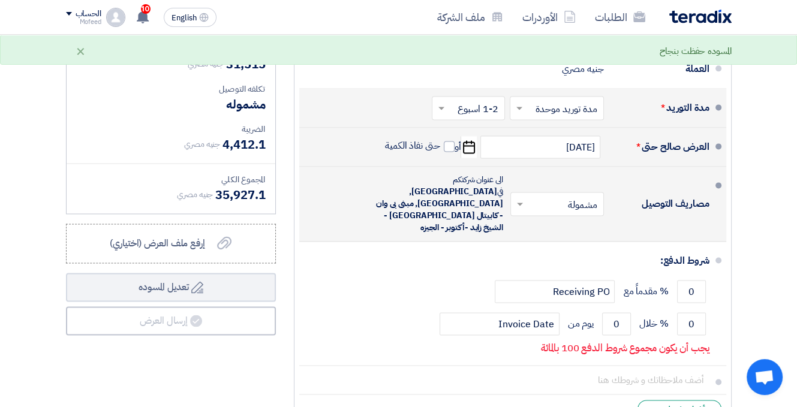
click at [571, 197] on input "text" at bounding box center [555, 205] width 88 height 17
click at [561, 245] on span "غير مشمولة" at bounding box center [579, 252] width 42 height 14
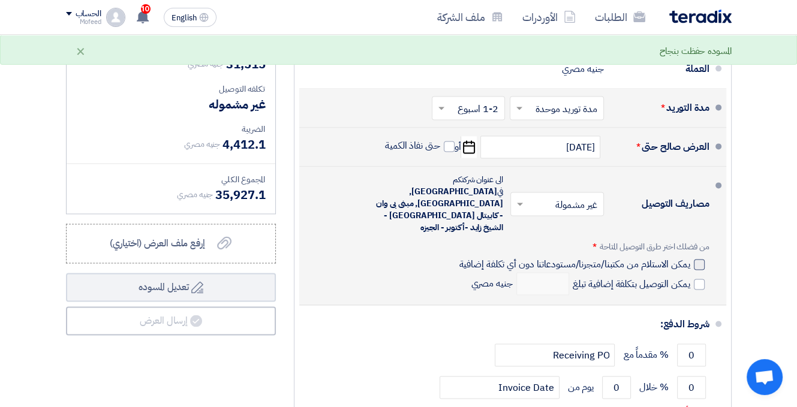
click at [694, 259] on div at bounding box center [699, 264] width 11 height 11
click at [690, 258] on input "يمكن الاستلام من مكتبنا/متجرنا/مستودعاتنا دون أي تكلفة إضافية" at bounding box center [572, 269] width 233 height 23
checkbox input "true"
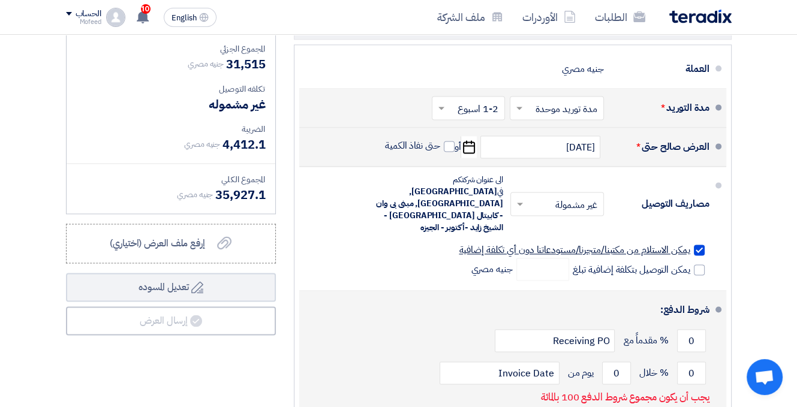
scroll to position [1471, 0]
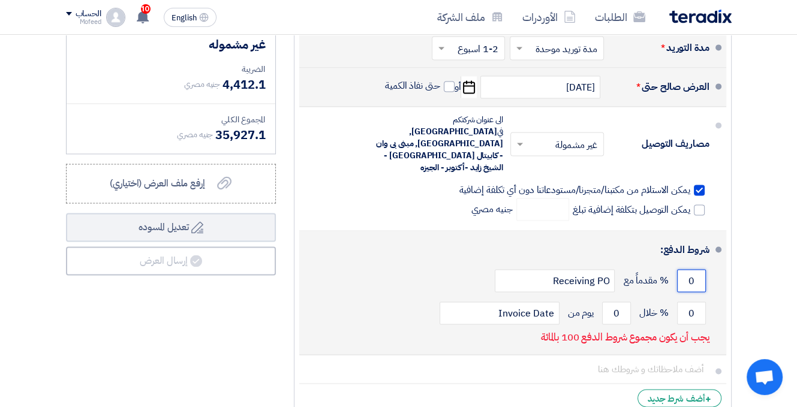
click at [689, 269] on input "0" at bounding box center [691, 280] width 29 height 23
drag, startPoint x: 693, startPoint y: 241, endPoint x: 680, endPoint y: 246, distance: 14.8
click at [680, 269] on input "0" at bounding box center [691, 280] width 29 height 23
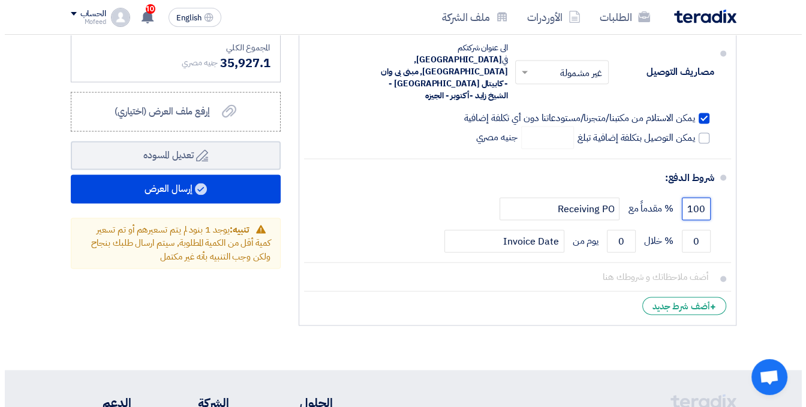
scroll to position [1591, 0]
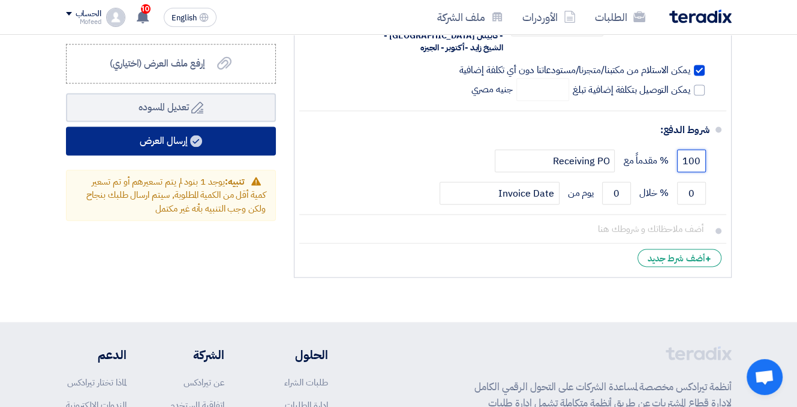
type input "100"
click at [233, 127] on button "إرسال العرض" at bounding box center [171, 141] width 210 height 29
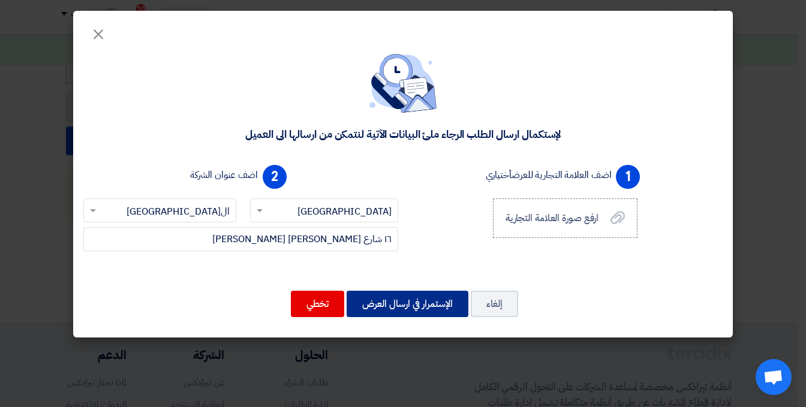
click at [405, 311] on button "الإستمرار في ارسال العرض" at bounding box center [408, 304] width 122 height 26
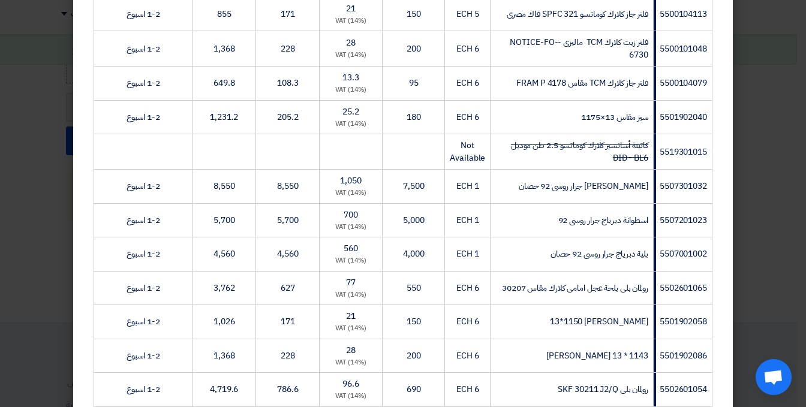
scroll to position [564, 0]
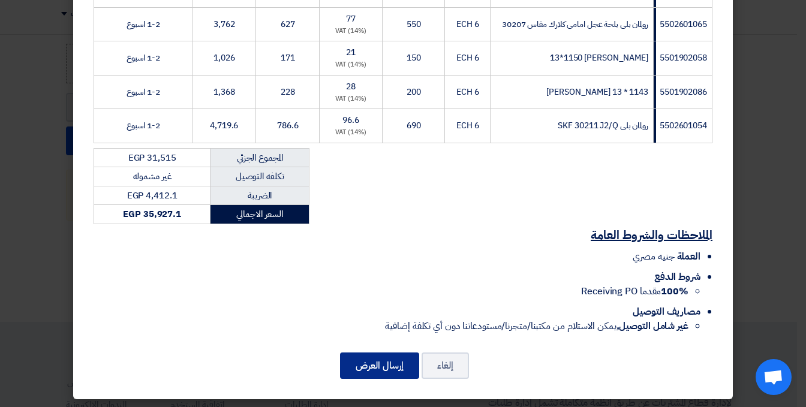
click at [377, 367] on button "إرسال العرض" at bounding box center [379, 366] width 79 height 26
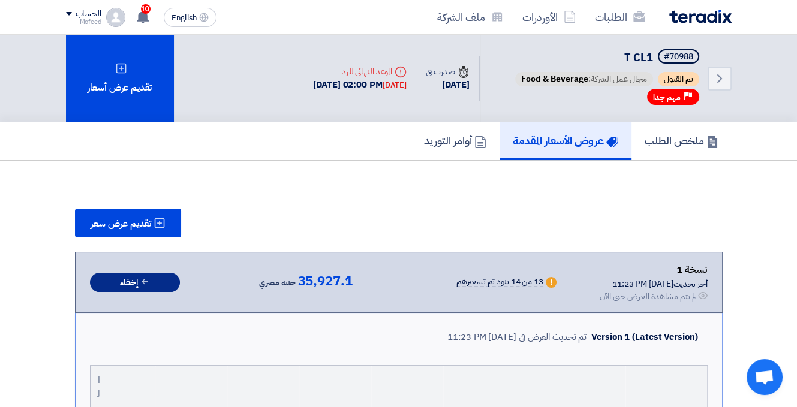
click at [136, 279] on button "إخفاء" at bounding box center [135, 283] width 90 height 20
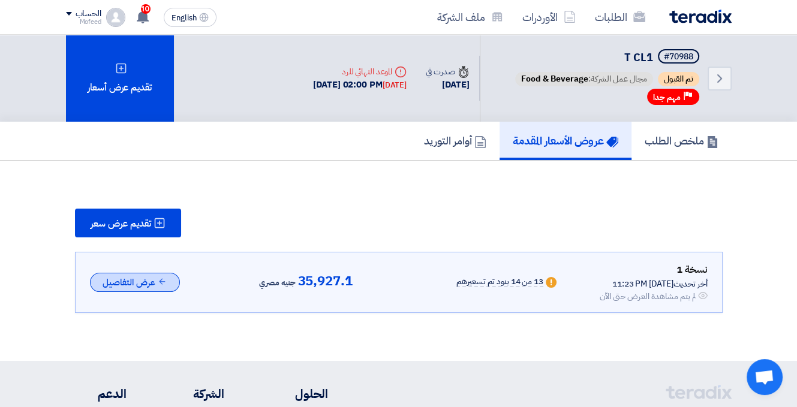
click at [137, 279] on button "عرض التفاصيل" at bounding box center [135, 283] width 90 height 20
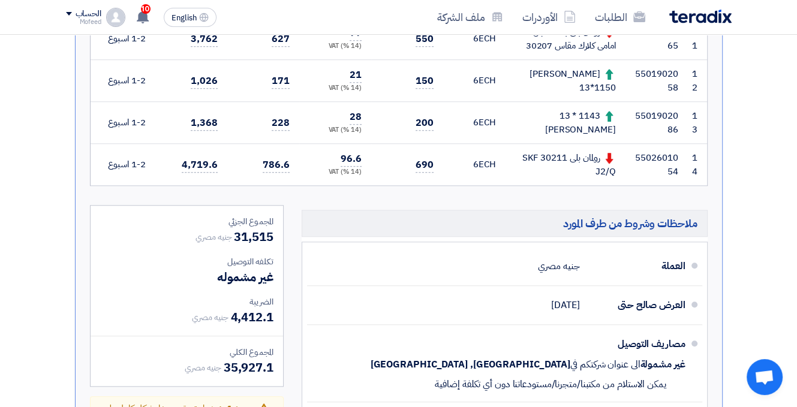
scroll to position [1020, 0]
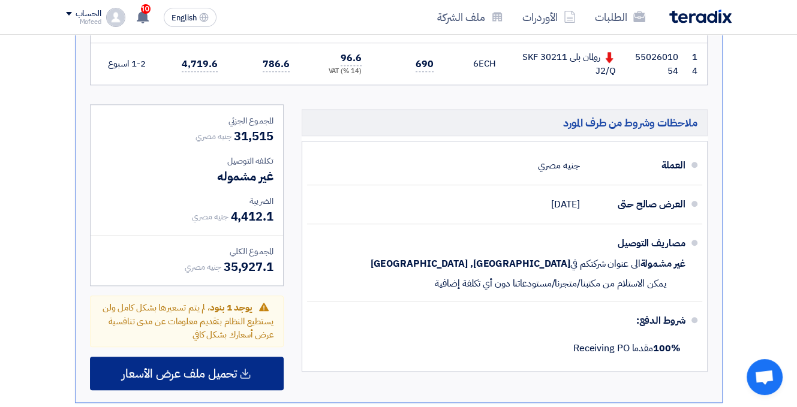
click at [186, 368] on span "تحميل ملف عرض الأسعار" at bounding box center [179, 373] width 115 height 11
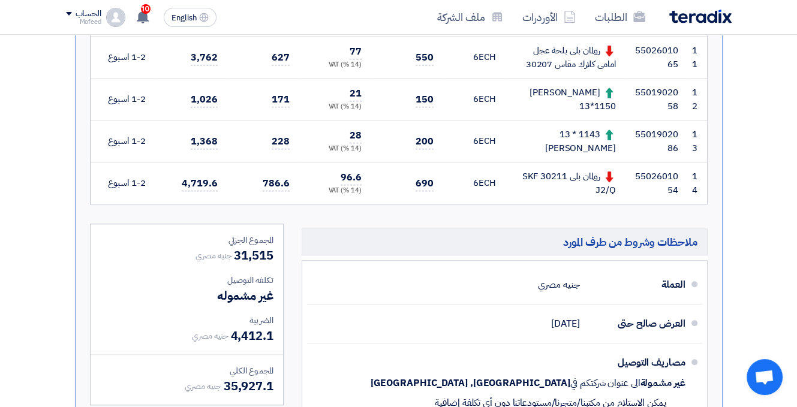
scroll to position [1260, 0]
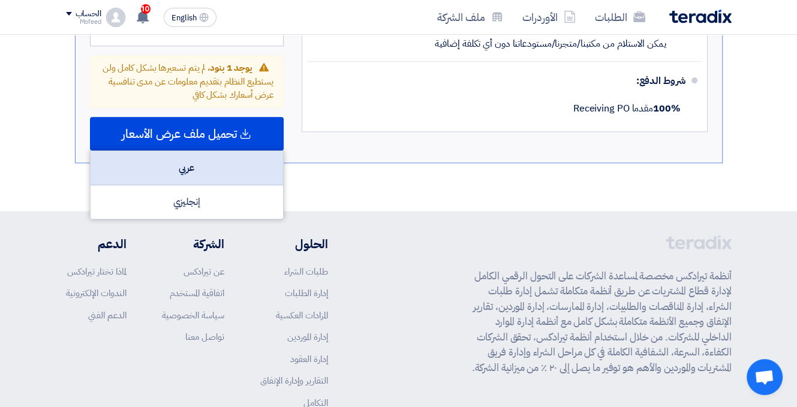
click at [184, 167] on div "عربي" at bounding box center [187, 168] width 193 height 34
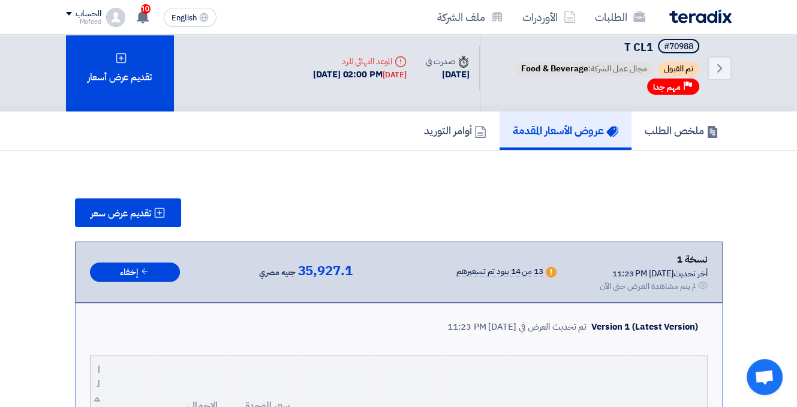
scroll to position [0, 0]
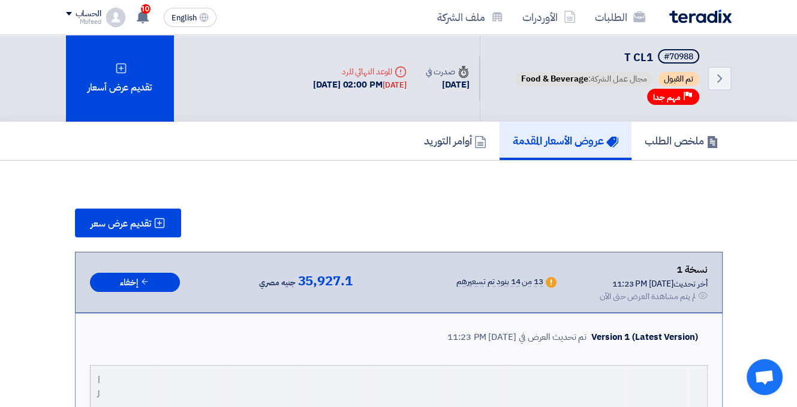
click at [693, 16] on img at bounding box center [700, 17] width 62 height 14
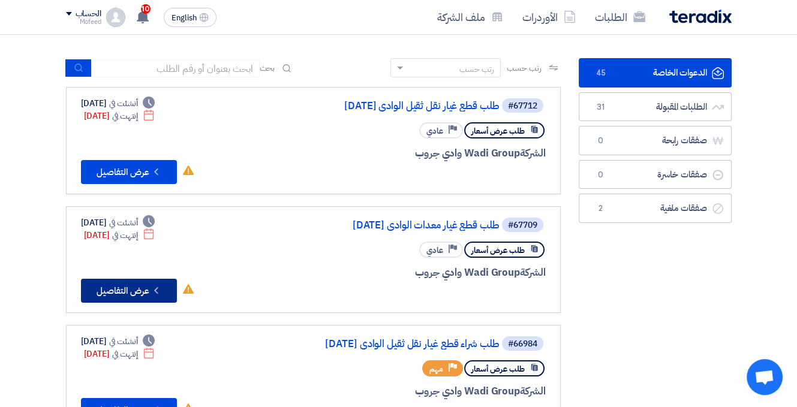
click at [116, 284] on button "Check details عرض التفاصيل" at bounding box center [129, 291] width 96 height 24
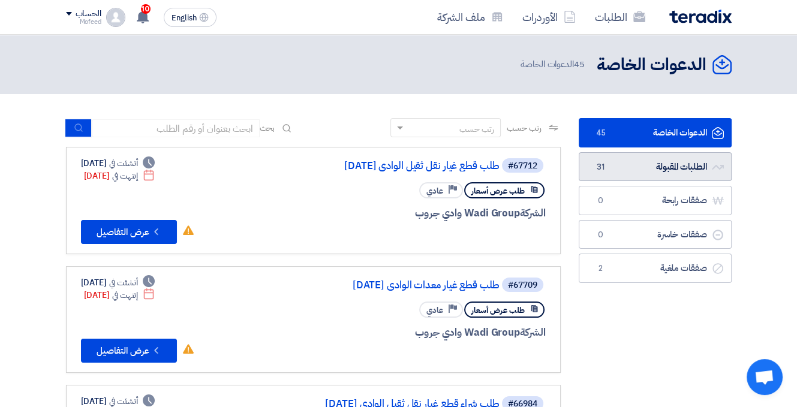
click at [629, 164] on link "الطلبات المقبولة الطلبات المقبولة 31" at bounding box center [655, 166] width 153 height 29
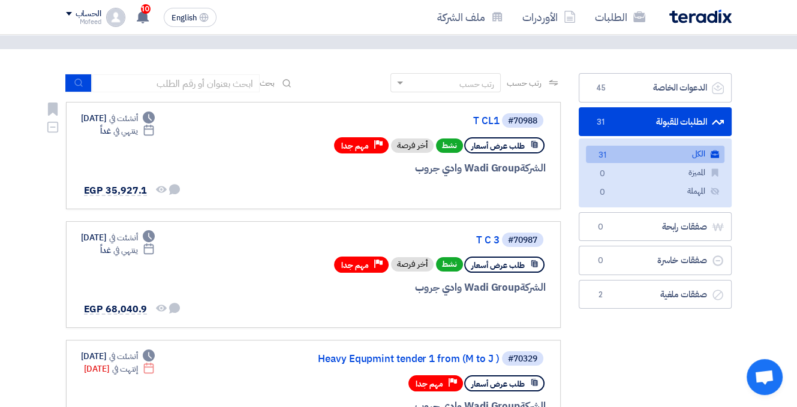
scroll to position [120, 0]
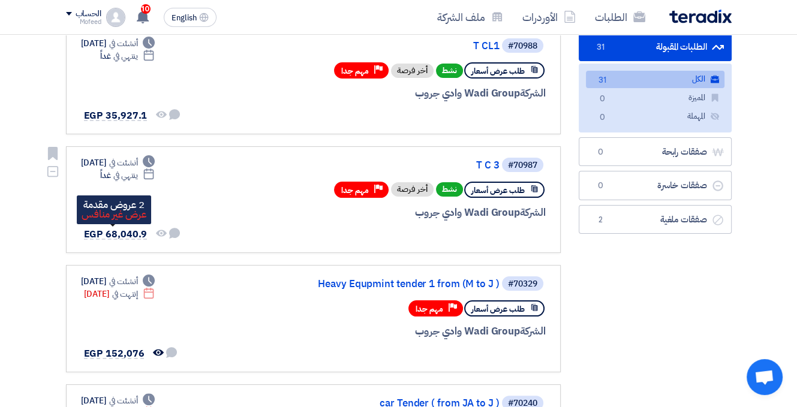
click at [121, 235] on span "EGP 68,040.9" at bounding box center [116, 234] width 64 height 14
click at [112, 230] on span "EGP 68,040.9" at bounding box center [116, 234] width 64 height 14
click at [489, 165] on link "T C 3" at bounding box center [380, 165] width 240 height 11
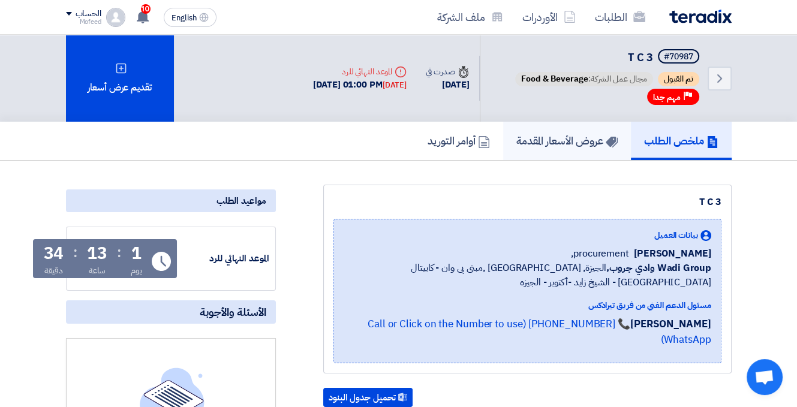
click at [566, 137] on h5 "عروض الأسعار المقدمة" at bounding box center [566, 141] width 101 height 14
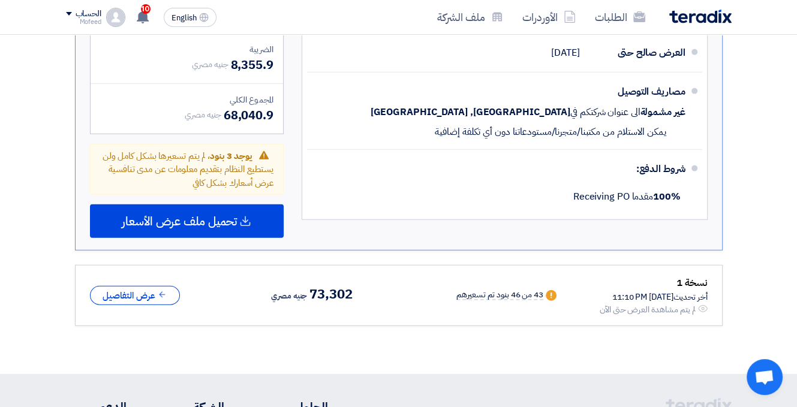
scroll to position [2699, 0]
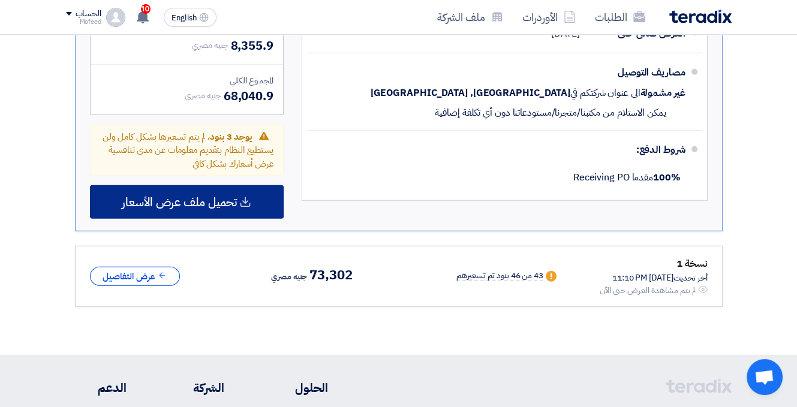
click at [202, 197] on span "تحميل ملف عرض الأسعار" at bounding box center [179, 202] width 115 height 11
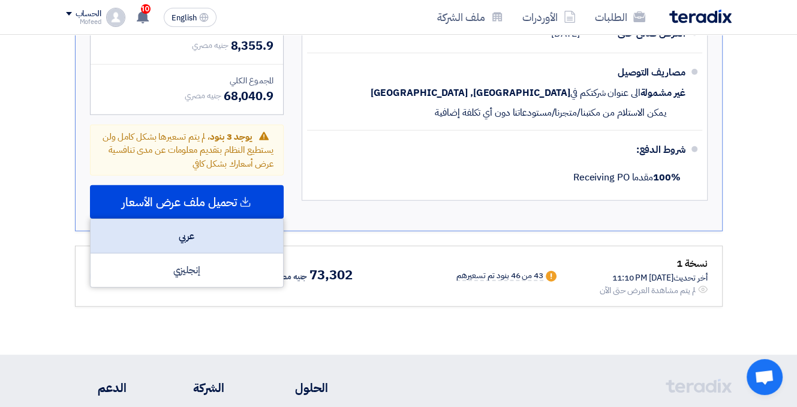
click at [199, 220] on div "عربي" at bounding box center [187, 237] width 193 height 34
